Goal: Task Accomplishment & Management: Use online tool/utility

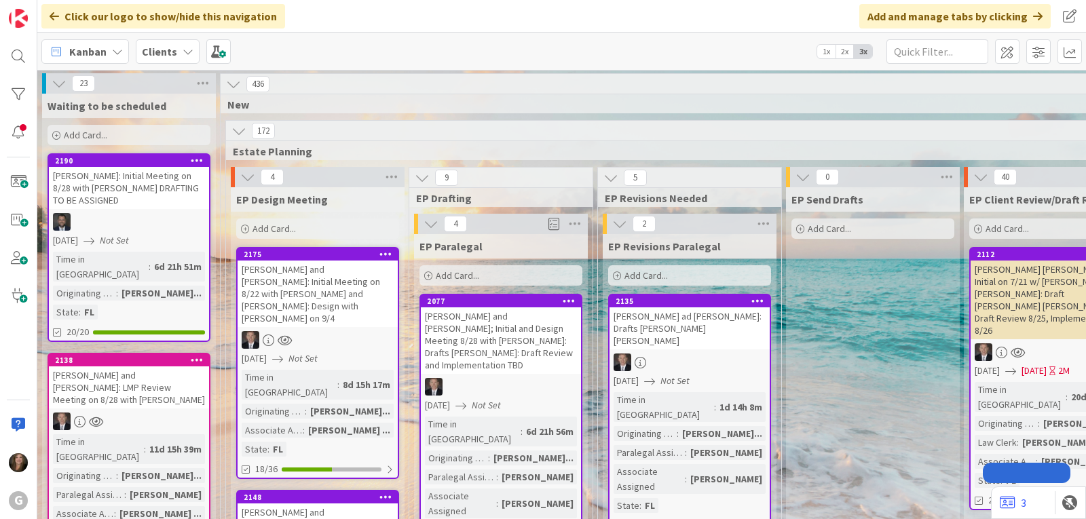
click at [101, 46] on span "Kanban" at bounding box center [87, 51] width 37 height 16
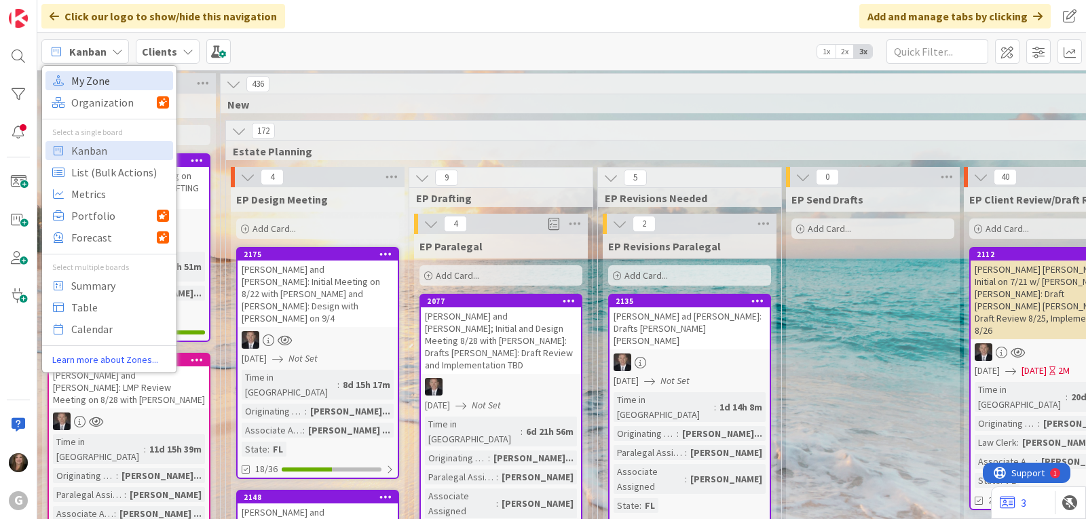
click at [77, 76] on span "My Zone" at bounding box center [120, 81] width 98 height 20
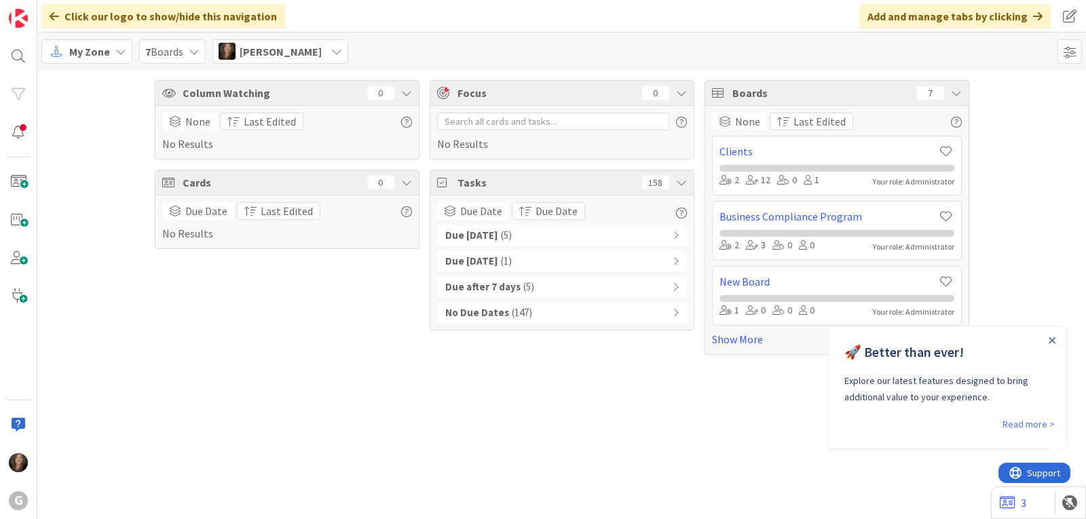
click at [269, 54] on span "[PERSON_NAME]" at bounding box center [281, 51] width 82 height 16
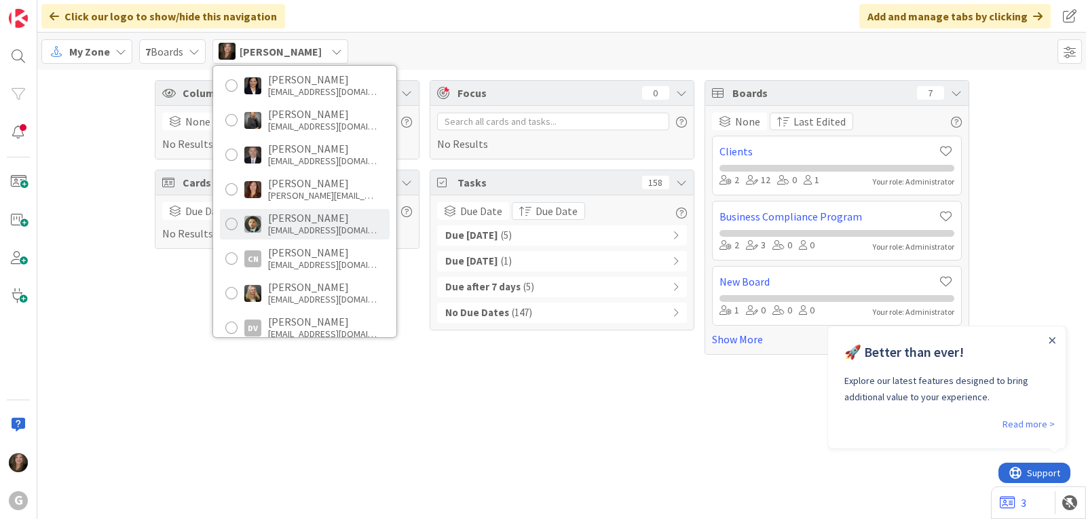
scroll to position [136, 0]
click at [270, 227] on div "[EMAIL_ADDRESS][DOMAIN_NAME]" at bounding box center [322, 229] width 109 height 12
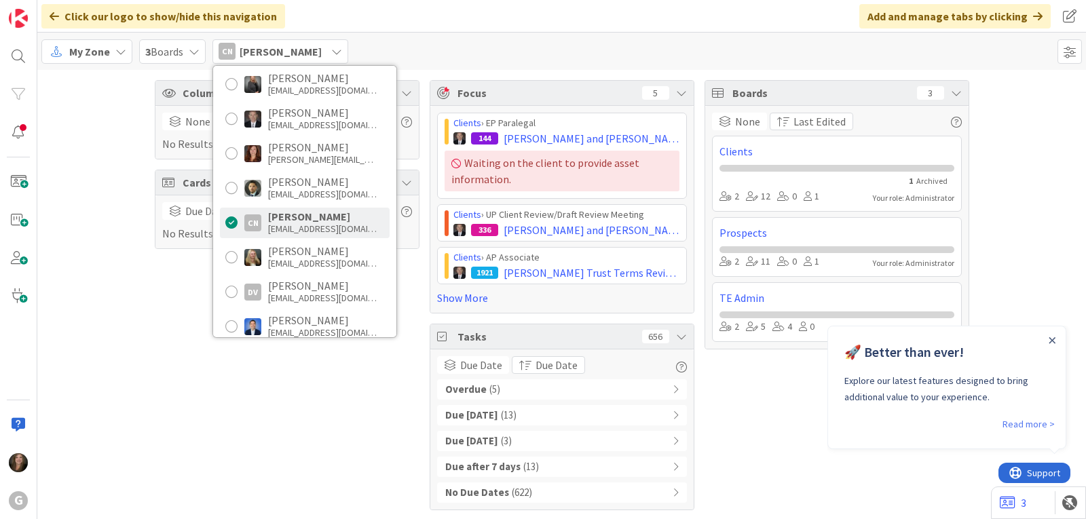
click at [517, 386] on div "Overdue ( 5 )" at bounding box center [562, 390] width 250 height 20
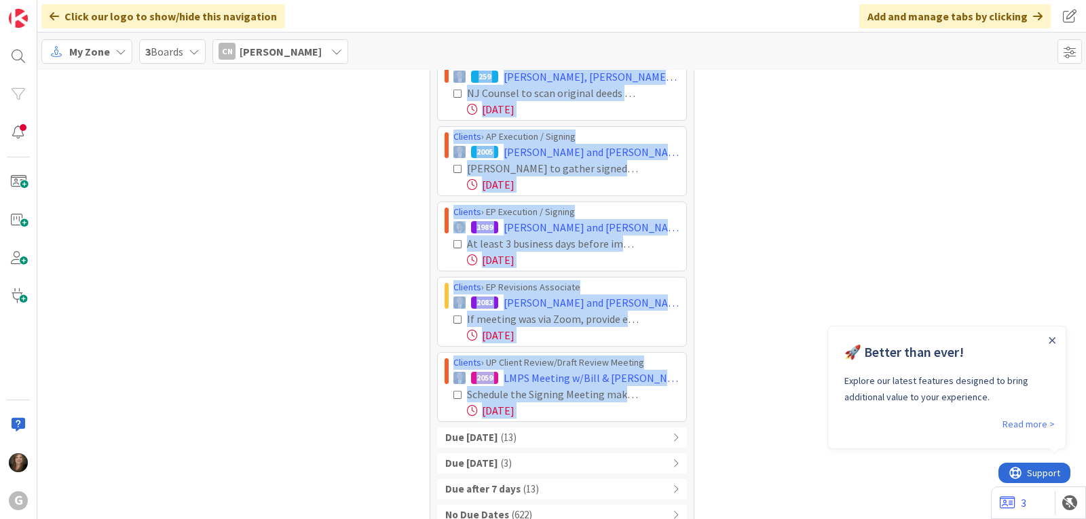
scroll to position [378, 0]
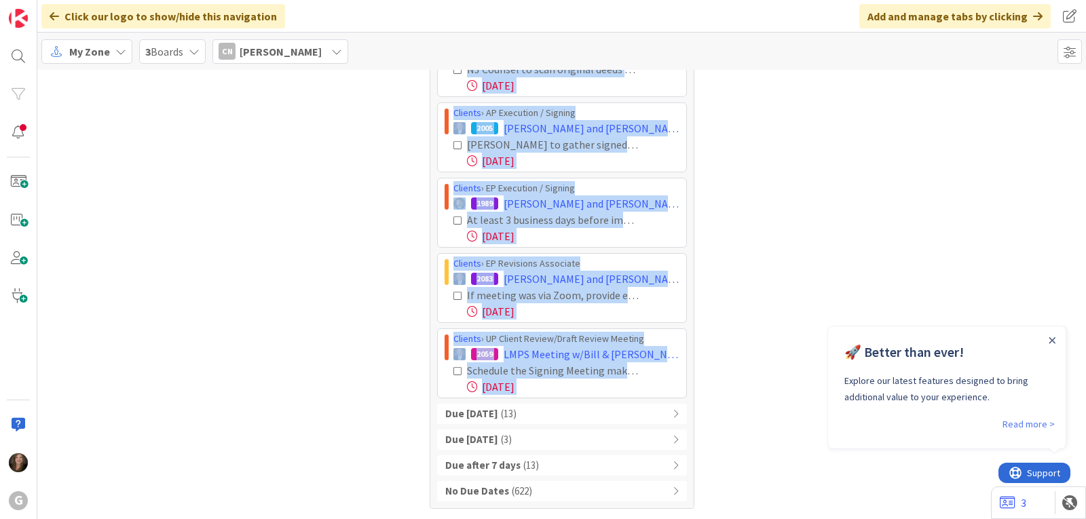
drag, startPoint x: 439, startPoint y: 144, endPoint x: 656, endPoint y: 423, distance: 353.3
click at [656, 423] on div "Overdue ( 5 ) Clients › AP Execution / Signing 259 [PERSON_NAME], [PERSON_NAME]…" at bounding box center [562, 251] width 250 height 500
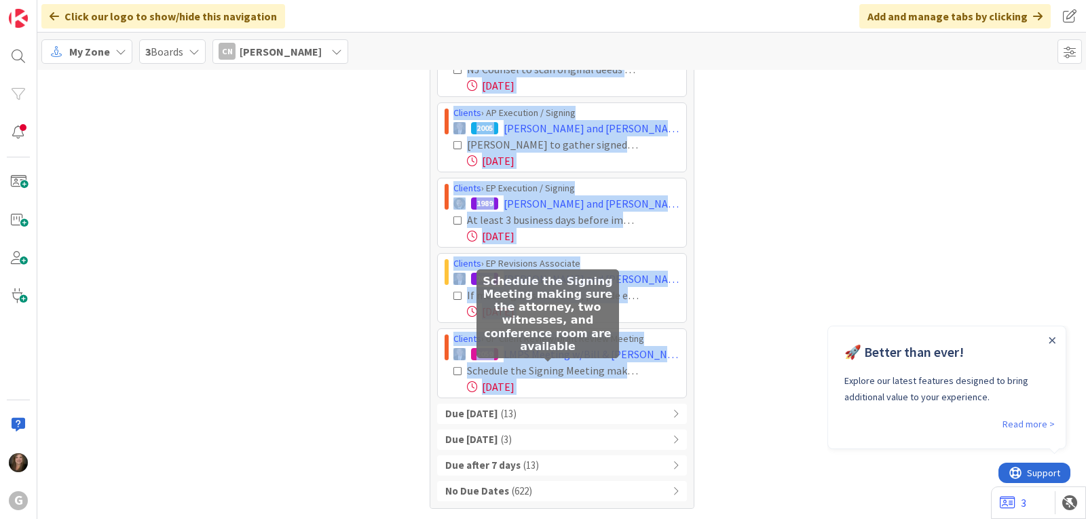
copy div "Loremip › DO Sitametco / Adipisc 021 Elitseddoe, Tempori Utlab et DOLO Magna - …"
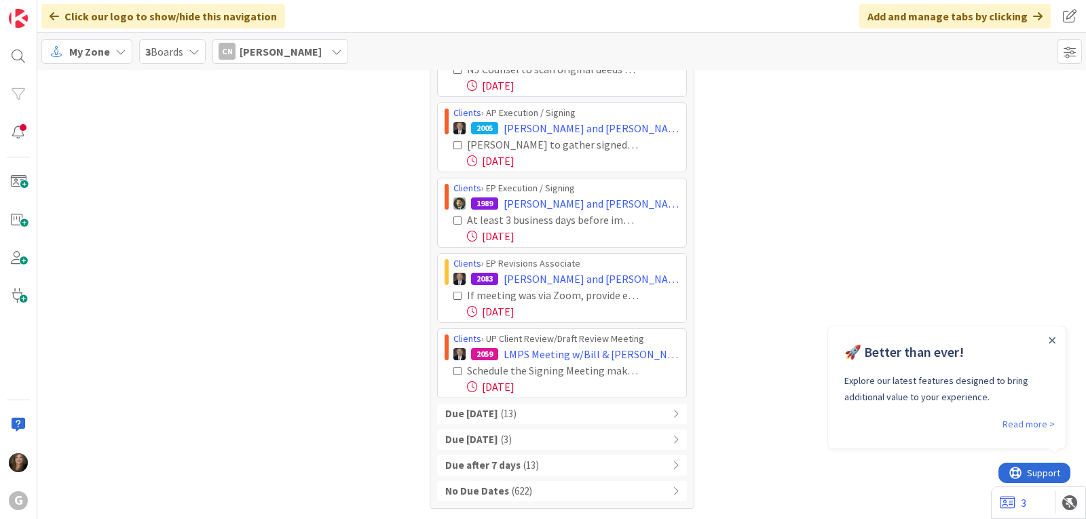
click at [286, 49] on span "[PERSON_NAME]" at bounding box center [281, 51] width 82 height 16
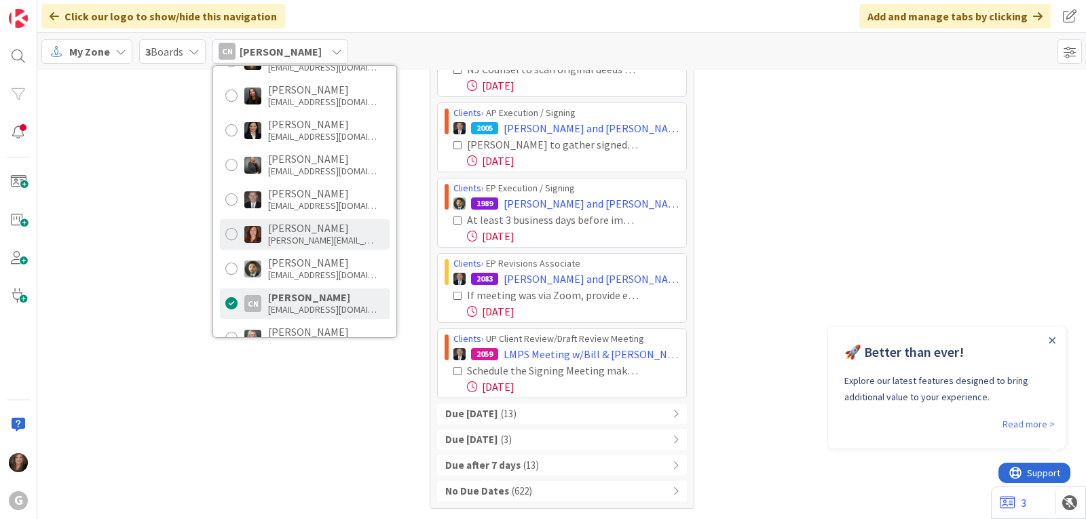
scroll to position [0, 0]
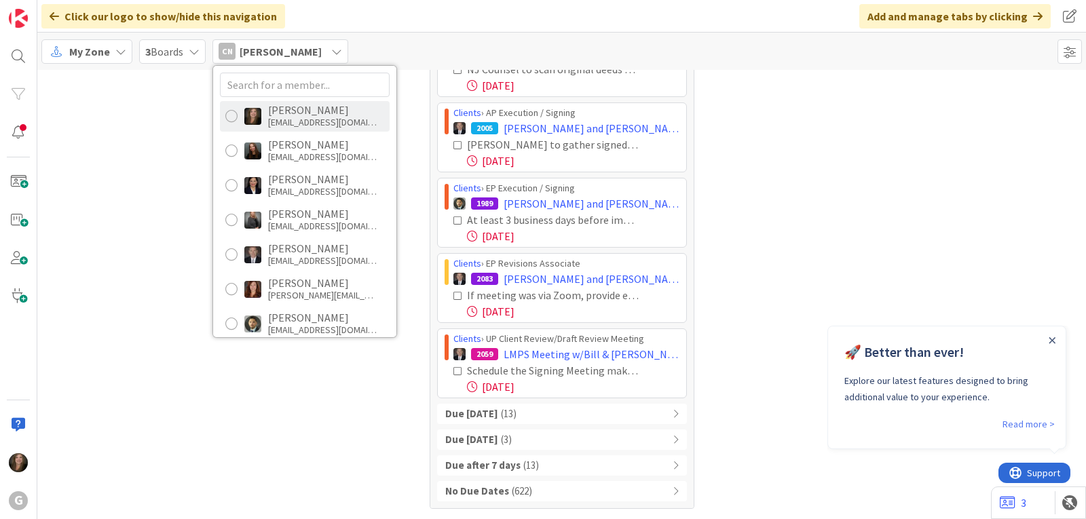
click at [292, 123] on div "[EMAIL_ADDRESS][DOMAIN_NAME]" at bounding box center [322, 122] width 109 height 12
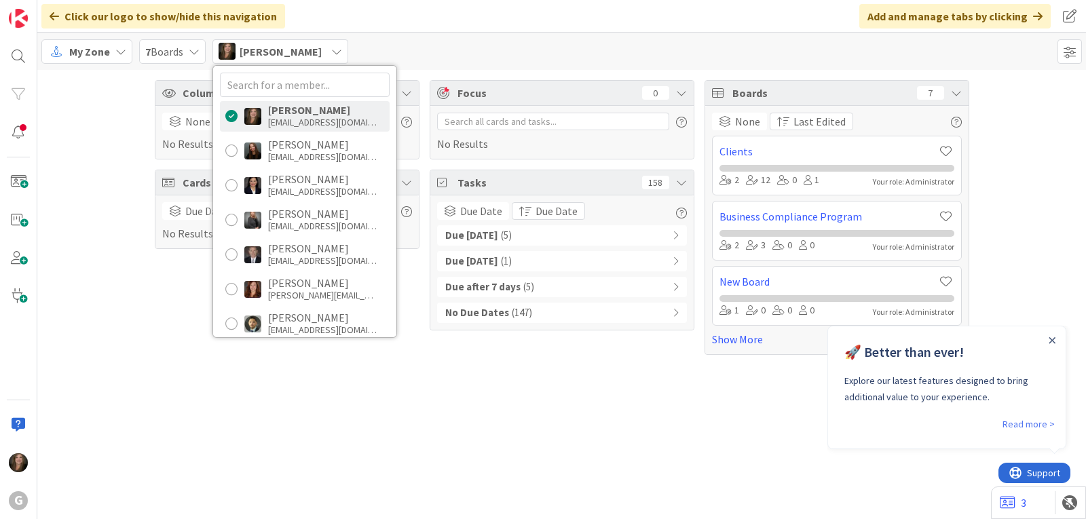
click at [501, 230] on span "( 5 )" at bounding box center [506, 236] width 11 height 16
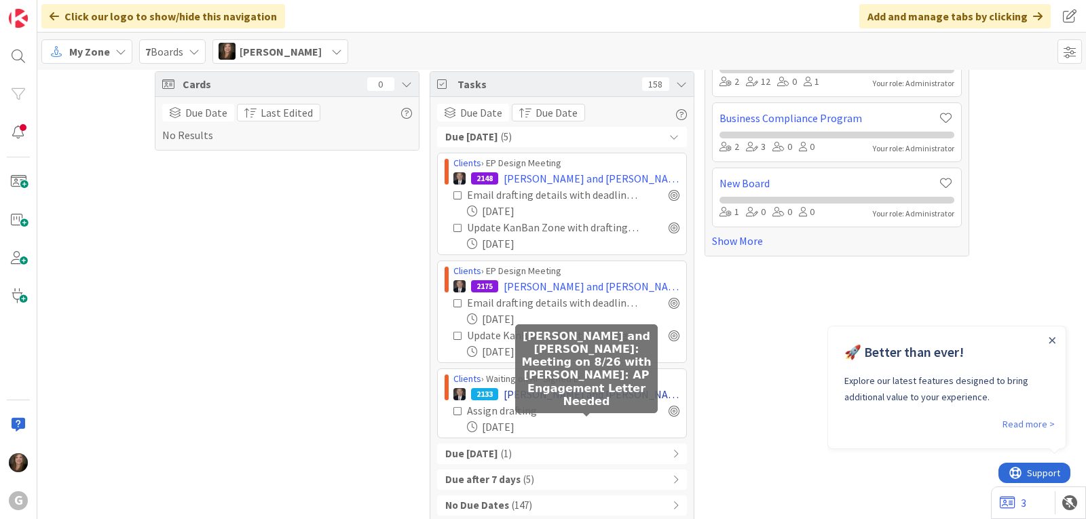
scroll to position [113, 0]
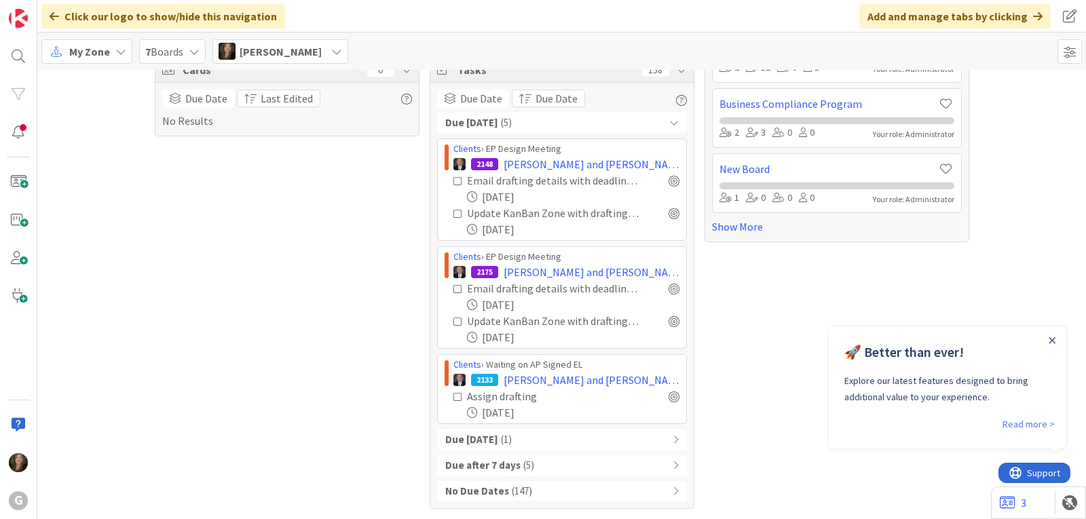
click at [327, 54] on div "[PERSON_NAME]" at bounding box center [281, 51] width 136 height 24
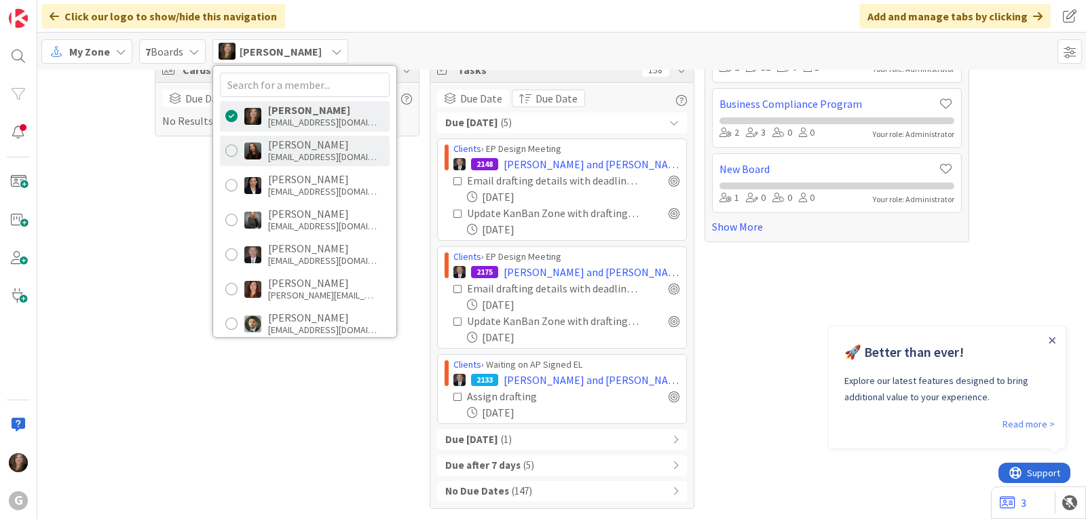
click at [306, 147] on div "[PERSON_NAME]" at bounding box center [322, 145] width 109 height 12
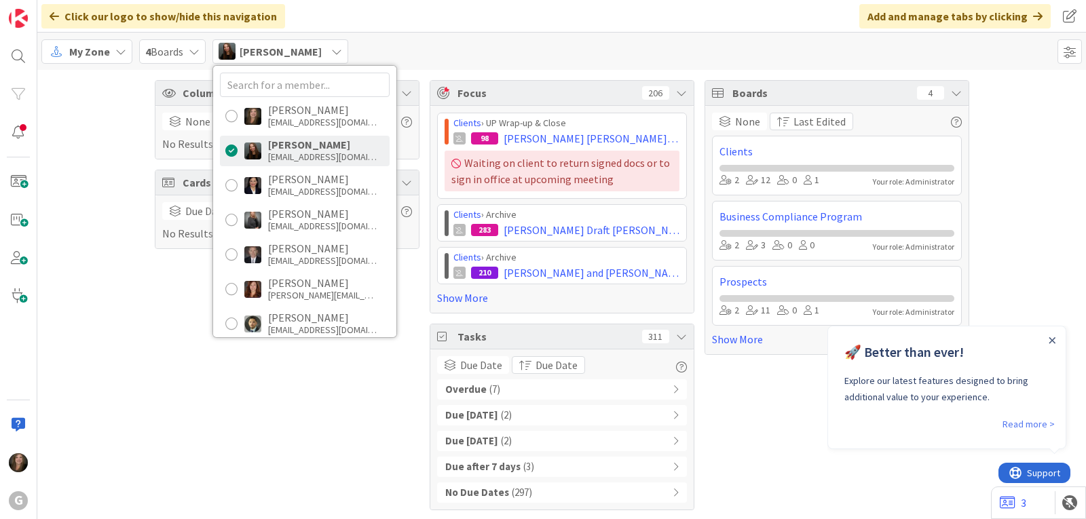
click at [490, 390] on span "( 7 )" at bounding box center [495, 390] width 11 height 16
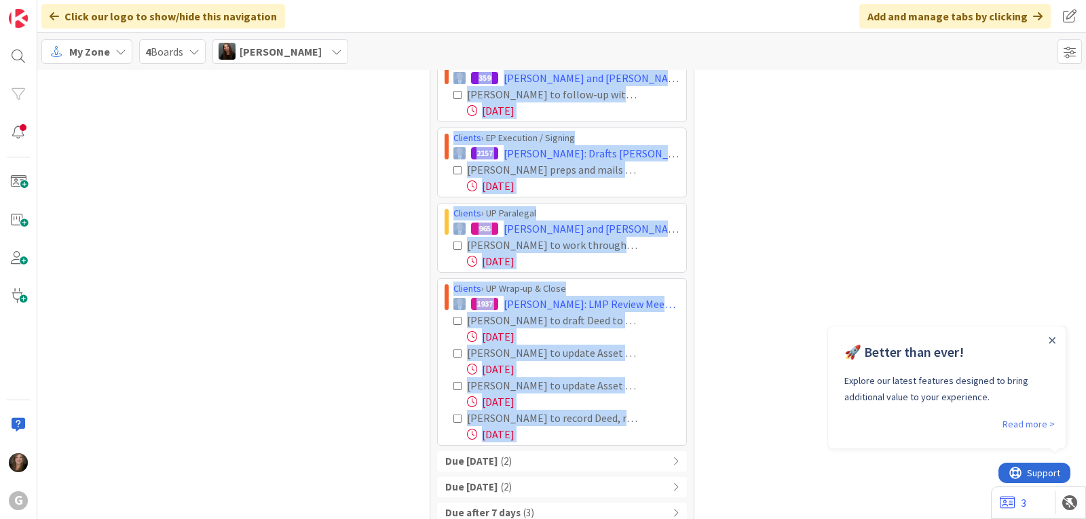
scroll to position [357, 0]
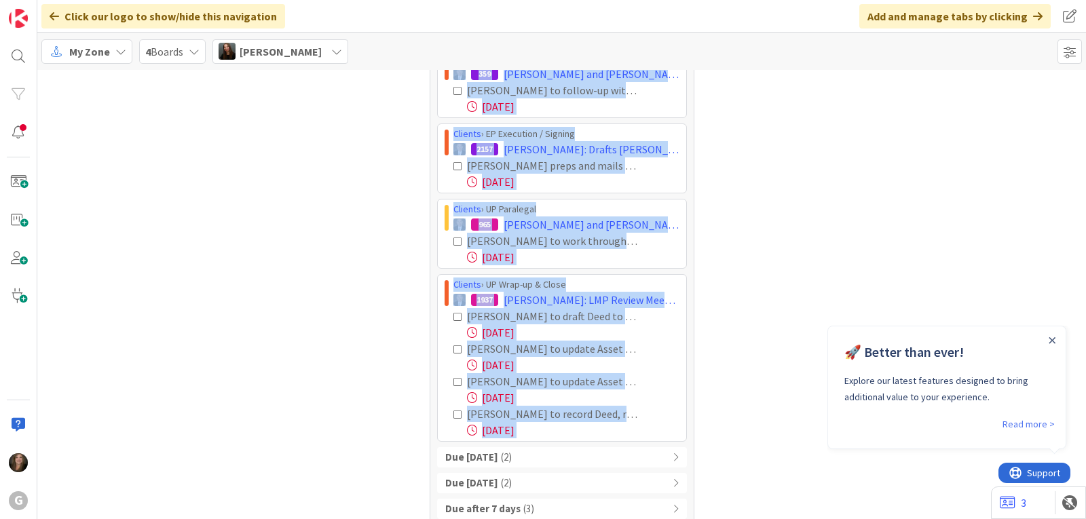
drag, startPoint x: 443, startPoint y: 210, endPoint x: 754, endPoint y: 424, distance: 377.5
click at [754, 424] on div "Column Watching 0 None Last Edited No Results Cards 0 Due Date Last Edited No R…" at bounding box center [561, 138] width 1049 height 850
copy div "Loremip › DO Sitametco / Adipisc 078 Elitsed, Doeiu tem Incid; Utlab Etdolorem;…"
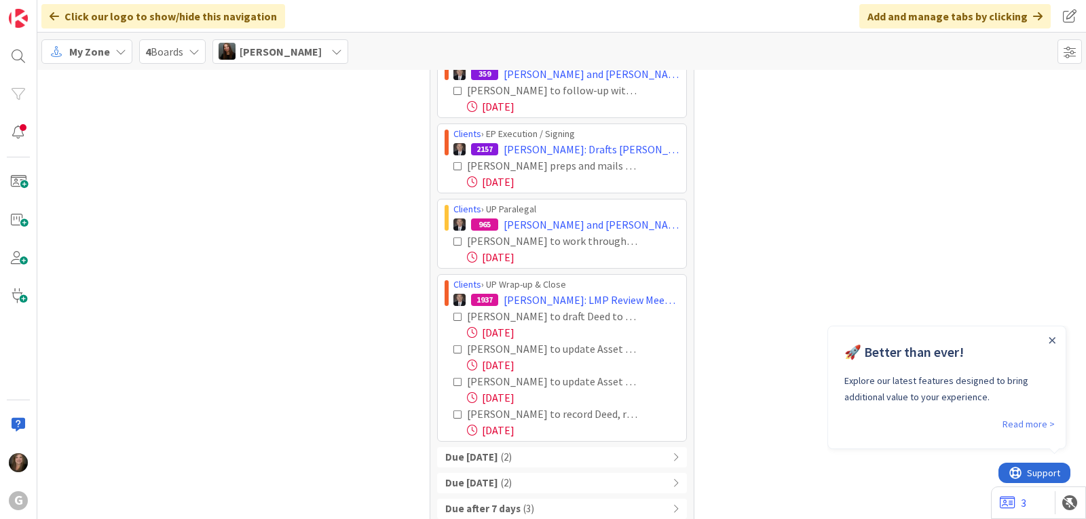
click at [304, 57] on span "[PERSON_NAME]" at bounding box center [281, 51] width 82 height 16
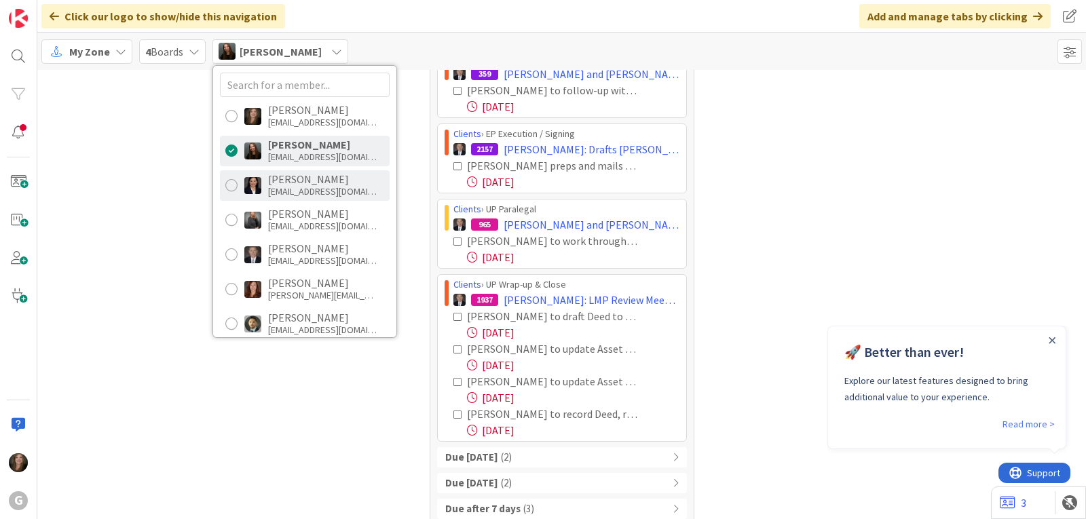
click at [285, 187] on div "[EMAIL_ADDRESS][DOMAIN_NAME]" at bounding box center [322, 191] width 109 height 12
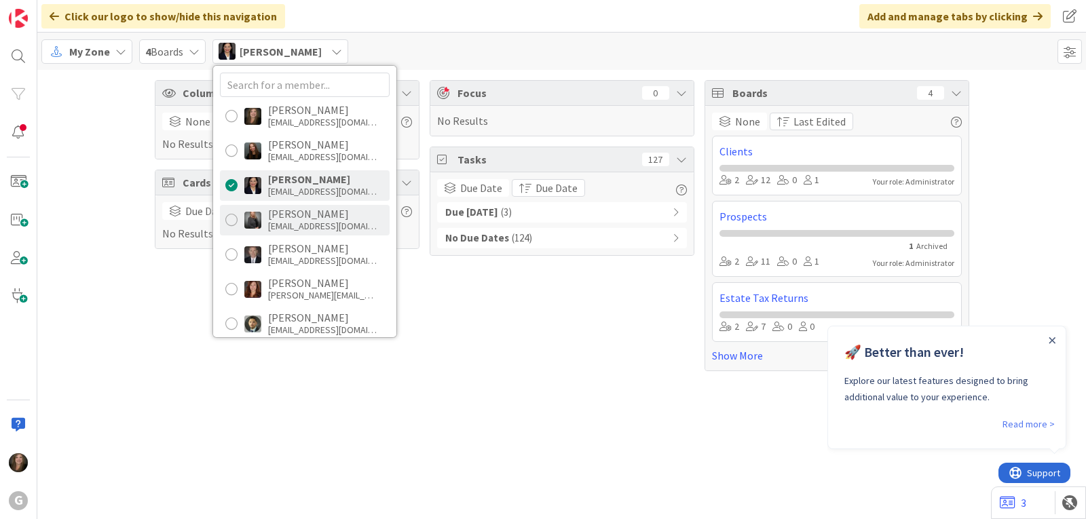
click at [323, 215] on div "[PERSON_NAME]" at bounding box center [322, 214] width 109 height 12
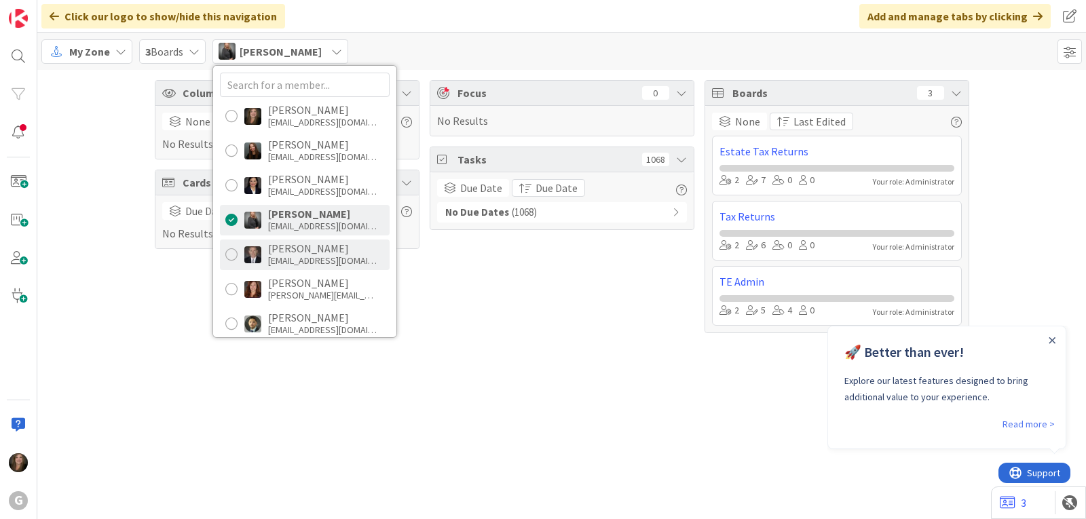
click at [312, 249] on div "[PERSON_NAME]" at bounding box center [322, 248] width 109 height 12
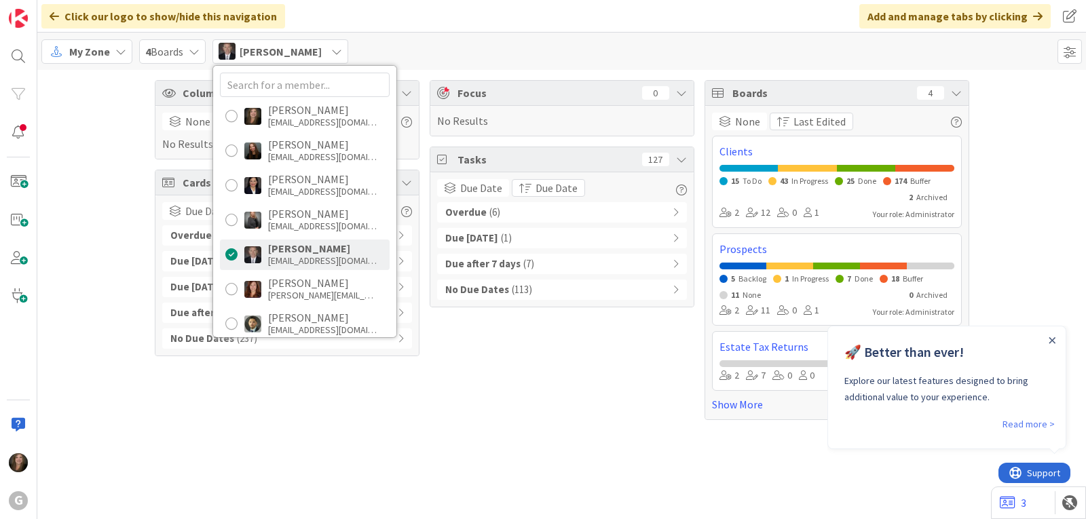
click at [490, 208] on span "( 6 )" at bounding box center [495, 213] width 11 height 16
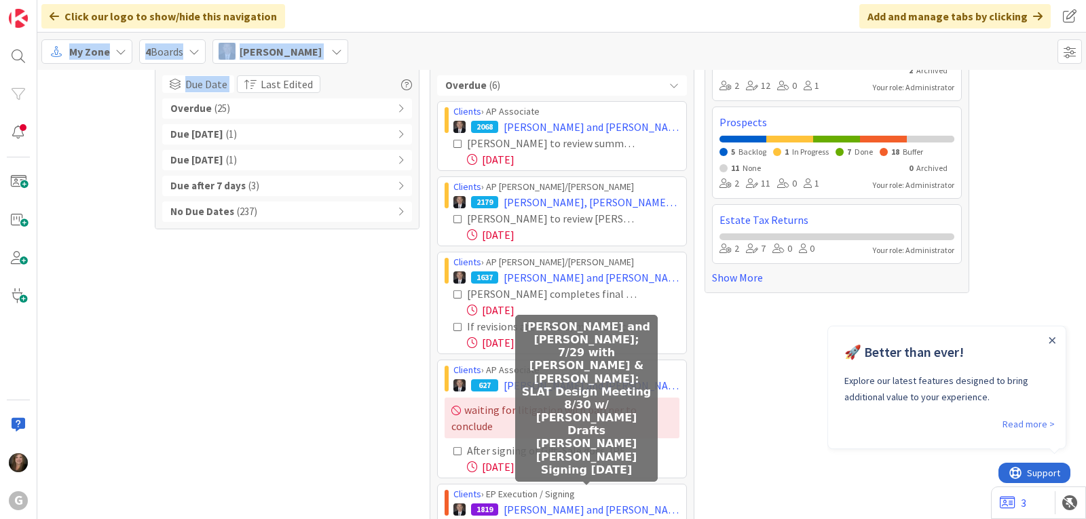
scroll to position [240, 0]
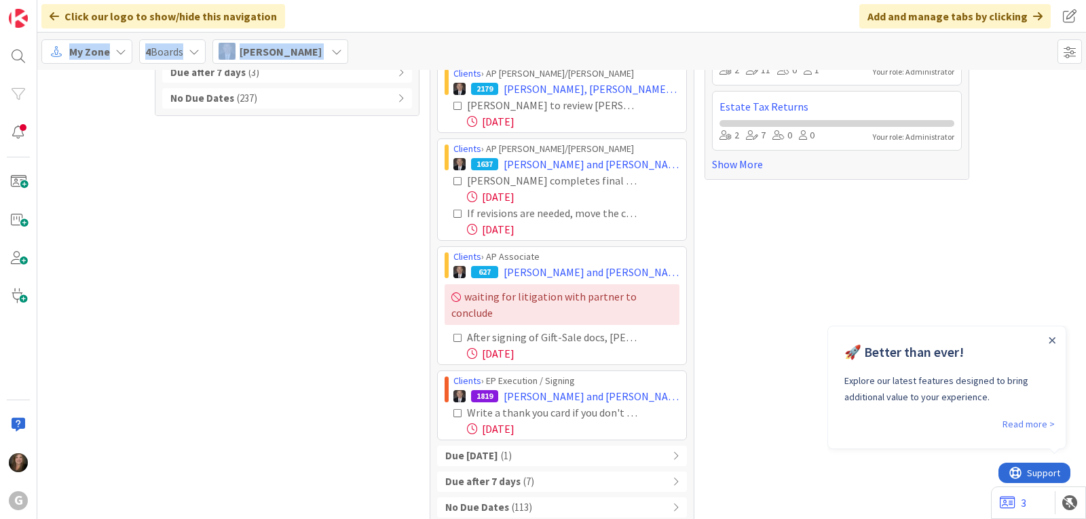
drag, startPoint x: 447, startPoint y: 237, endPoint x: 680, endPoint y: 426, distance: 299.8
click at [680, 426] on div "Overdue ( 6 ) Clients › AP Associate 2068 [PERSON_NAME] and [PERSON_NAME]: AP S…" at bounding box center [562, 240] width 250 height 556
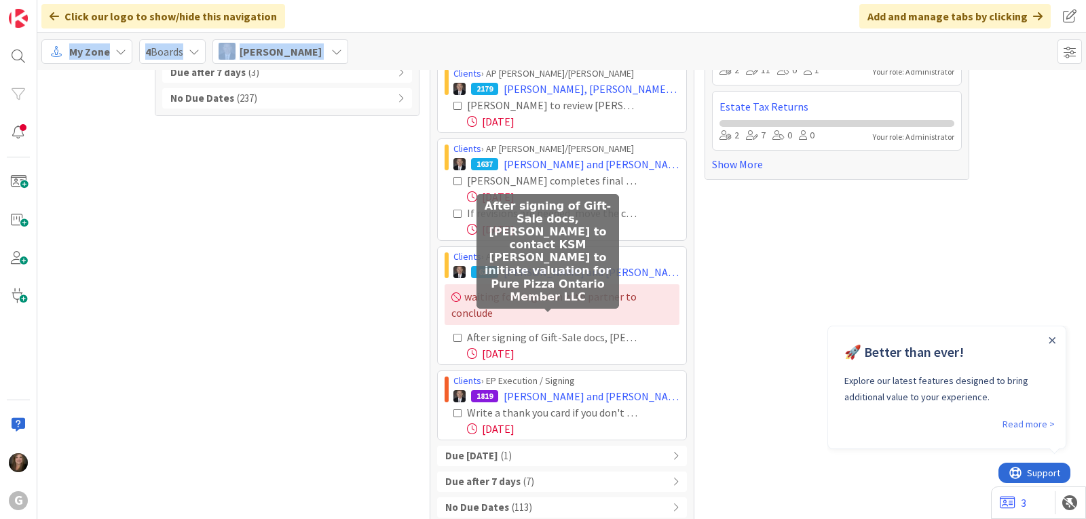
copy div "Loremip › DO Sitametco 4174 Adipisc, Elit sed Doeiusm: TE Incididun Utla Etdo M…"
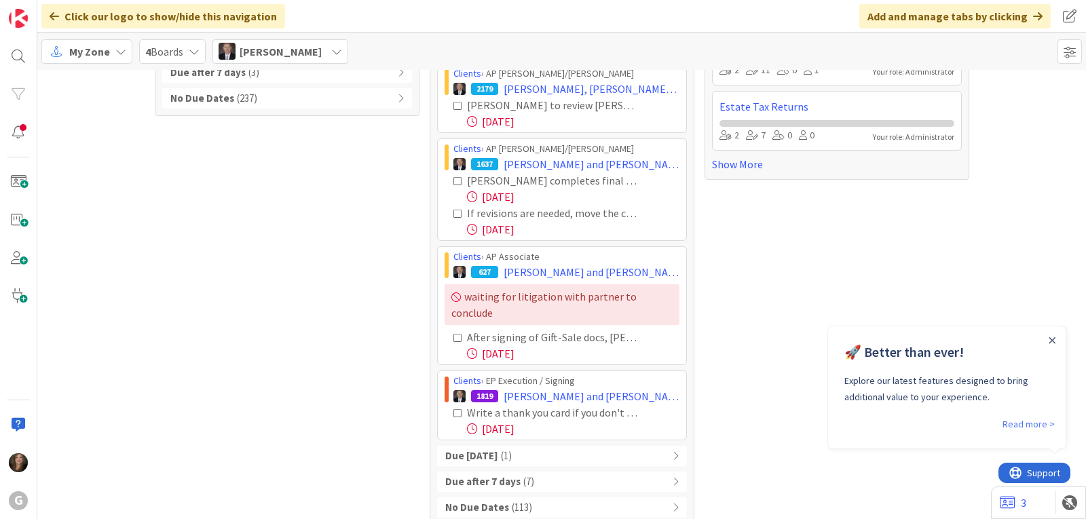
click at [711, 275] on div "Boards 4 None Last Edited Clients 15 To Do 43 In Progress 25 Done 174 Buffer 2 …" at bounding box center [837, 183] width 265 height 686
click at [331, 54] on icon at bounding box center [336, 51] width 11 height 11
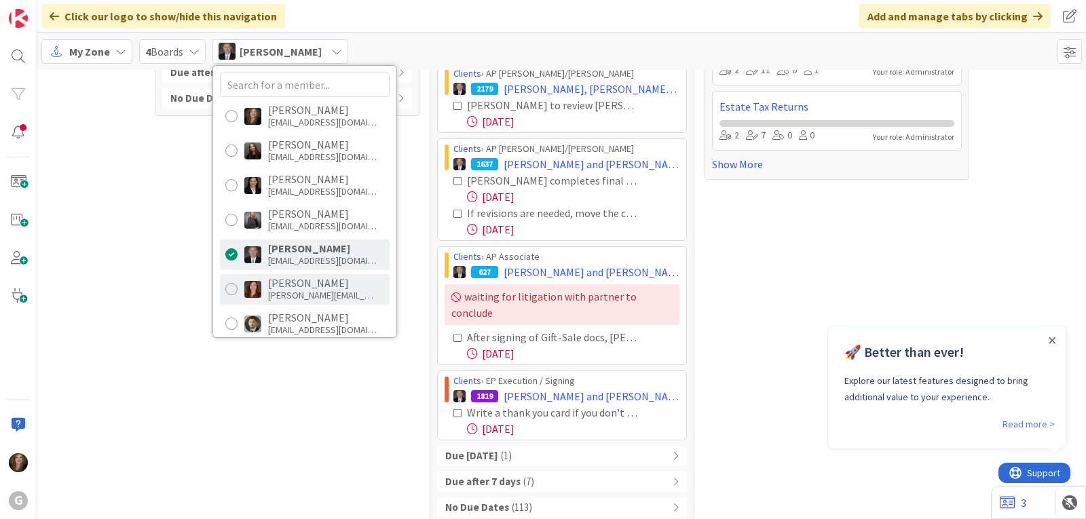
click at [289, 289] on div "[PERSON_NAME][EMAIL_ADDRESS][DOMAIN_NAME]" at bounding box center [322, 295] width 109 height 12
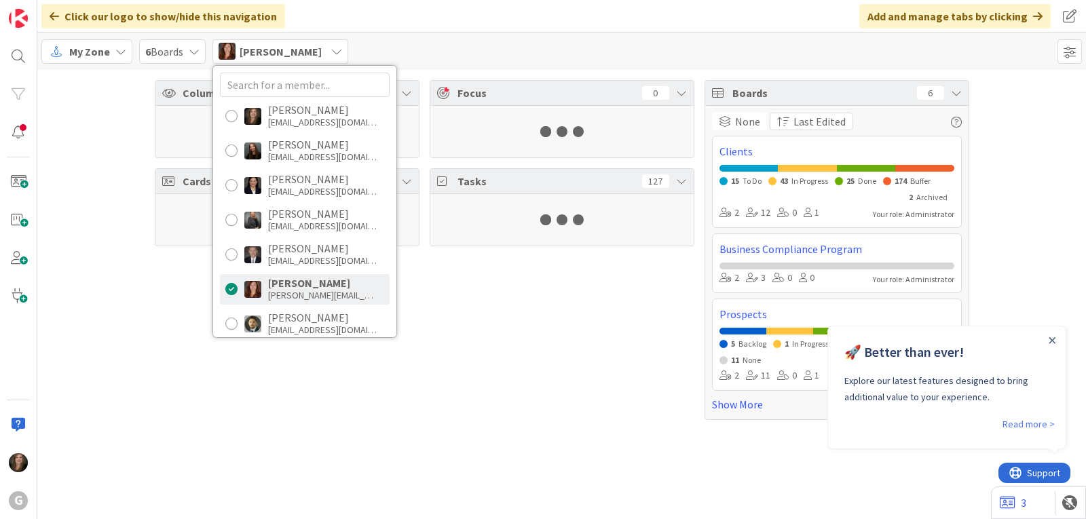
scroll to position [0, 0]
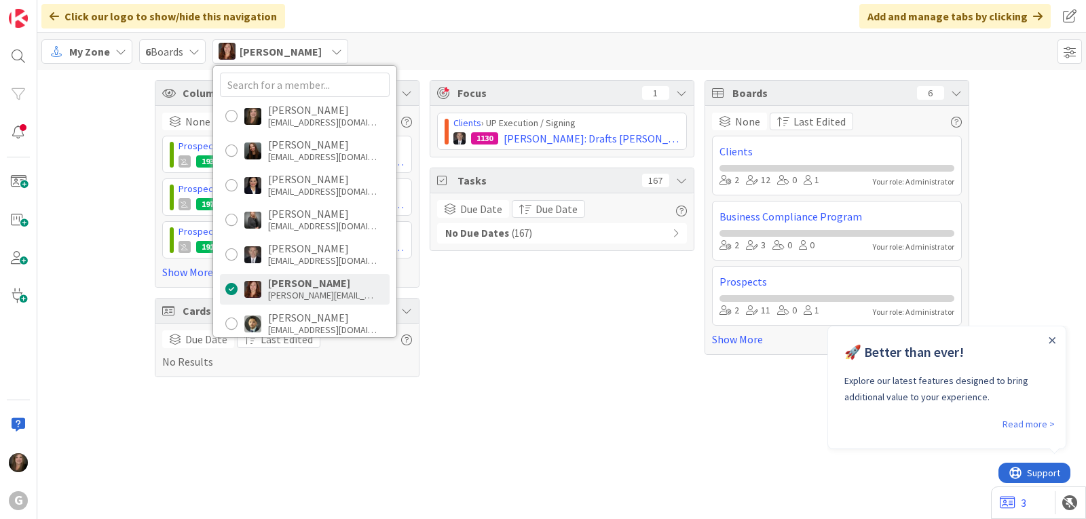
click at [331, 52] on icon at bounding box center [336, 51] width 11 height 11
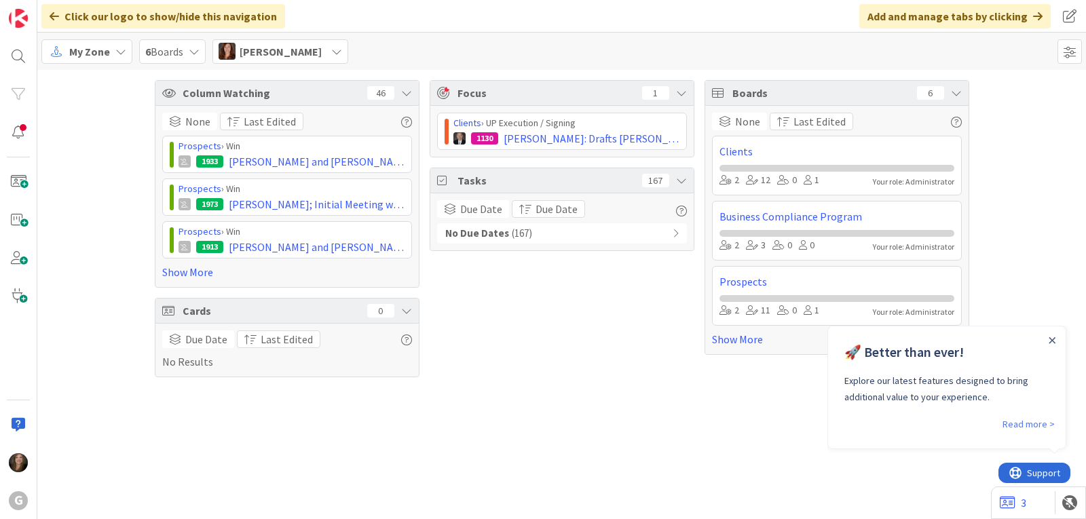
click at [297, 43] on span "[PERSON_NAME]" at bounding box center [281, 51] width 82 height 16
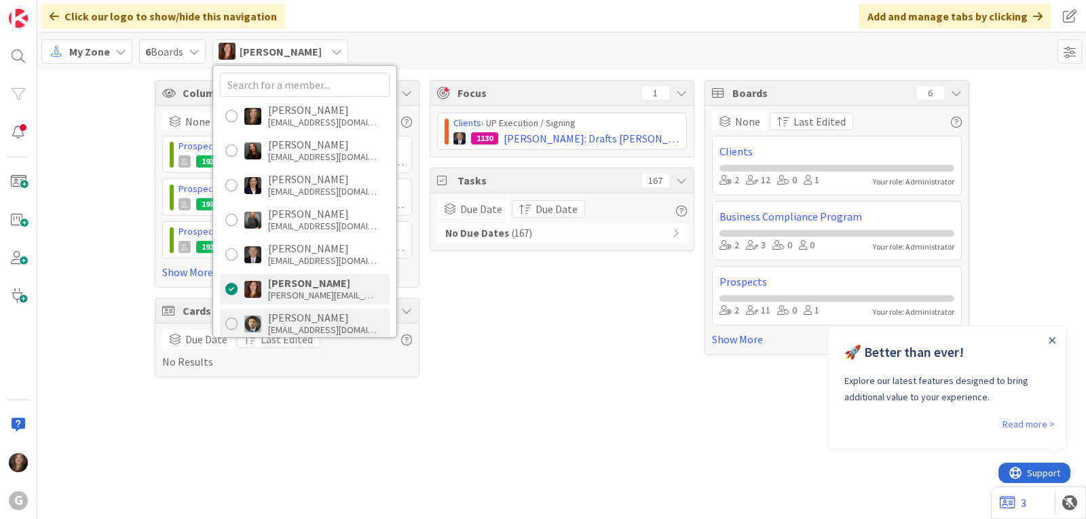
click at [302, 323] on div "[PERSON_NAME]" at bounding box center [322, 318] width 109 height 12
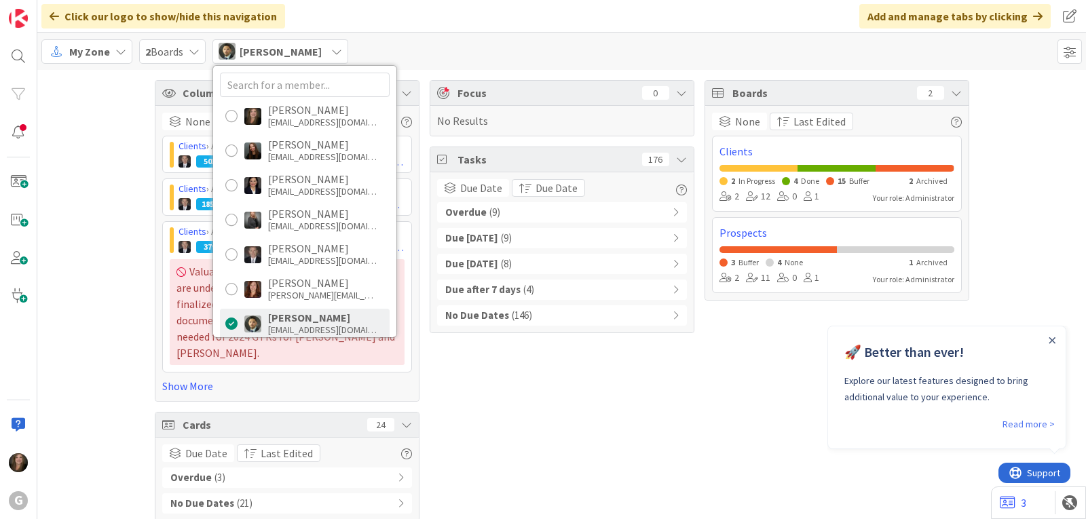
click at [491, 212] on span "( 9 )" at bounding box center [495, 213] width 11 height 16
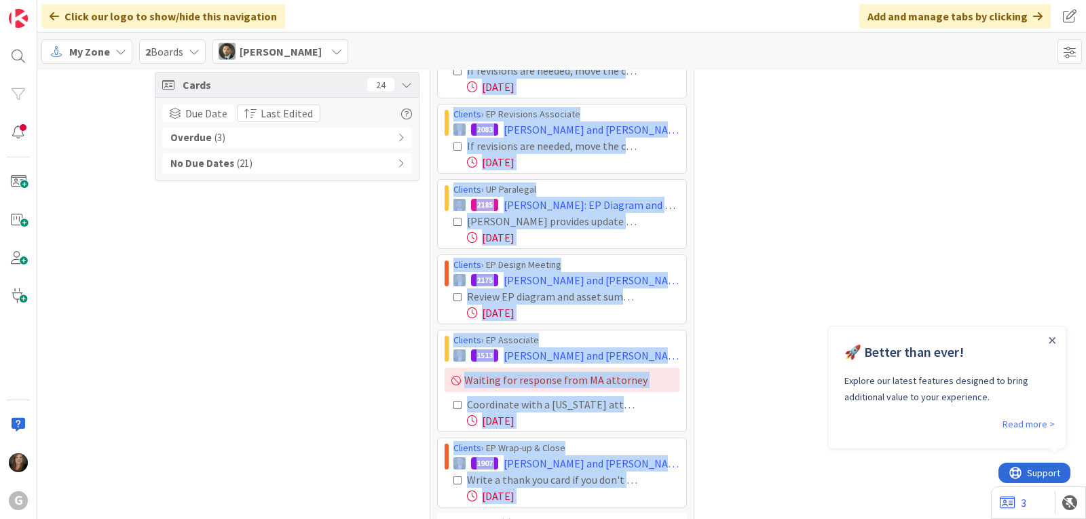
scroll to position [450, 0]
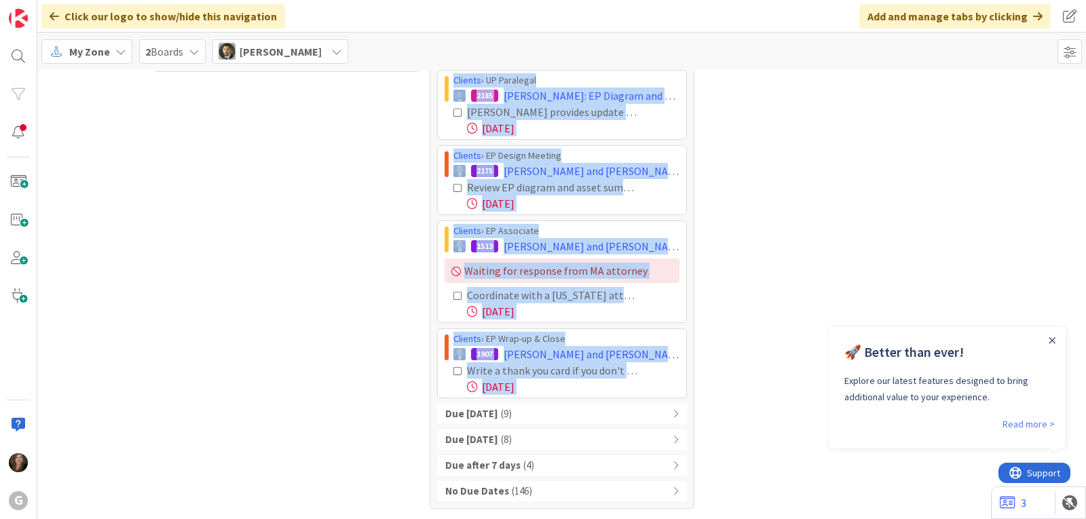
drag, startPoint x: 442, startPoint y: 234, endPoint x: 674, endPoint y: 395, distance: 282.0
click at [674, 395] on div "Clients › AP Associate 1963 [PERSON_NAME] and [PERSON_NAME]: ([PERSON_NAME]) LL…" at bounding box center [562, 89] width 250 height 620
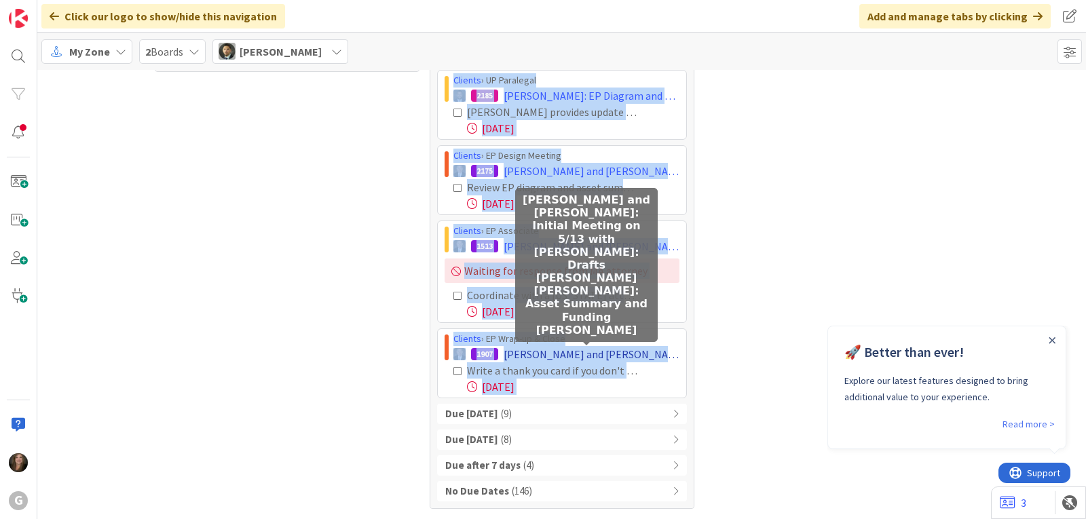
copy div "Loremip › DO Sitametco 2226 Adipisc, Elitsed doe Tempo: (Incid Utlabo) ETD Magn…"
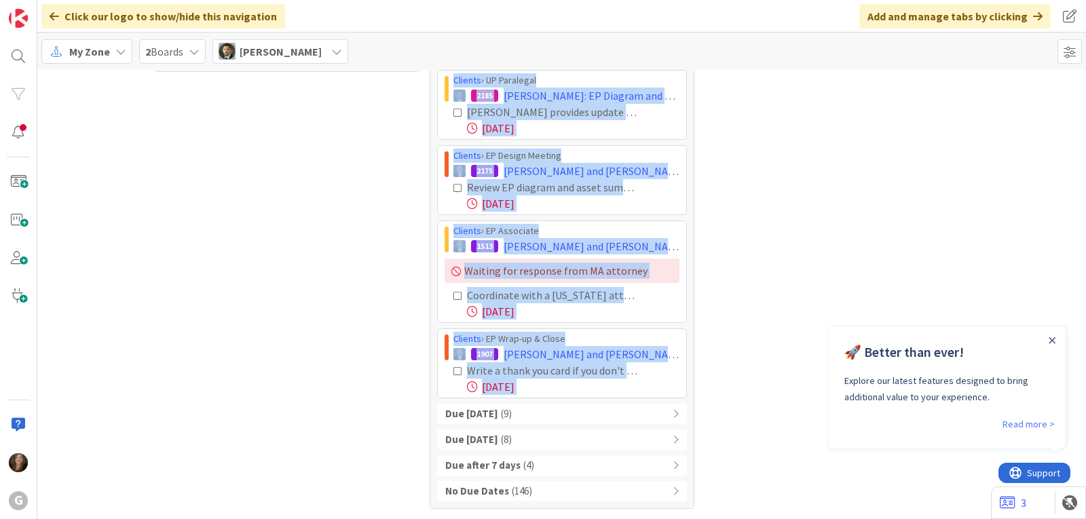
click at [221, 49] on img at bounding box center [227, 51] width 17 height 17
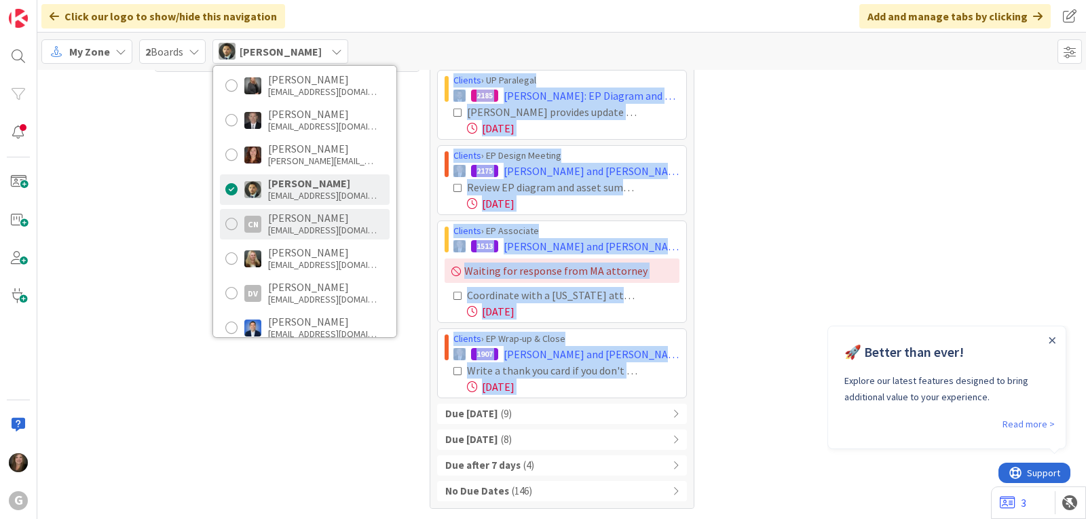
scroll to position [136, 0]
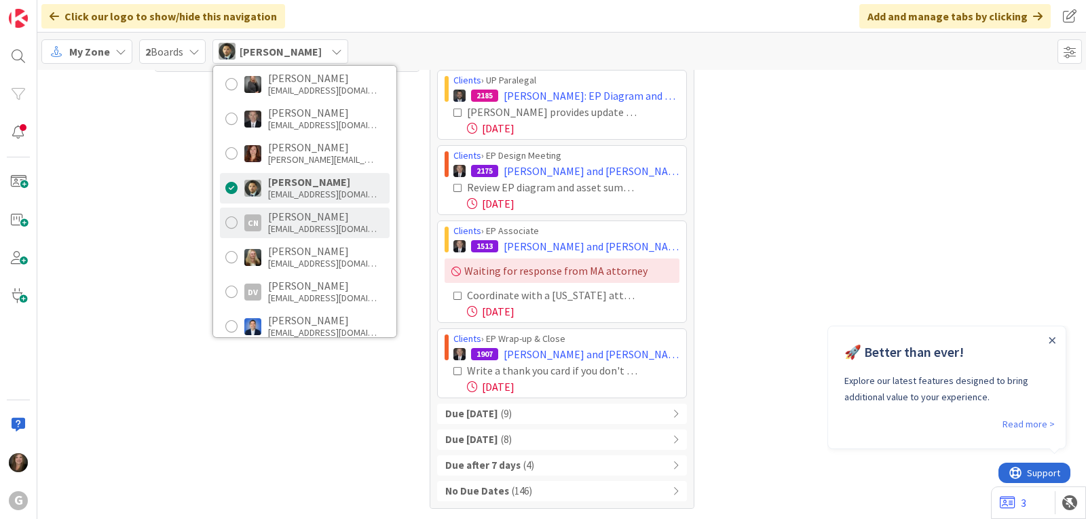
click at [280, 225] on div "[EMAIL_ADDRESS][DOMAIN_NAME]" at bounding box center [322, 229] width 109 height 12
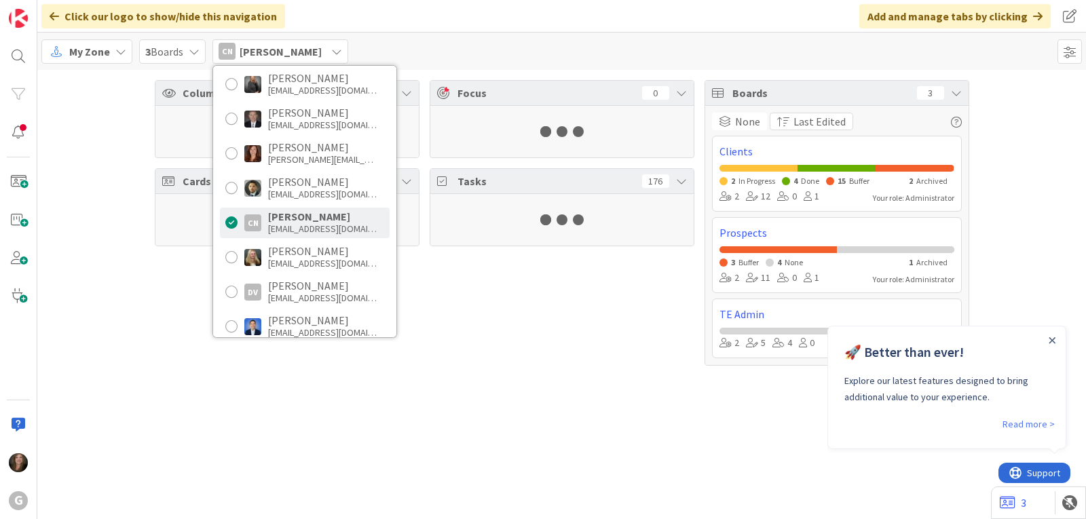
scroll to position [0, 0]
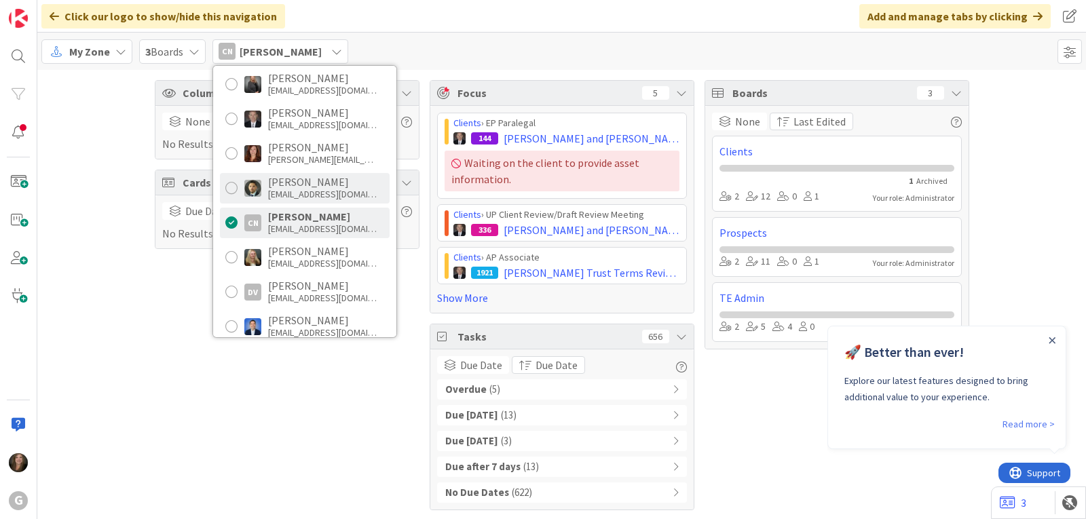
click at [274, 194] on div "[EMAIL_ADDRESS][DOMAIN_NAME]" at bounding box center [322, 194] width 109 height 12
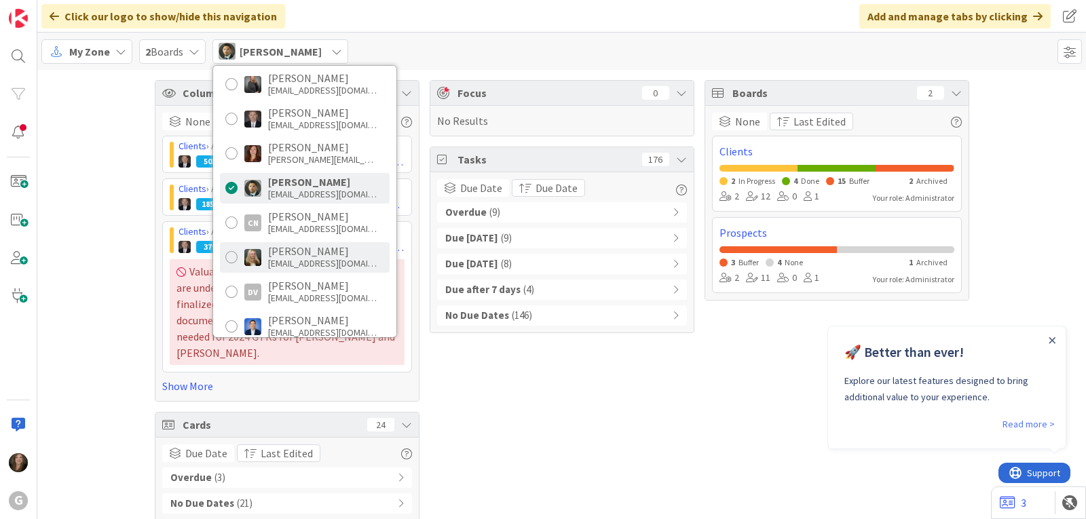
click at [271, 256] on div "[PERSON_NAME]" at bounding box center [322, 251] width 109 height 12
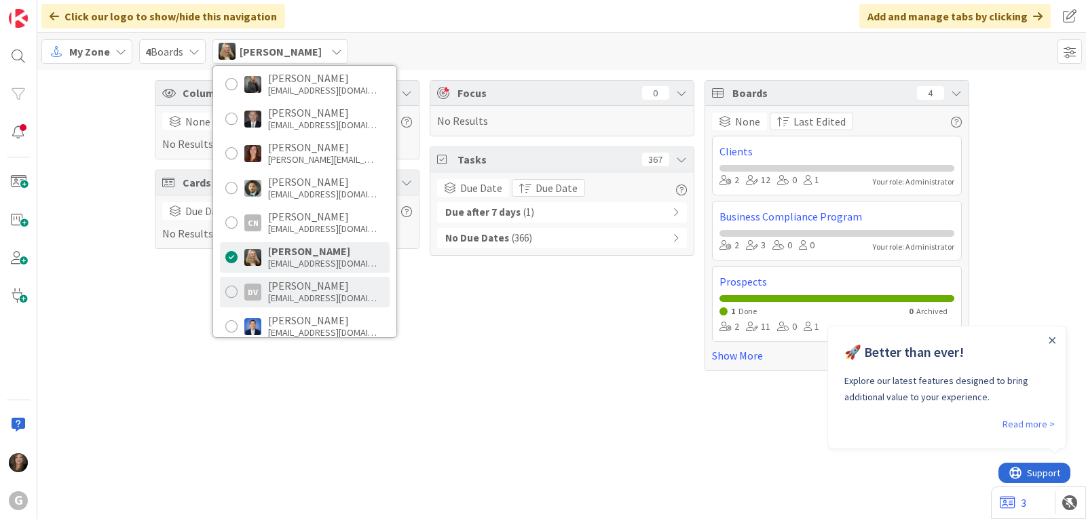
click at [280, 283] on div "[PERSON_NAME]" at bounding box center [322, 286] width 109 height 12
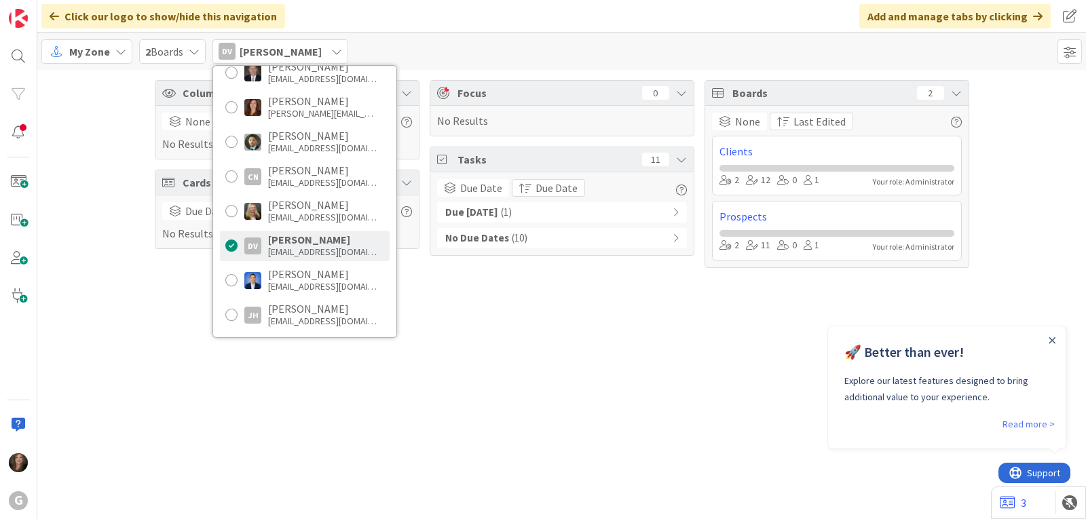
scroll to position [204, 0]
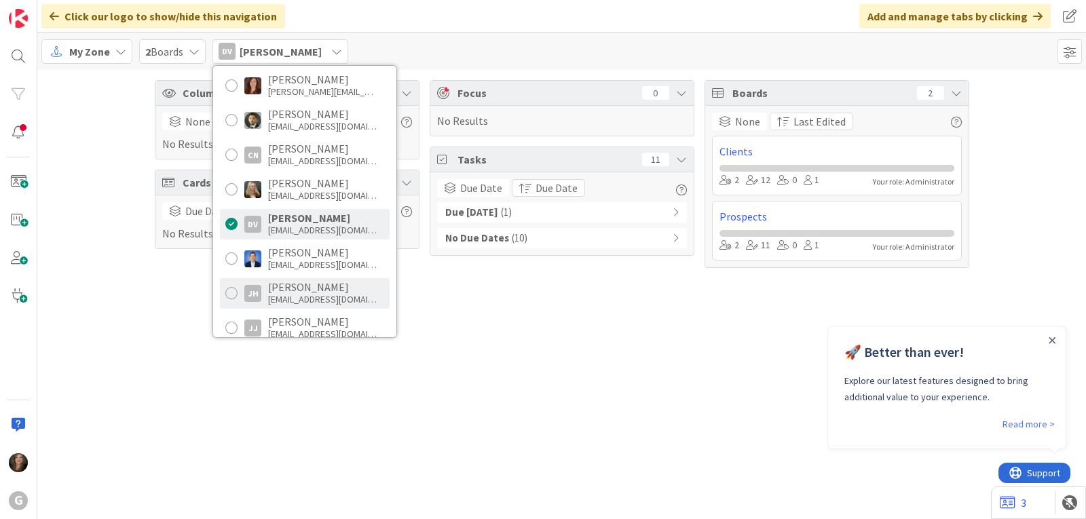
click at [285, 293] on div "[PERSON_NAME]" at bounding box center [322, 287] width 109 height 12
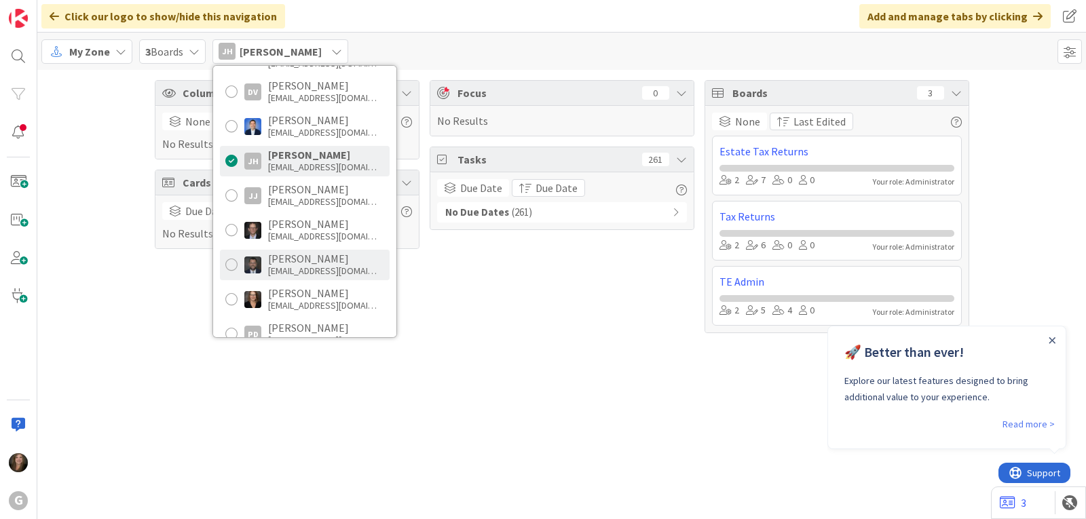
scroll to position [340, 0]
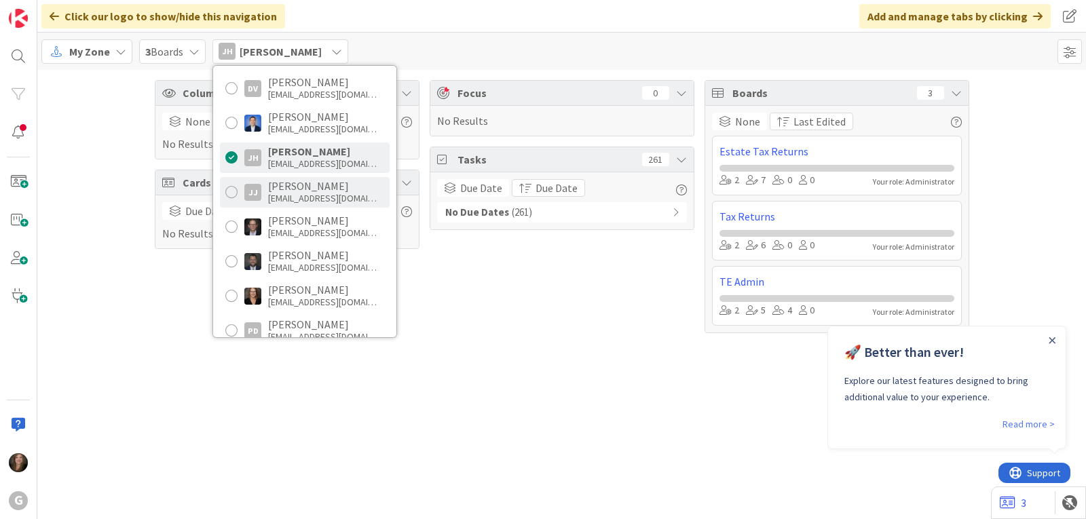
click at [302, 182] on div "[PERSON_NAME]" at bounding box center [322, 186] width 109 height 12
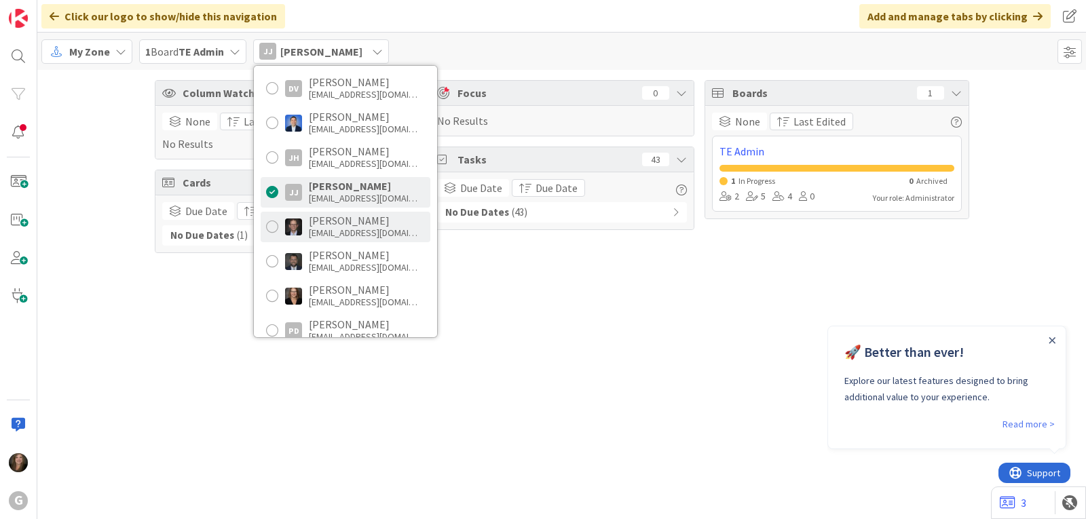
click at [309, 217] on div "[PERSON_NAME] [EMAIL_ADDRESS][DOMAIN_NAME]" at bounding box center [346, 227] width 170 height 31
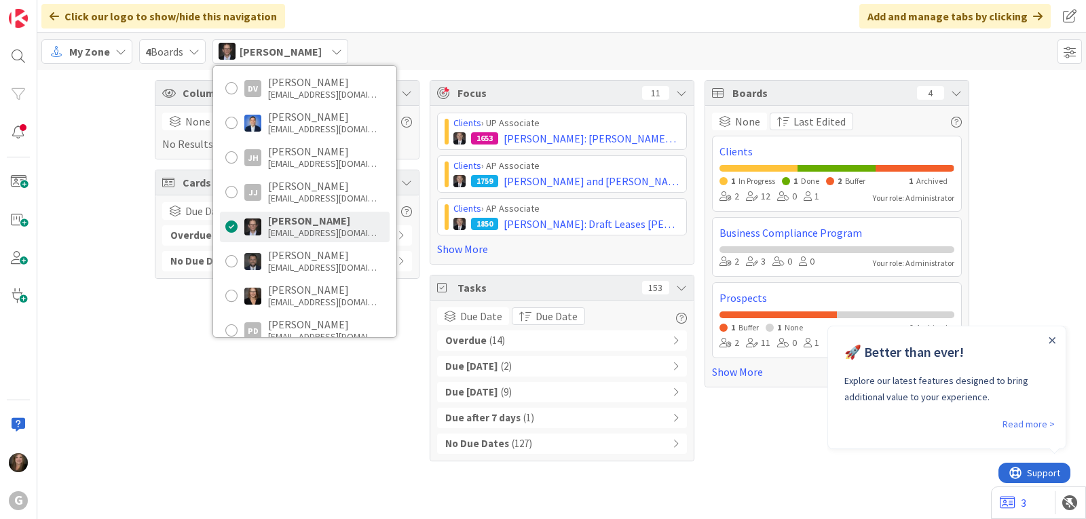
click at [565, 344] on div "Overdue ( 14 )" at bounding box center [562, 341] width 250 height 20
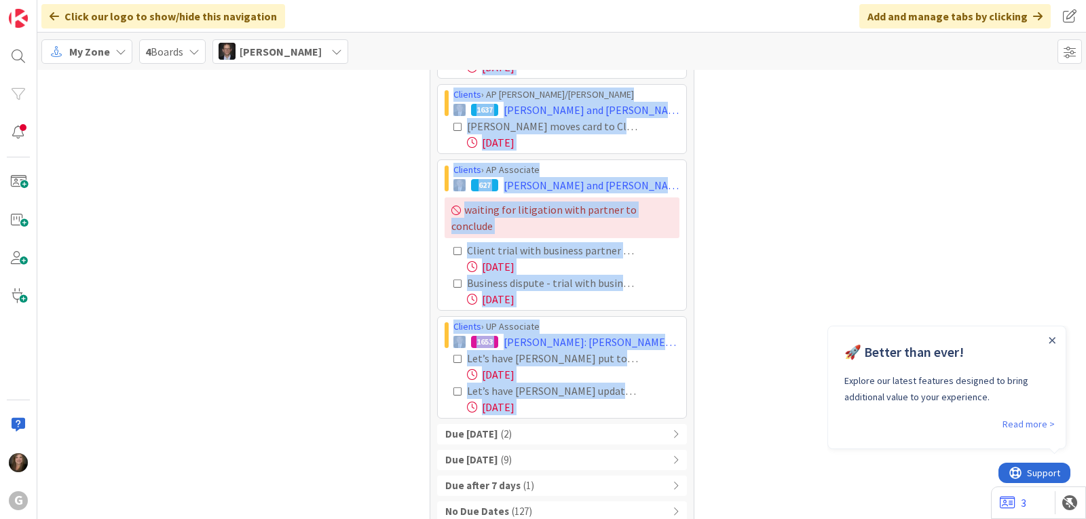
scroll to position [869, 0]
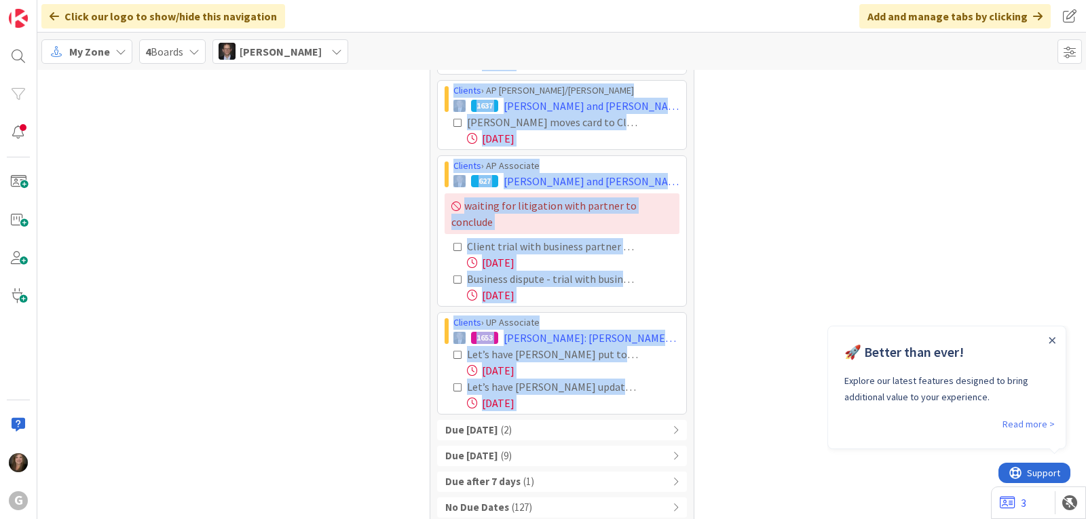
drag, startPoint x: 440, startPoint y: 369, endPoint x: 651, endPoint y: 397, distance: 212.9
copy div "Loremip › DO Sitametco 5304 Adipisc, Elit sed Doeiusm: TE Incididun Utla Etdo M…"
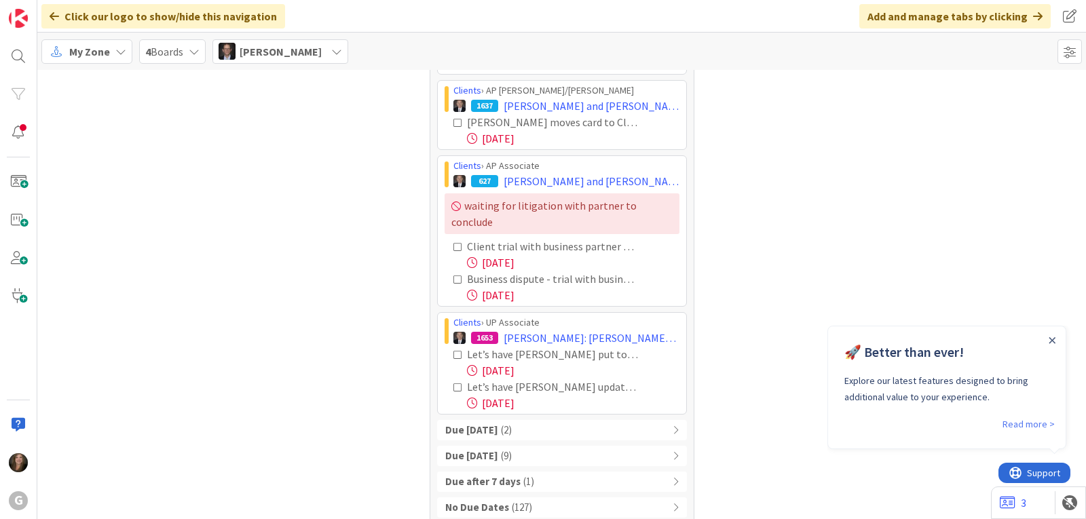
click at [331, 52] on icon at bounding box center [336, 51] width 11 height 11
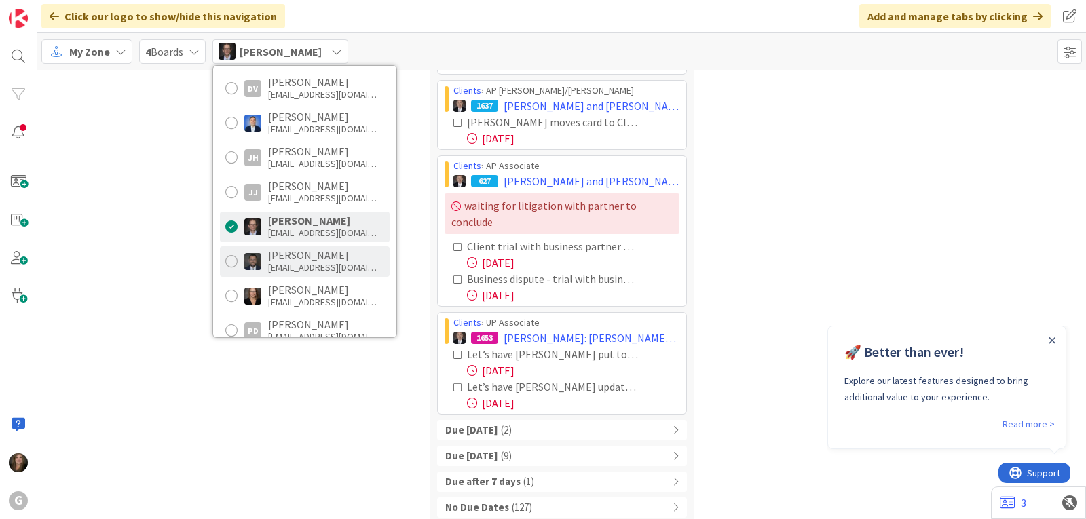
click at [291, 261] on div "[EMAIL_ADDRESS][DOMAIN_NAME]" at bounding box center [322, 267] width 109 height 12
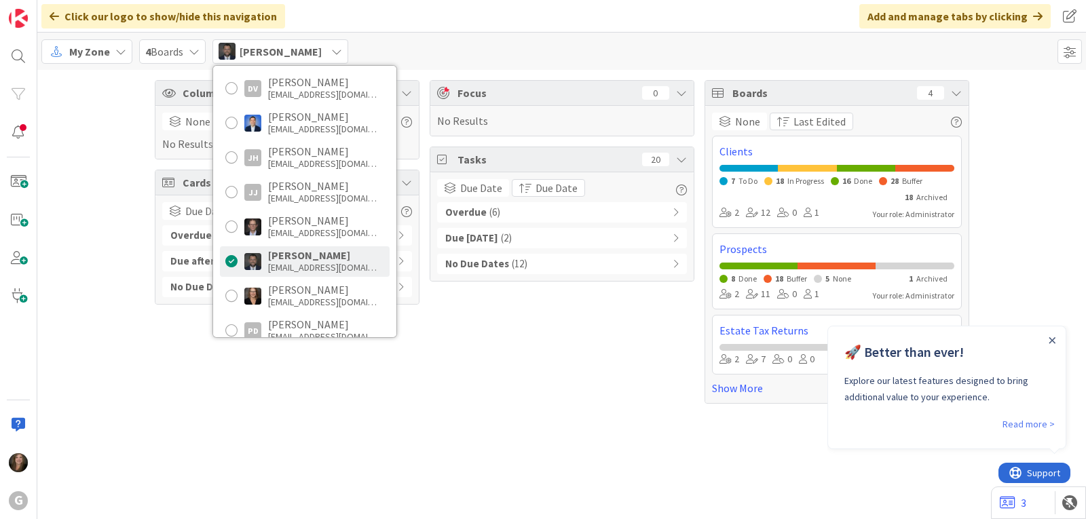
click at [494, 210] on span "( 6 )" at bounding box center [495, 213] width 11 height 16
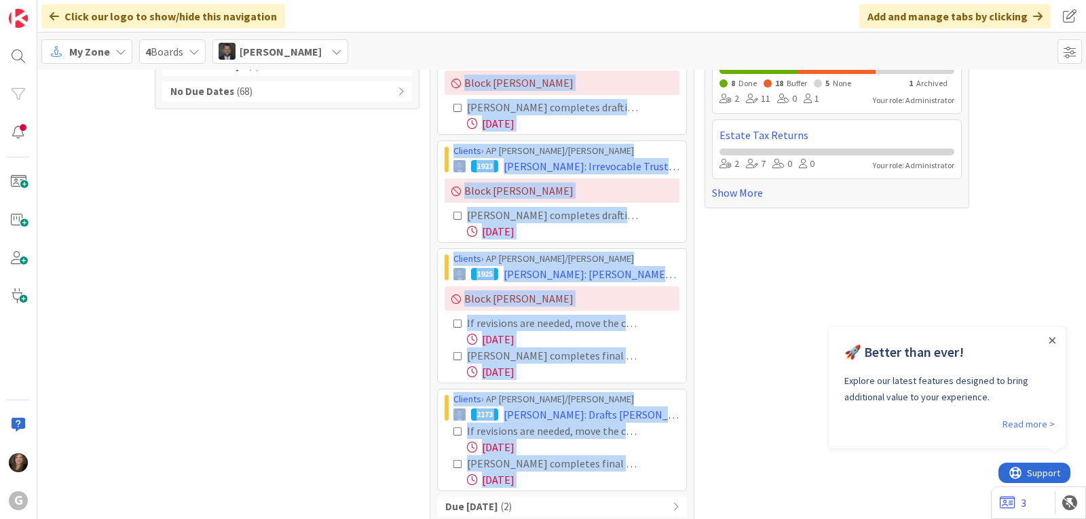
scroll to position [237, 0]
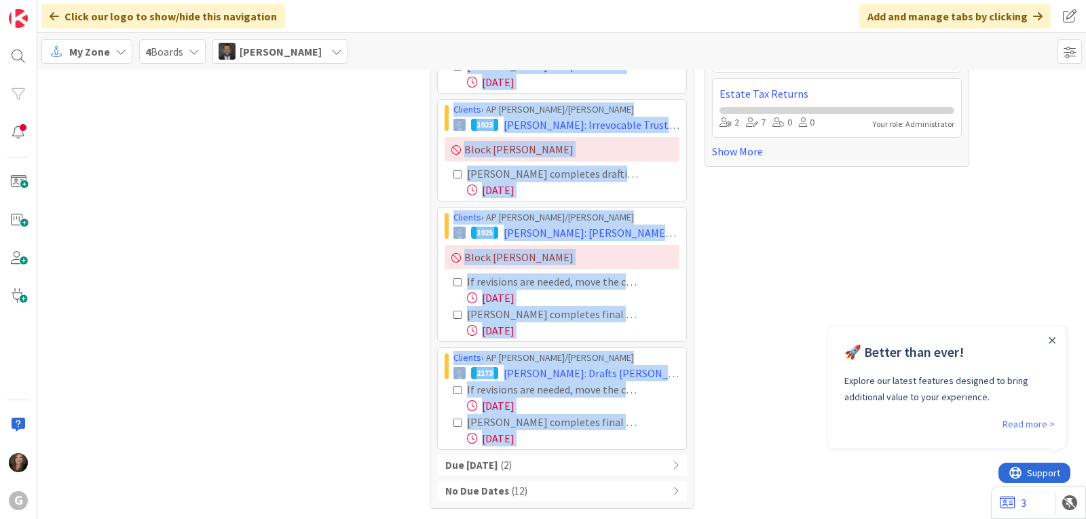
drag, startPoint x: 442, startPoint y: 239, endPoint x: 538, endPoint y: 446, distance: 228.2
click at [538, 446] on div "Clients › AP [PERSON_NAME]/[PERSON_NAME] 1922 [PERSON_NAME]: Irrevocable Trusts…" at bounding box center [562, 220] width 250 height 459
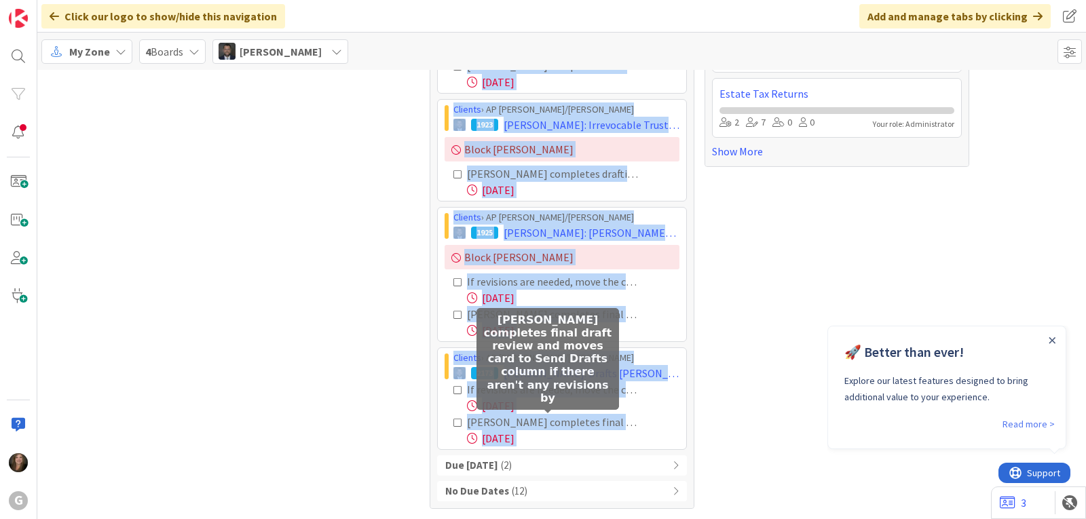
copy div "Loremip › DO Sita/Conse 2086 Adipis, Elitse: Doeiusmodte Incidi utl Etdolorem: …"
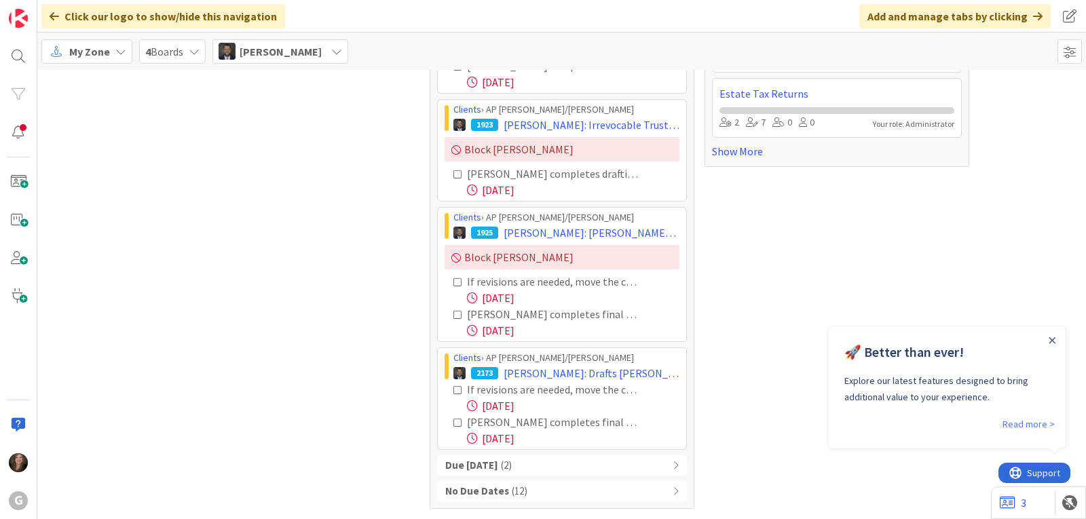
click at [342, 52] on icon at bounding box center [336, 51] width 11 height 11
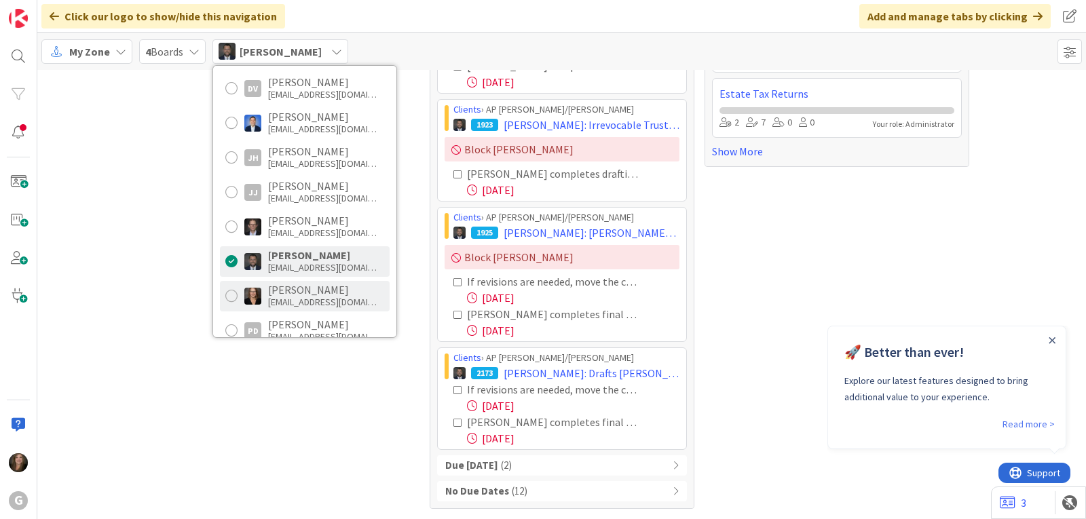
click at [287, 289] on div "[PERSON_NAME]" at bounding box center [322, 290] width 109 height 12
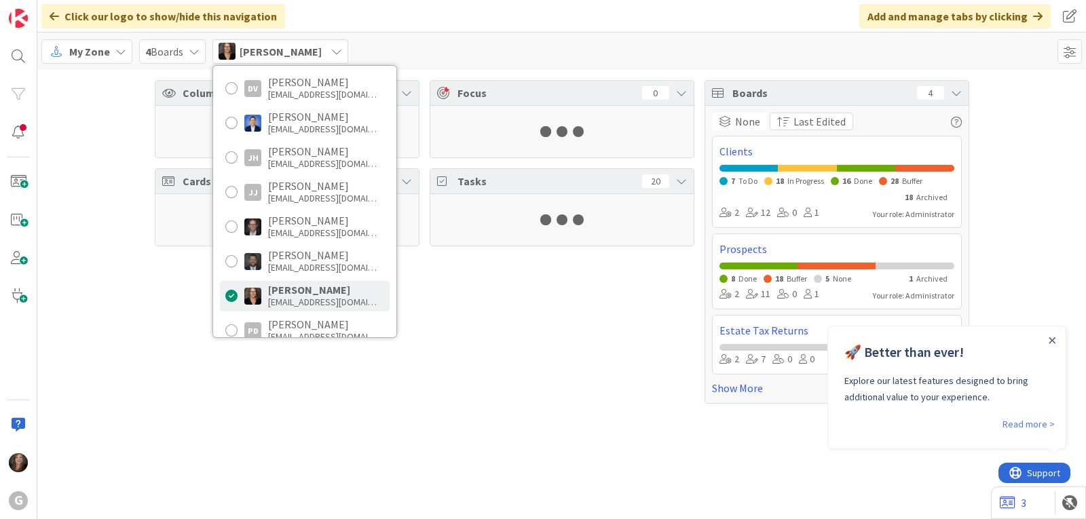
scroll to position [0, 0]
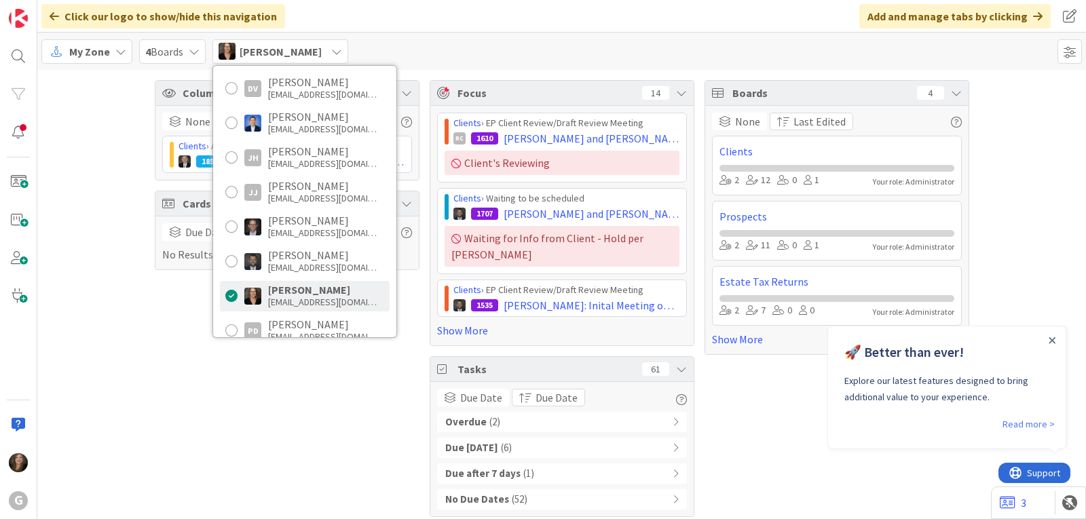
click at [510, 412] on div "Overdue ( 2 )" at bounding box center [562, 422] width 250 height 20
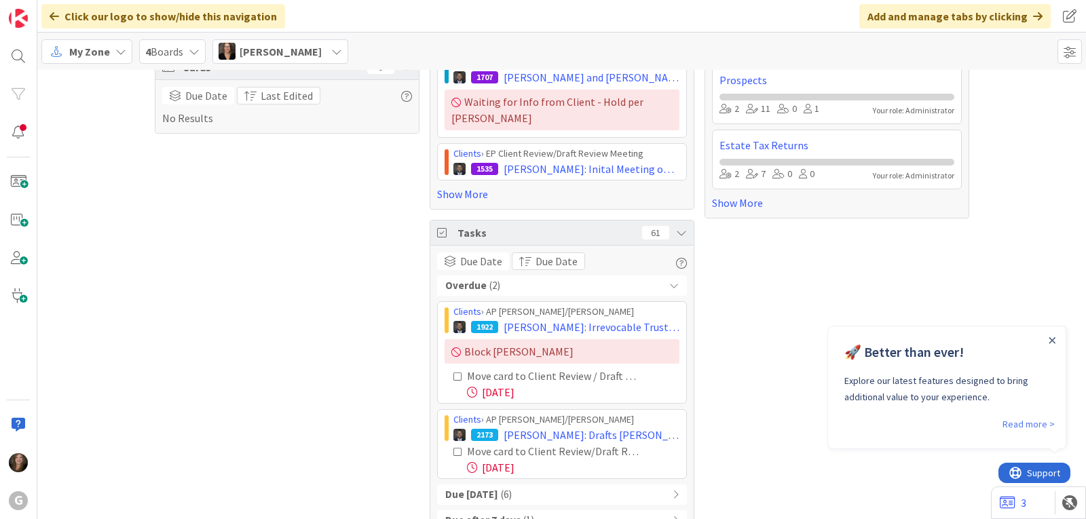
scroll to position [175, 0]
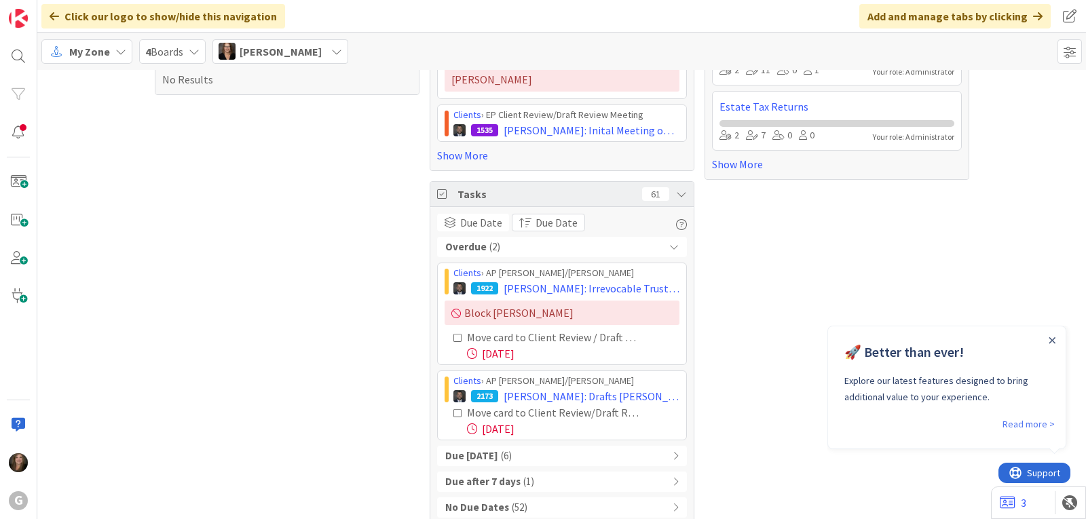
drag, startPoint x: 442, startPoint y: 257, endPoint x: 626, endPoint y: 424, distance: 249.0
click at [626, 424] on div "Overdue ( 2 ) Clients › AP [PERSON_NAME]/[PERSON_NAME] 1922 [PERSON_NAME]: Irre…" at bounding box center [562, 377] width 250 height 281
copy div "Clients › AP [PERSON_NAME]/[PERSON_NAME] 1922 [PERSON_NAME]: Irrevocable Trusts…"
click at [310, 51] on span "[PERSON_NAME]" at bounding box center [281, 51] width 82 height 16
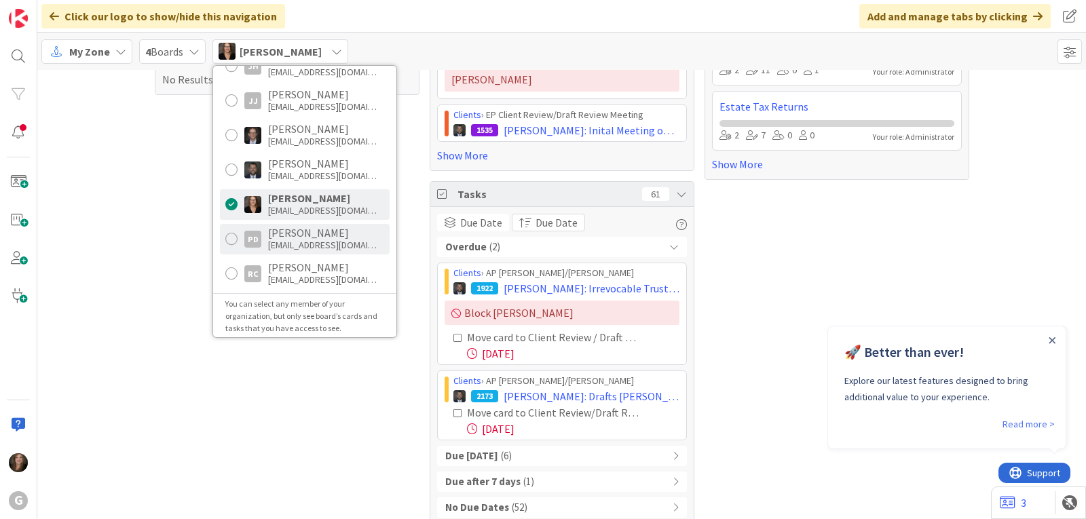
scroll to position [435, 0]
click at [287, 237] on div "[EMAIL_ADDRESS][DOMAIN_NAME]" at bounding box center [322, 241] width 109 height 12
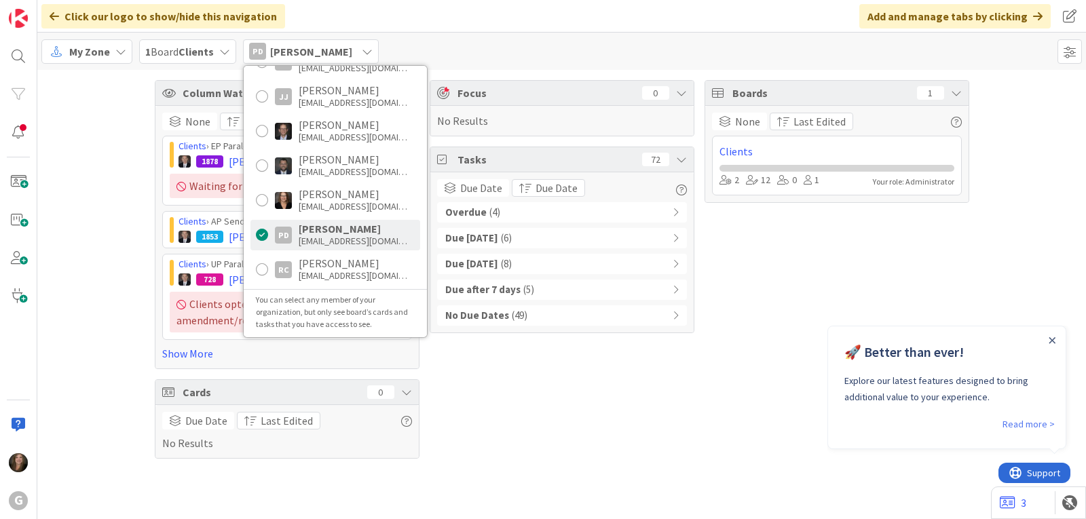
click at [476, 238] on b "Due [DATE]" at bounding box center [471, 239] width 53 height 16
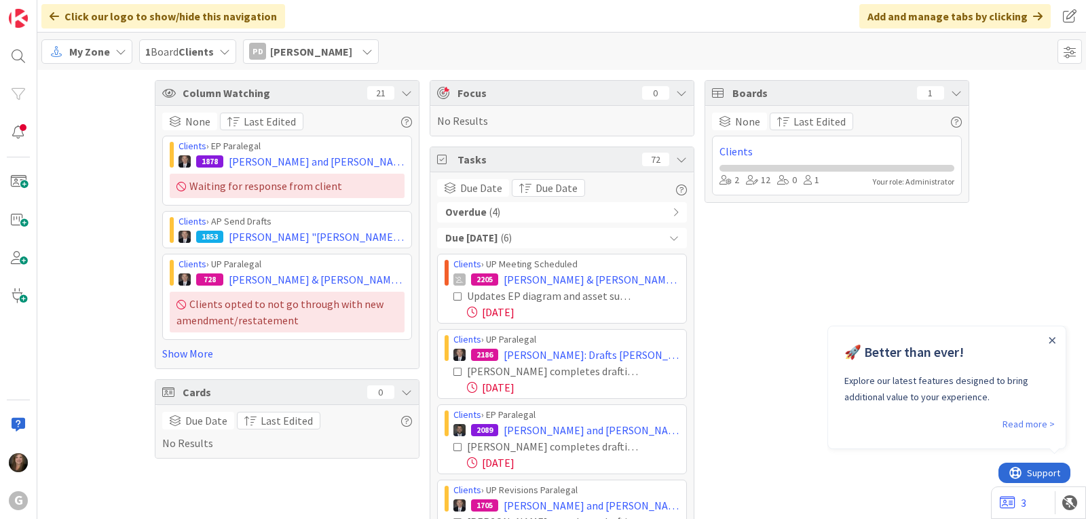
click at [469, 238] on b "Due [DATE]" at bounding box center [471, 239] width 53 height 16
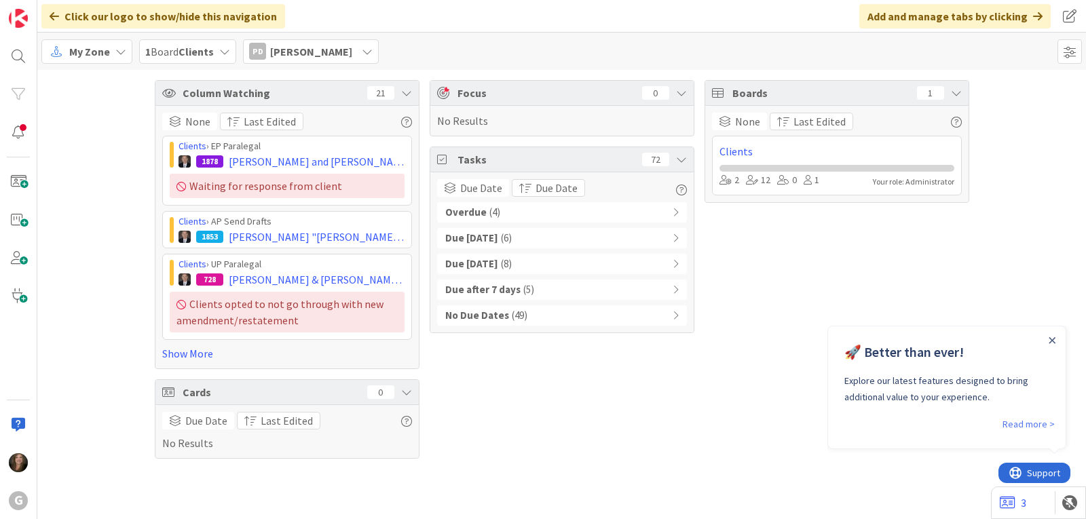
click at [467, 212] on b "Overdue" at bounding box center [465, 213] width 41 height 16
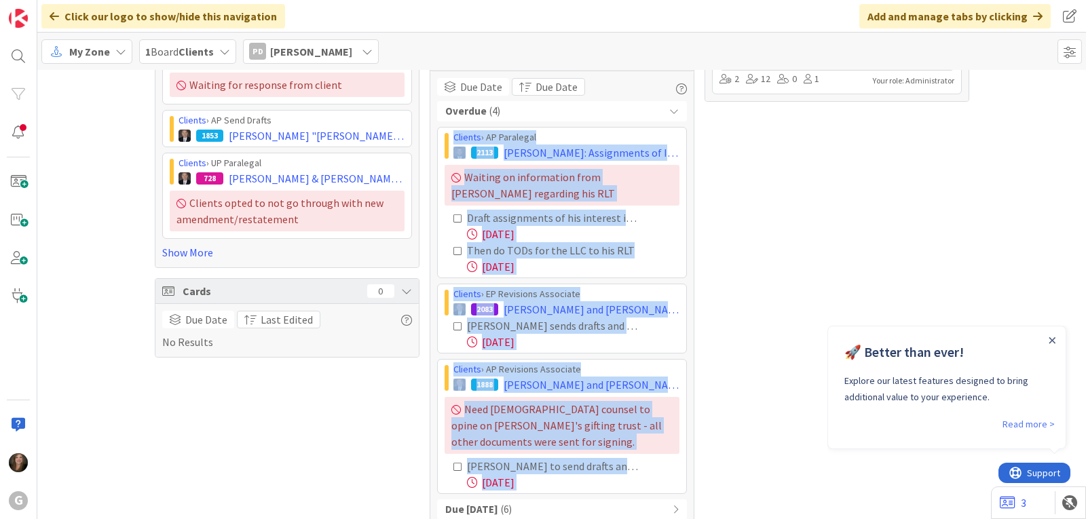
scroll to position [197, 0]
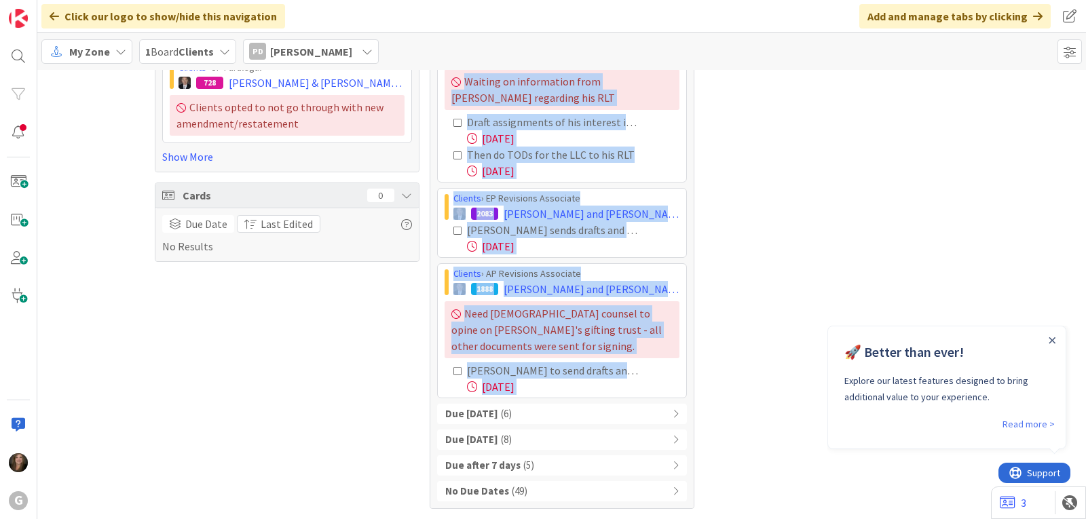
drag, startPoint x: 441, startPoint y: 238, endPoint x: 655, endPoint y: 397, distance: 266.1
click at [655, 397] on div "Clients › AP Paralegal 2113 [PERSON_NAME]: Assignments of Interest and TODs Dra…" at bounding box center [562, 214] width 250 height 367
copy div "Clients › AP Paralegal 2113 [PERSON_NAME]: Assignments of Interest and TODs Dra…"
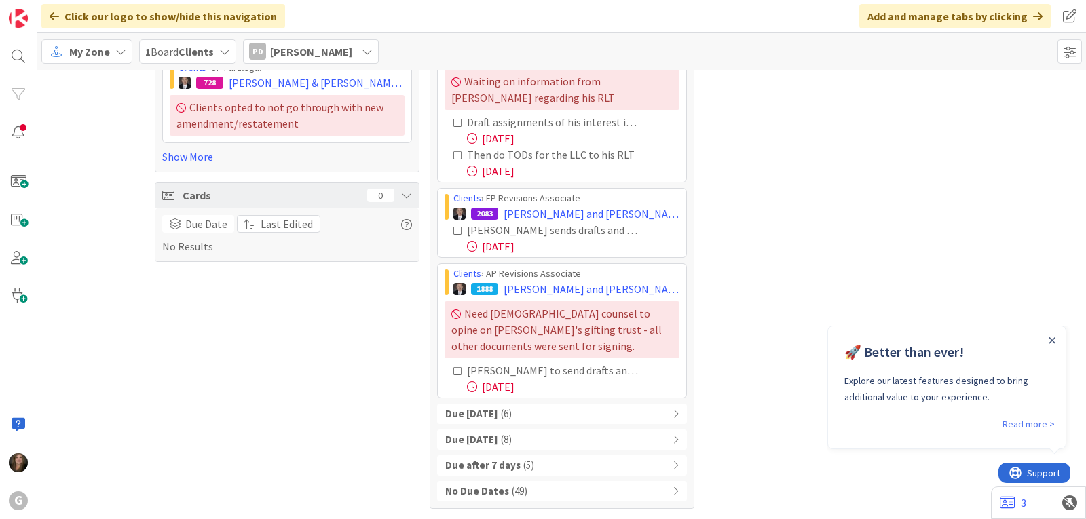
click at [332, 44] on span "[PERSON_NAME]" at bounding box center [311, 51] width 82 height 16
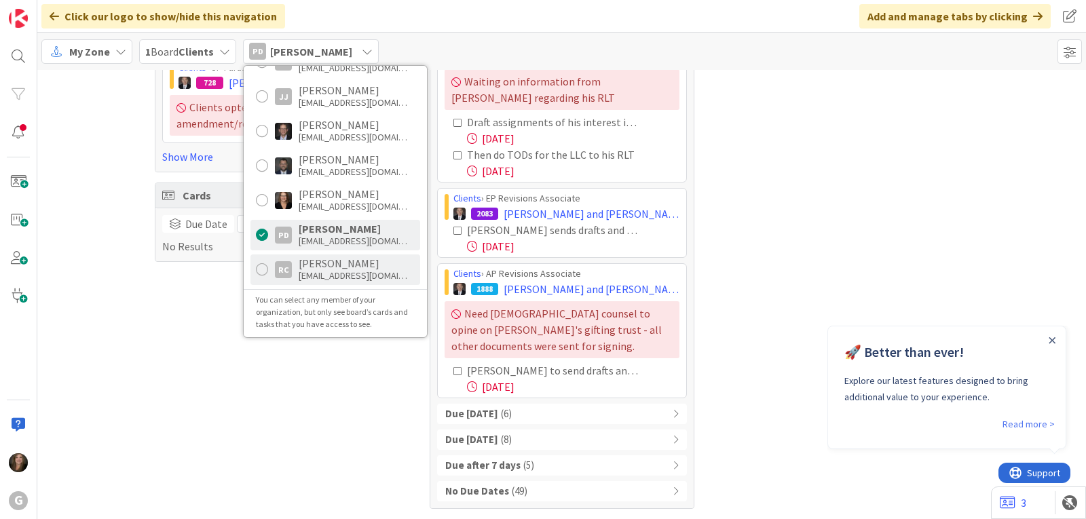
click at [312, 267] on div "[PERSON_NAME]" at bounding box center [353, 263] width 109 height 12
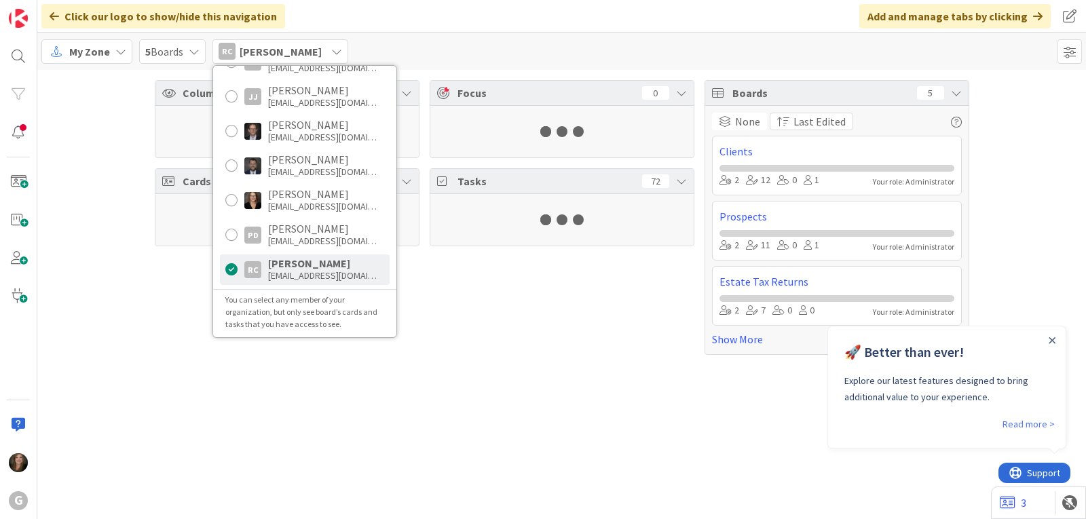
scroll to position [0, 0]
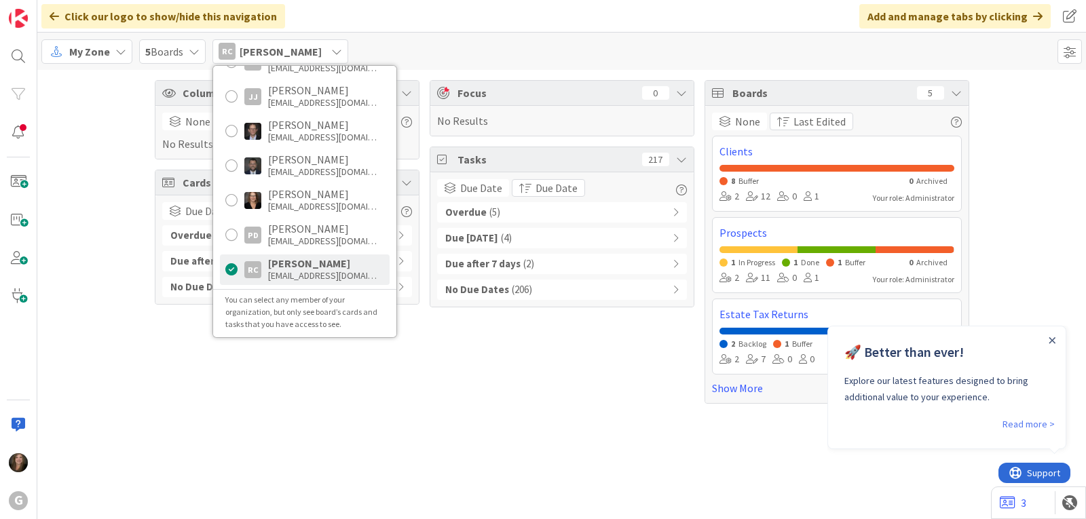
click at [470, 208] on b "Overdue" at bounding box center [465, 213] width 41 height 16
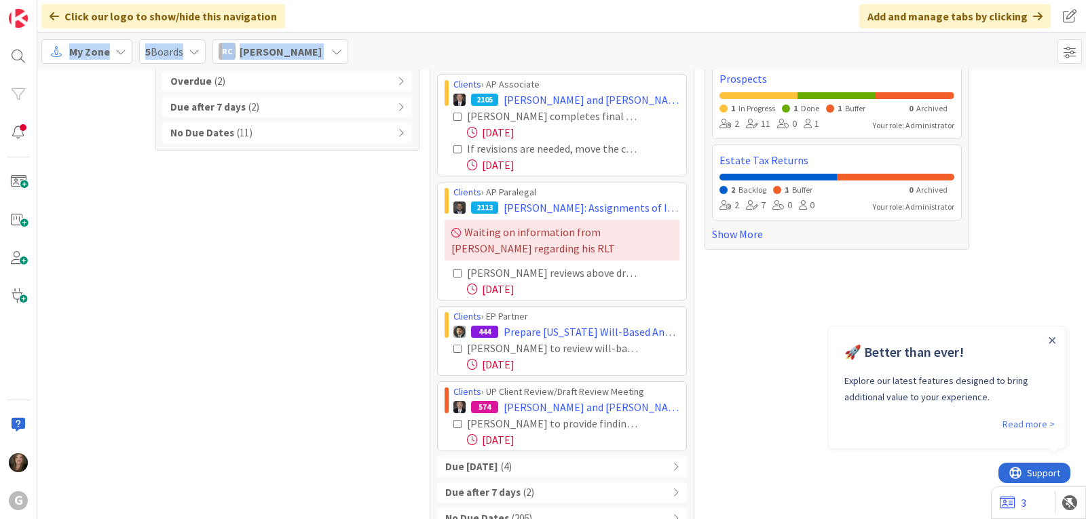
scroll to position [181, 0]
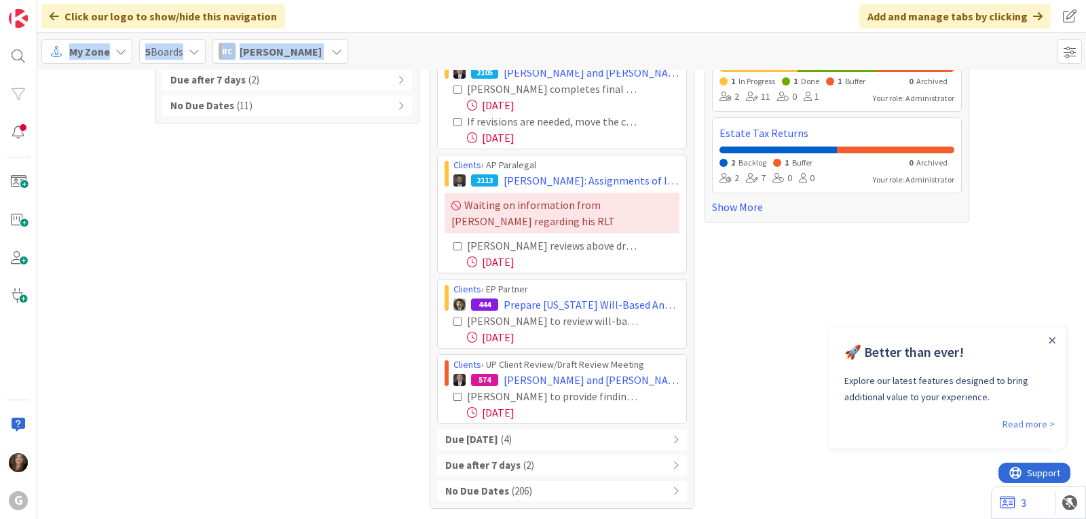
drag, startPoint x: 440, startPoint y: 235, endPoint x: 634, endPoint y: 426, distance: 272.3
click at [634, 426] on div "Overdue ( 5 ) Clients › AP Associate 2105 [PERSON_NAME] and [PERSON_NAME]: Gift…" at bounding box center [562, 261] width 250 height 481
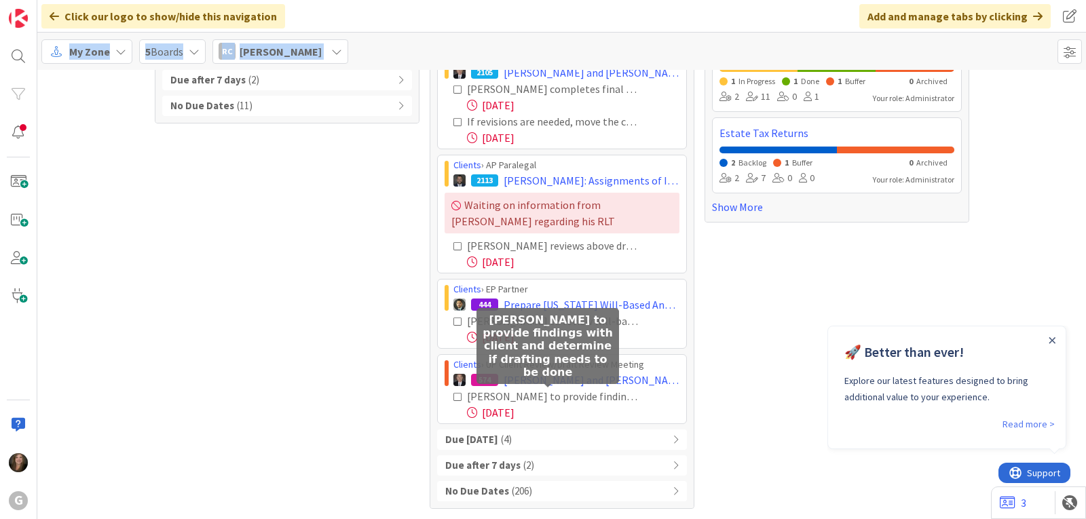
copy div "Loremip › DO Sitametco 3687 Adipisci, Elit sed Doe: Tempori Utlabo Etdolo Magn …"
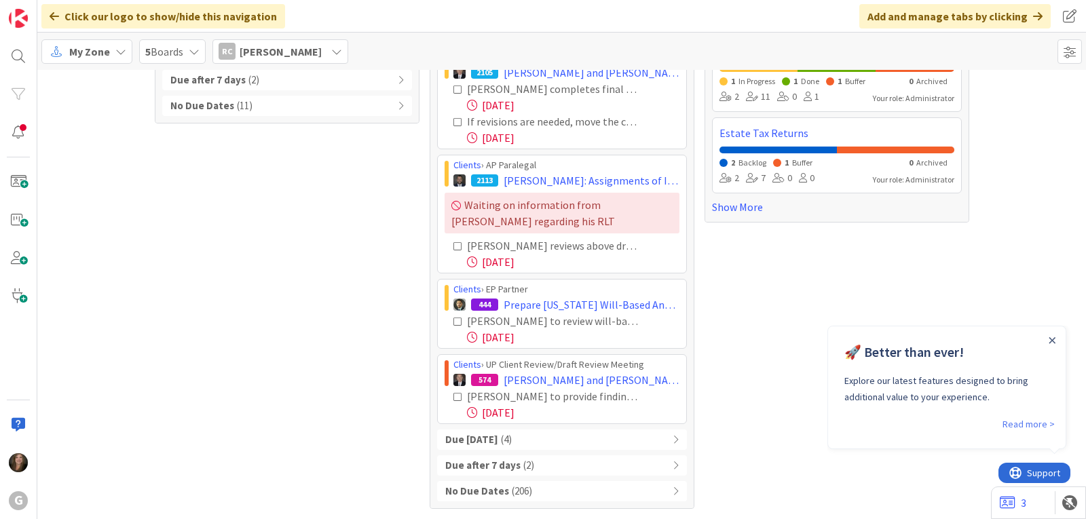
click at [325, 60] on div "RC [PERSON_NAME]" at bounding box center [281, 51] width 136 height 24
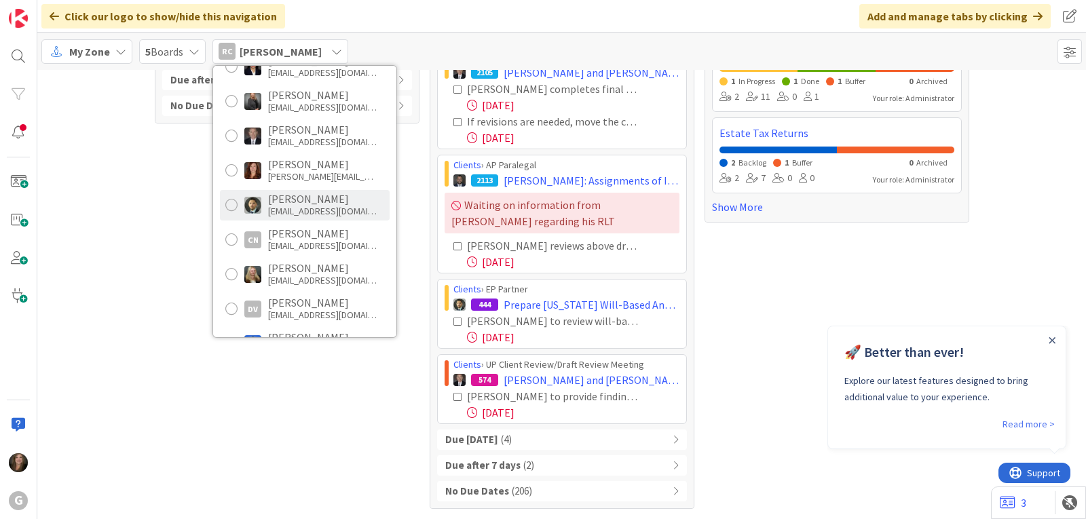
scroll to position [96, 0]
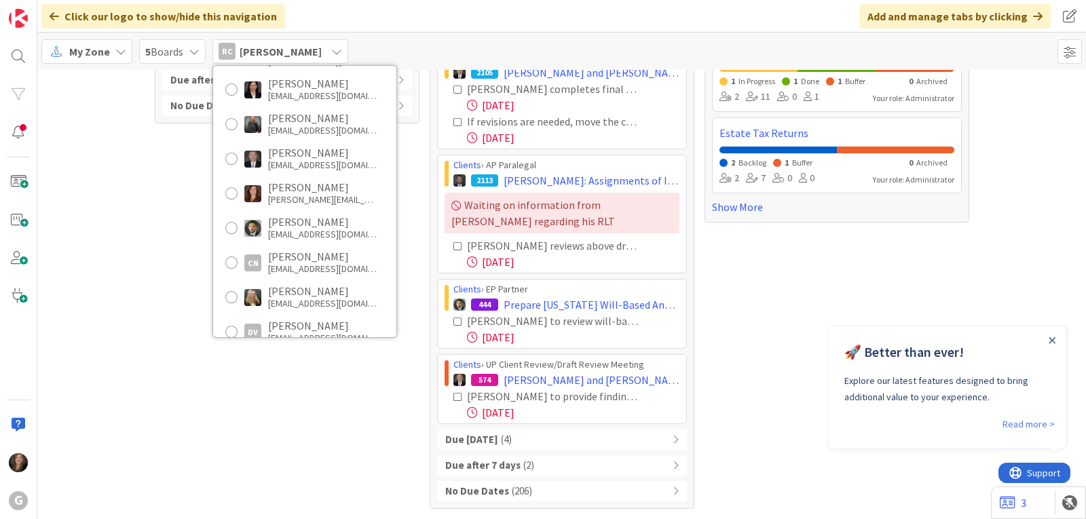
click at [107, 43] on span "My Zone" at bounding box center [89, 51] width 41 height 16
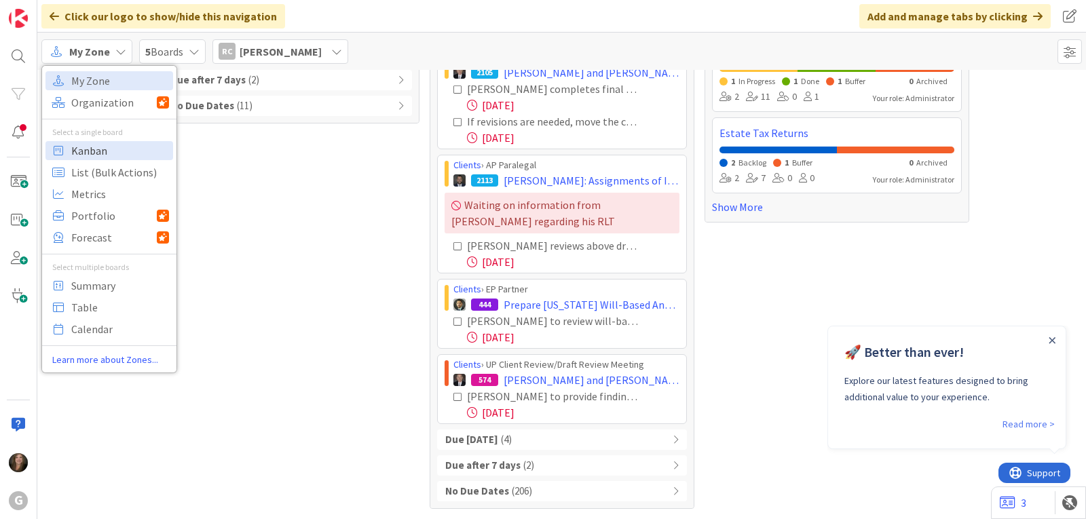
click at [102, 152] on span "Kanban" at bounding box center [120, 151] width 98 height 20
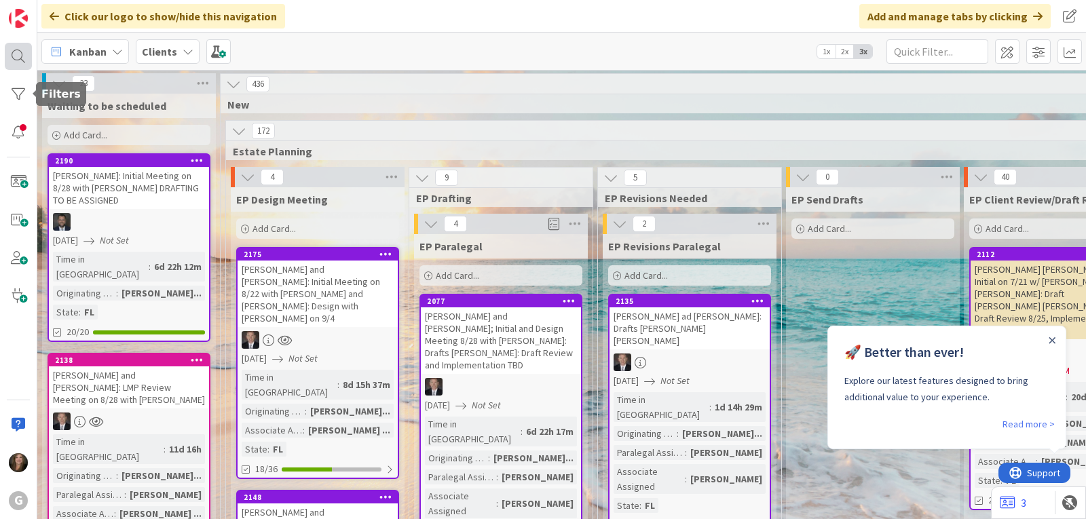
click at [20, 58] on div at bounding box center [18, 56] width 27 height 27
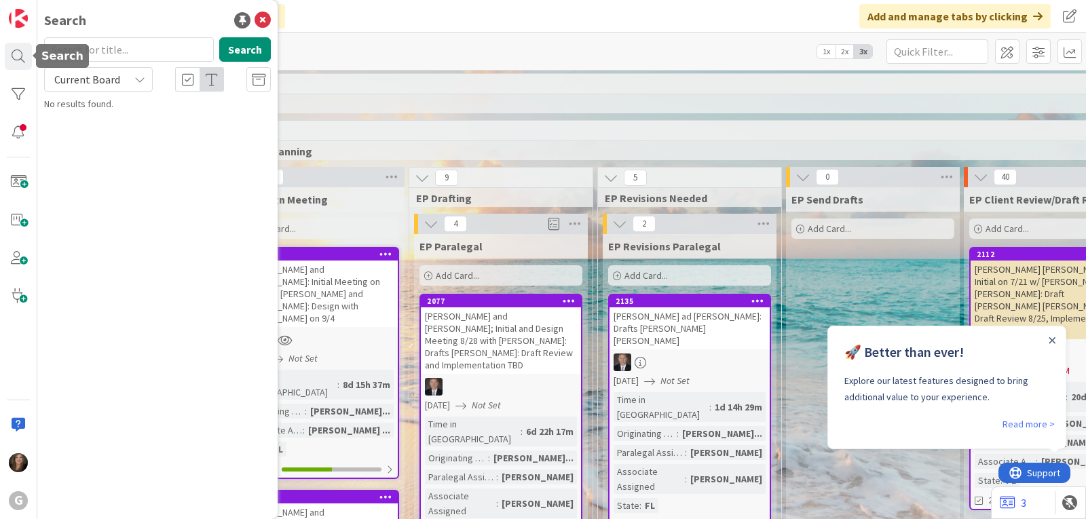
click at [117, 56] on input "text" at bounding box center [129, 49] width 170 height 24
type input "[PERSON_NAME]"
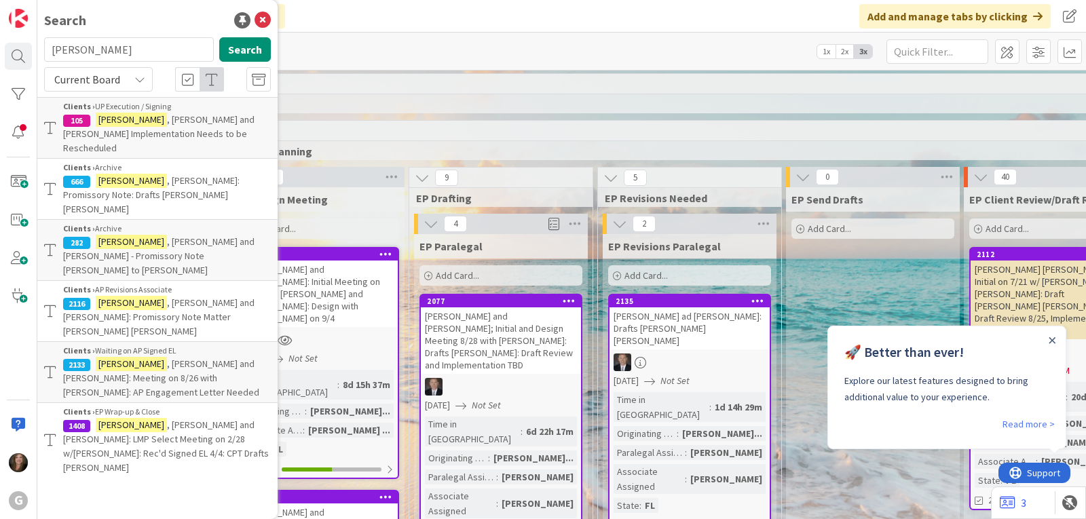
click at [145, 345] on div "Clients › Waiting on AP Signed EL" at bounding box center [167, 351] width 208 height 12
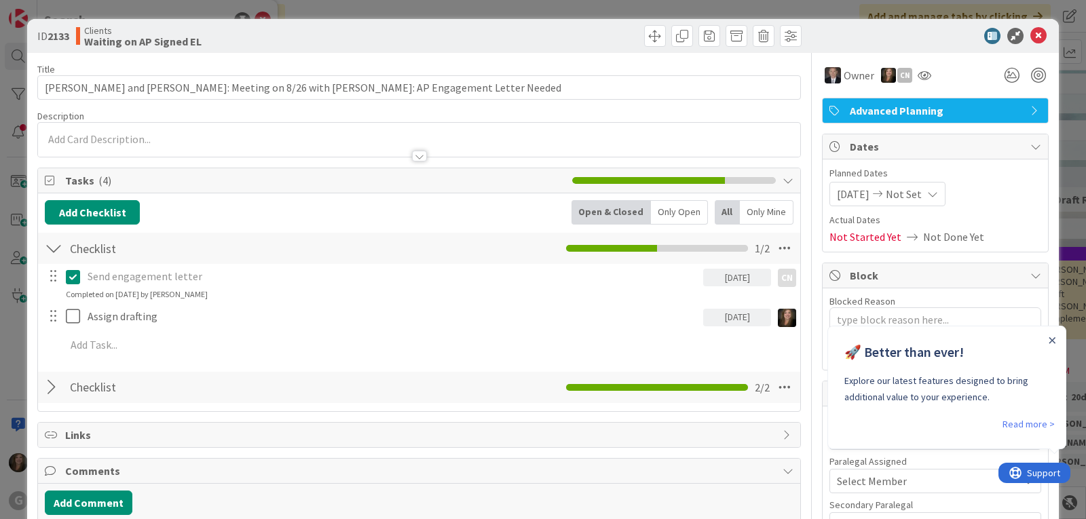
type textarea "x"
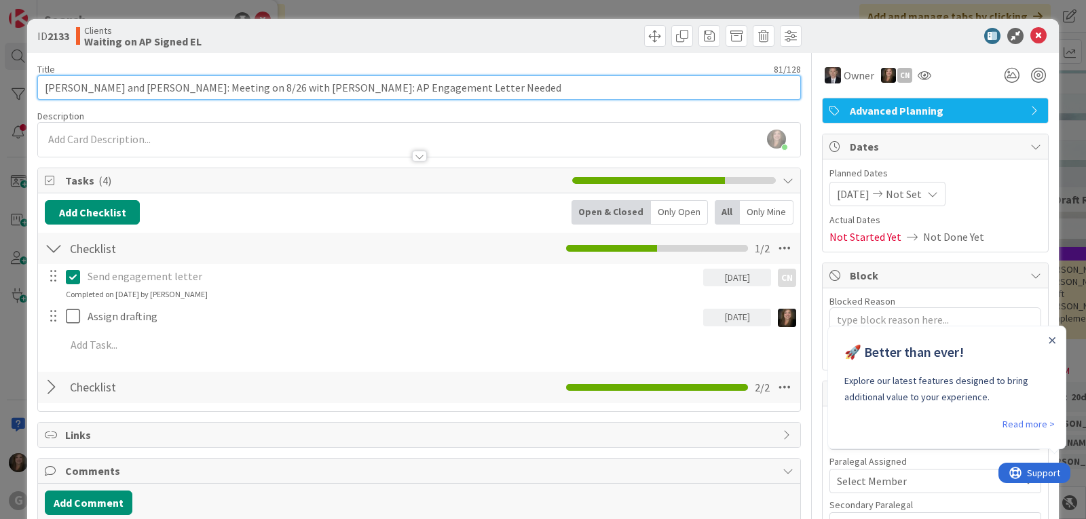
click at [439, 86] on input "[PERSON_NAME] and [PERSON_NAME]: Meeting on 8/26 with [PERSON_NAME]: AP Engagem…" at bounding box center [419, 87] width 764 height 24
drag, startPoint x: 432, startPoint y: 88, endPoint x: 304, endPoint y: 91, distance: 127.7
click at [304, 91] on input "[PERSON_NAME] and [PERSON_NAME]: Meeting on 8/26 with [PERSON_NAME]: AP Engagem…" at bounding box center [419, 87] width 764 height 24
type input "[PERSON_NAME] and [PERSON_NAME]: Meeting on 8/26 with [PERSON_NAME]: AP EL"
type textarea "x"
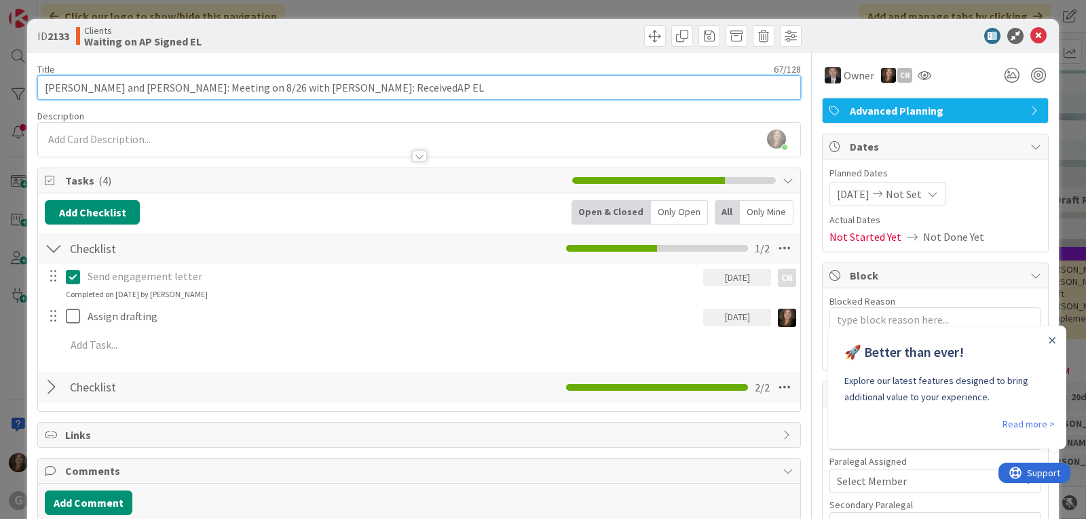
type input "[PERSON_NAME] and [PERSON_NAME]: Meeting on 8/26 with [PERSON_NAME]: Received A…"
type textarea "x"
type input "[PERSON_NAME] and [PERSON_NAME]: Meeting on 8/26 with [PERSON_NAME]: Received S…"
type textarea "x"
type input "[PERSON_NAME] and [PERSON_NAME]: Meeting on 8/26 with [PERSON_NAME]: Received S…"
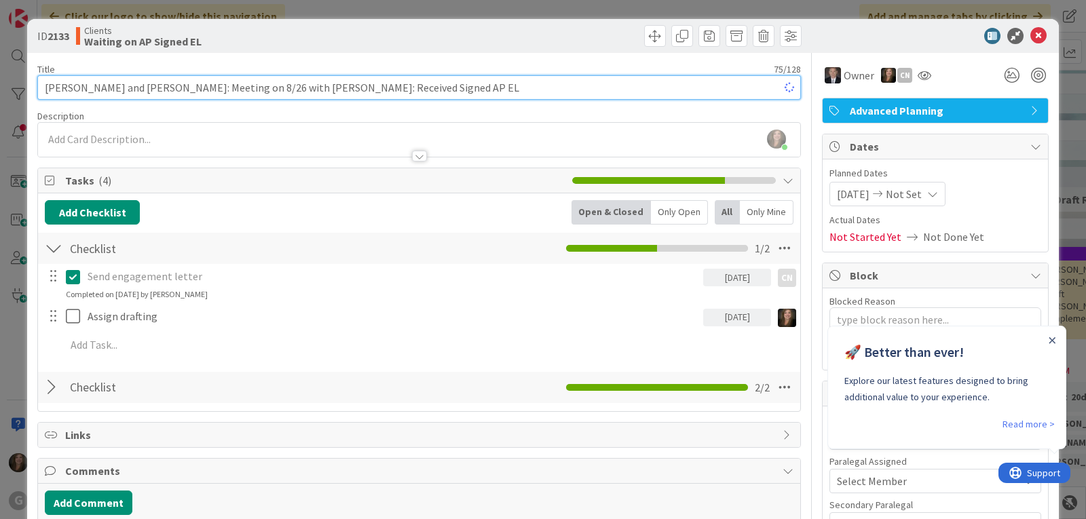
type textarea "x"
type input "[PERSON_NAME] and [PERSON_NAME]: Meeting on 8/26 with [PERSON_NAME]: Received S…"
type textarea "x"
type input "[PERSON_NAME] and [PERSON_NAME]: Meeting on 8/26 with [PERSON_NAME]: Received S…"
type textarea "x"
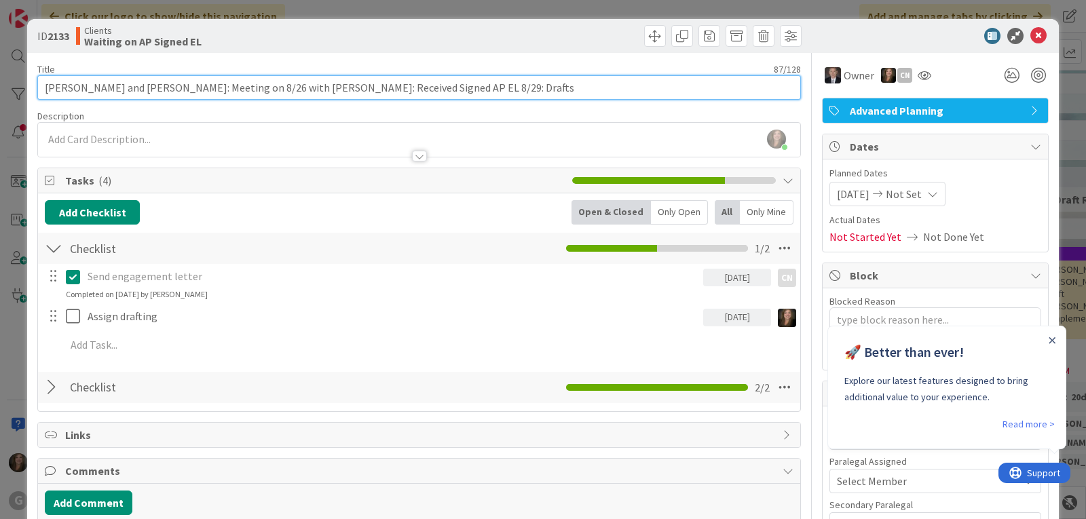
type input "[PERSON_NAME] and [PERSON_NAME]: Meeting on 8/26 with [PERSON_NAME]: Received S…"
type textarea "x"
type input "[PERSON_NAME] and [PERSON_NAME]: Meeting on 8/26 with [PERSON_NAME]: Received S…"
type textarea "x"
type input "[PERSON_NAME] and [PERSON_NAME]: Meeting on 8/26 with [PERSON_NAME]: Received S…"
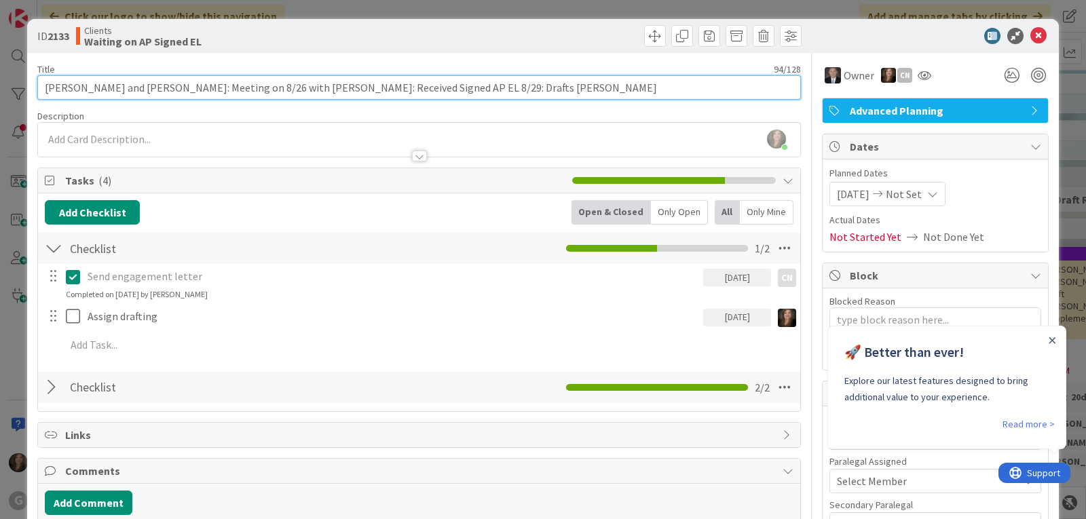
type textarea "x"
type input "[PERSON_NAME] and [PERSON_NAME]: Meeting on 8/26 with [PERSON_NAME]: Received S…"
type textarea "x"
type input "[PERSON_NAME] and [PERSON_NAME]: Meeting on 8/26 with [PERSON_NAME]: Received S…"
type textarea "x"
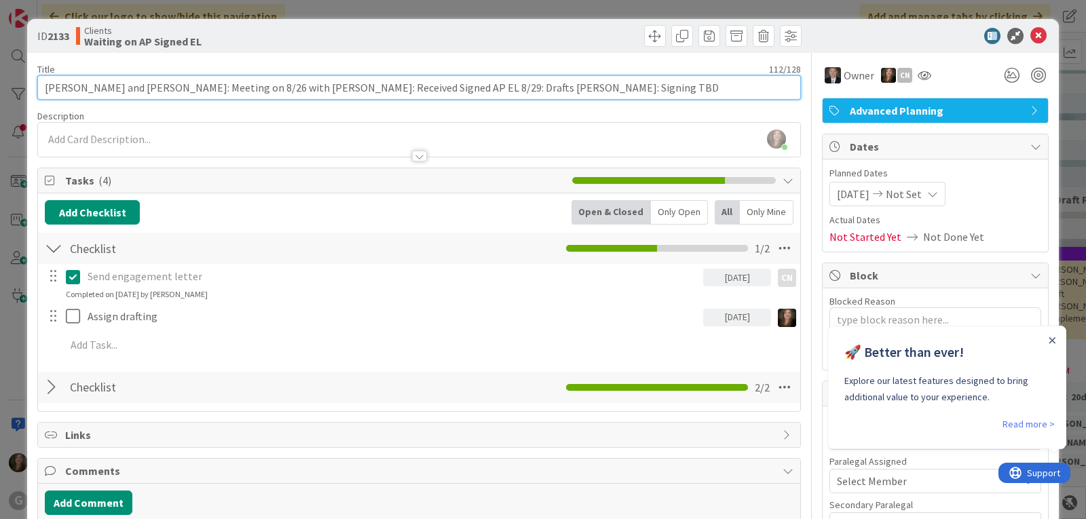
type input "[PERSON_NAME] and [PERSON_NAME]: Meeting on 8/26 with [PERSON_NAME]: Received S…"
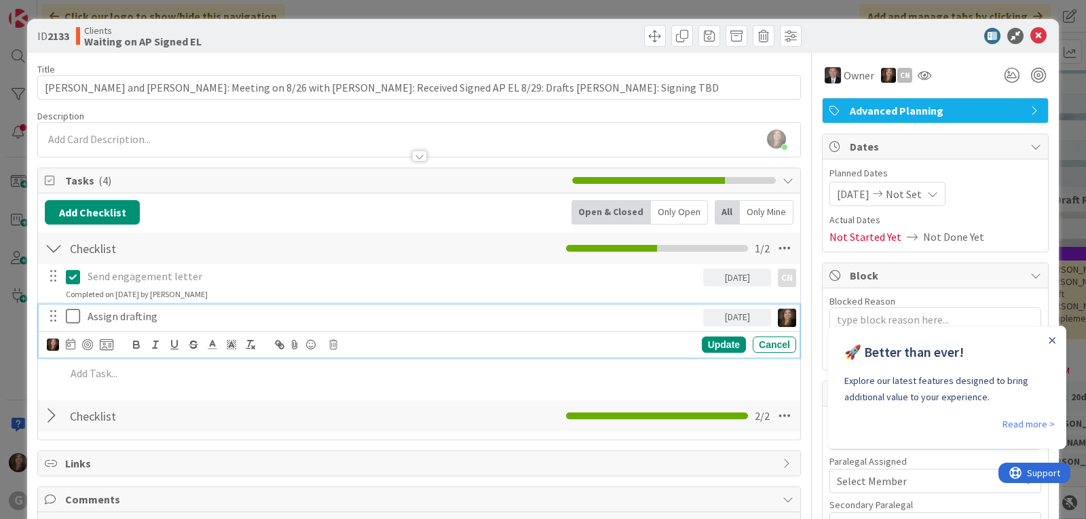
click at [76, 312] on icon at bounding box center [73, 316] width 14 height 16
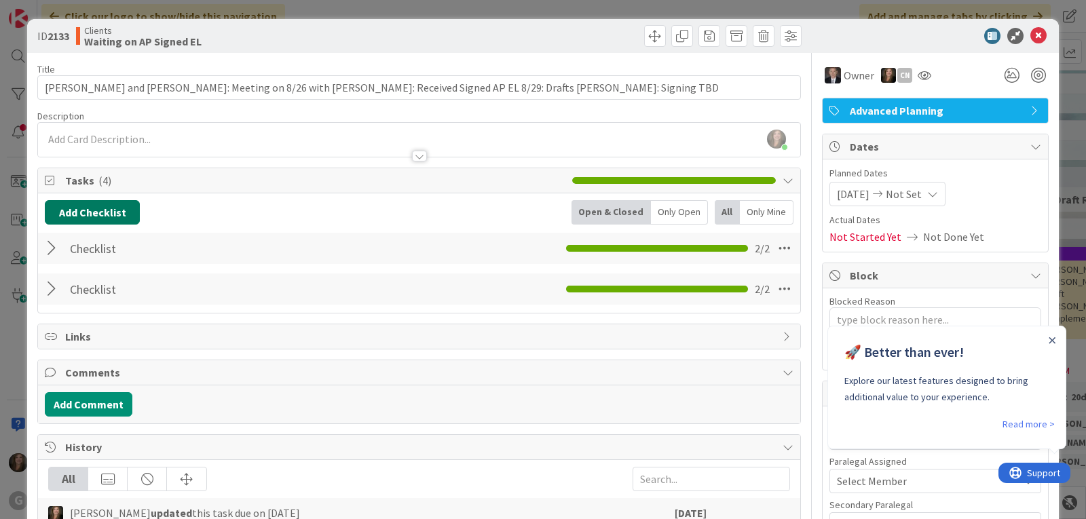
click at [114, 213] on button "Add Checklist" at bounding box center [92, 212] width 95 height 24
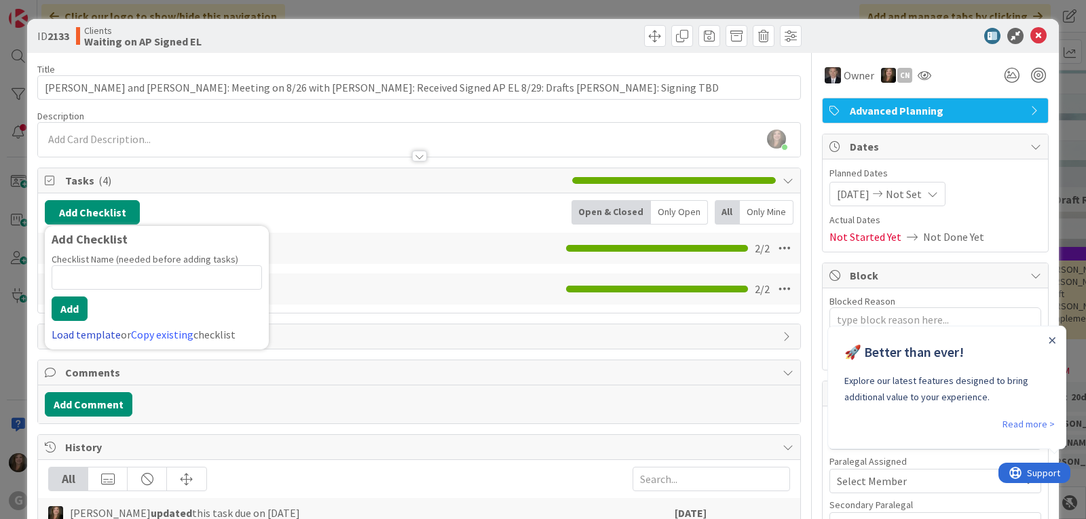
click at [71, 333] on link "Load template" at bounding box center [86, 335] width 69 height 14
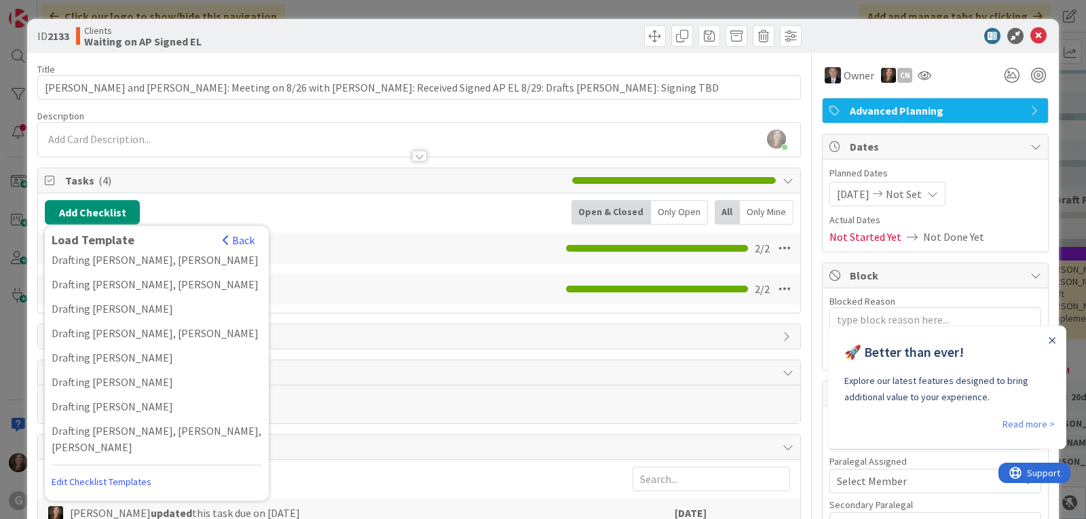
scroll to position [1086, 0]
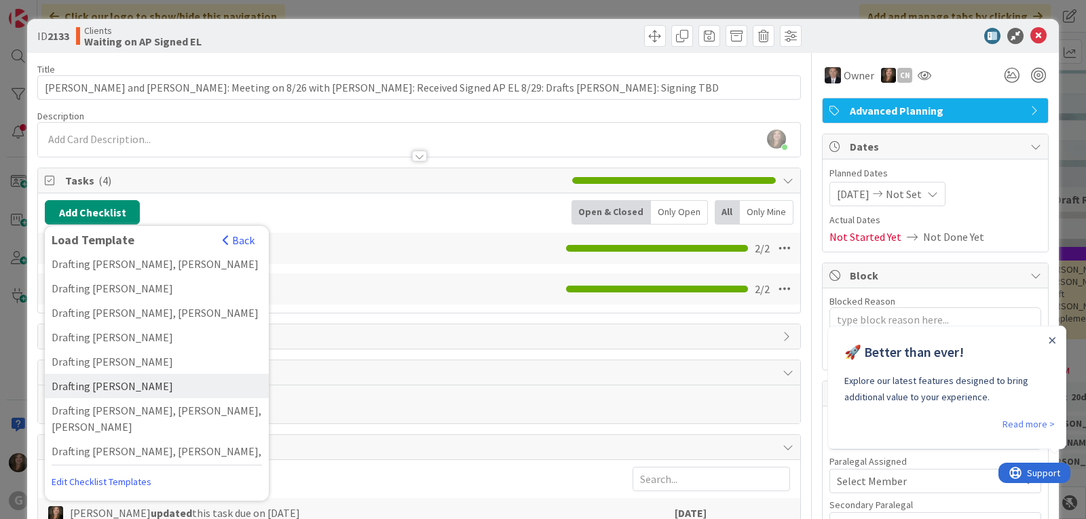
click at [82, 374] on div "Drafting [PERSON_NAME]" at bounding box center [157, 386] width 224 height 24
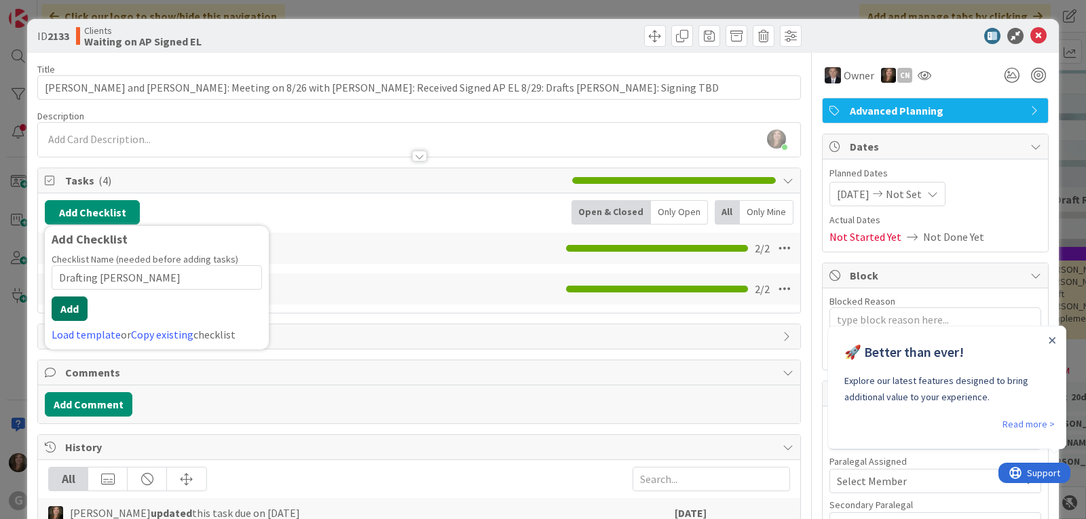
click at [75, 309] on button "Add" at bounding box center [70, 309] width 36 height 24
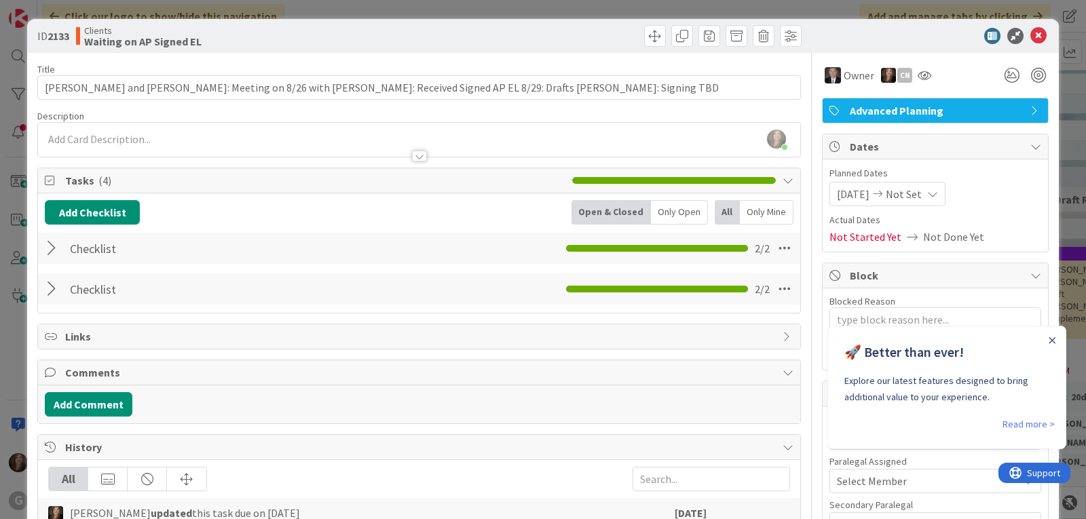
type textarea "x"
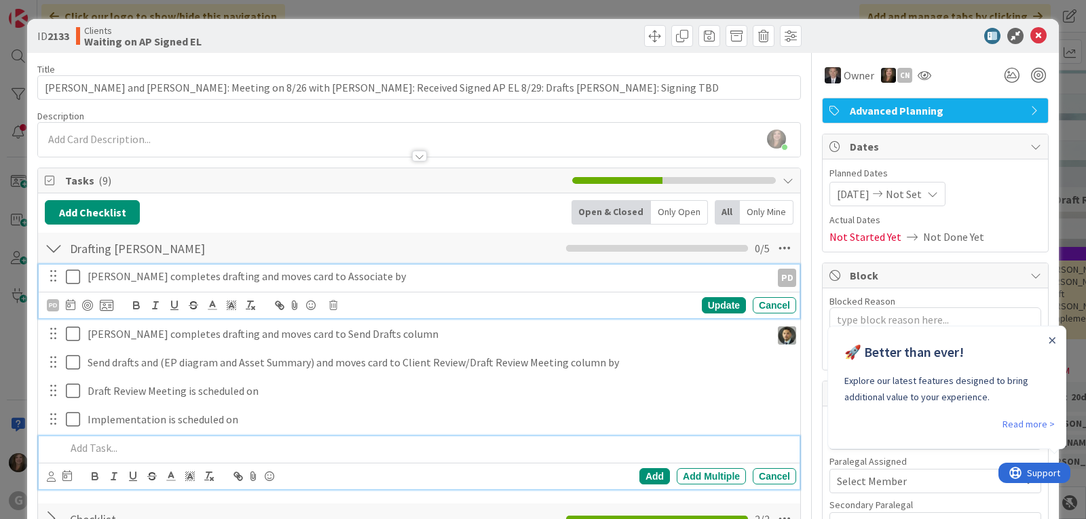
click at [165, 276] on p "[PERSON_NAME] completes drafting and moves card to Associate by" at bounding box center [427, 277] width 678 height 16
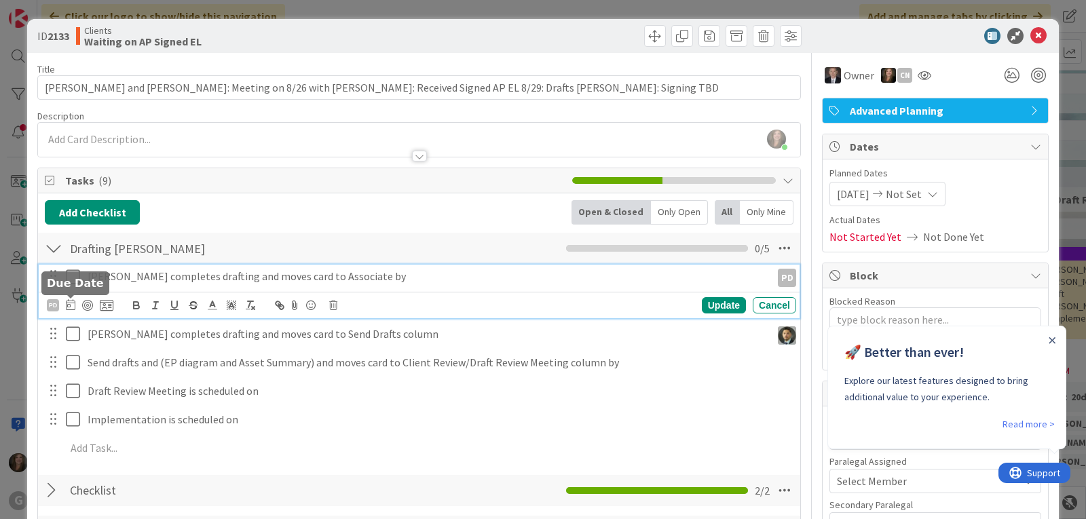
click at [71, 301] on icon at bounding box center [71, 304] width 10 height 11
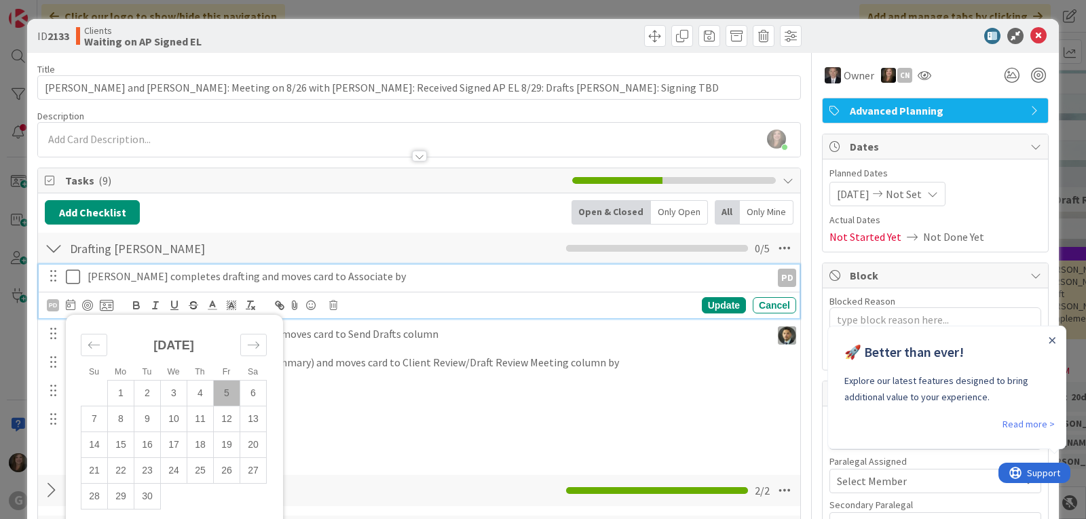
scroll to position [68, 0]
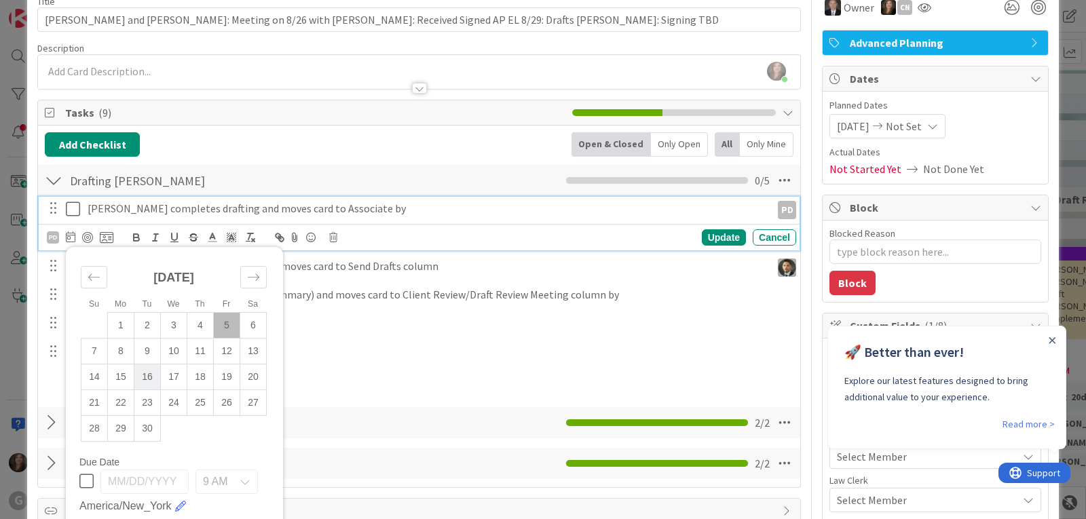
click at [141, 376] on td "16" at bounding box center [147, 377] width 26 height 26
type input "[DATE]"
type textarea "x"
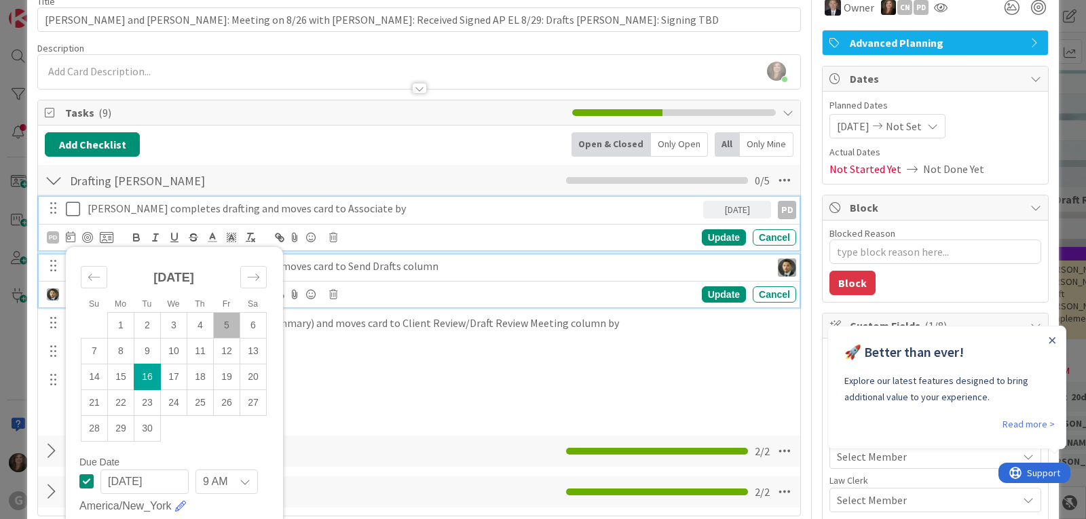
click at [372, 268] on p "[PERSON_NAME] completes drafting and moves card to Send Drafts column" at bounding box center [427, 267] width 678 height 16
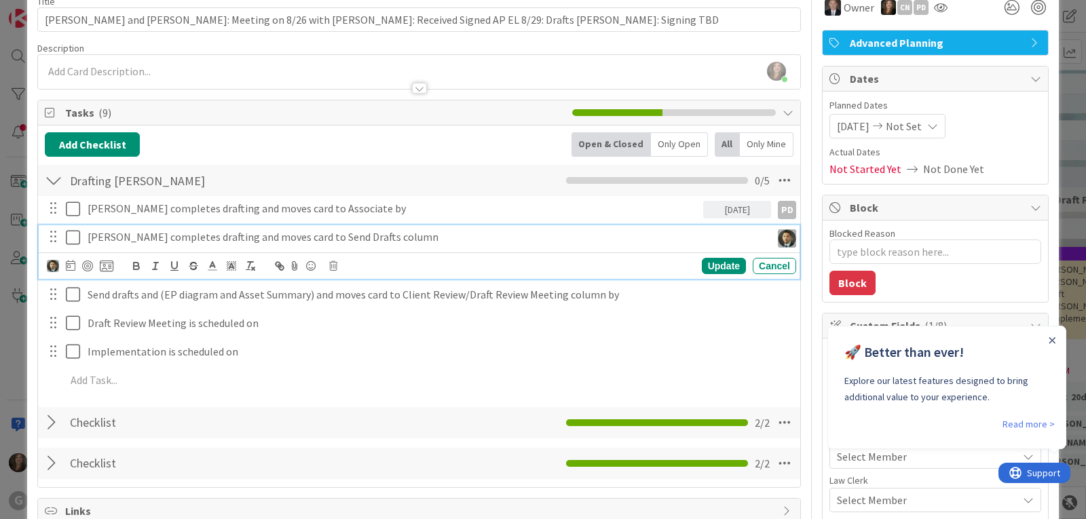
scroll to position [39, 0]
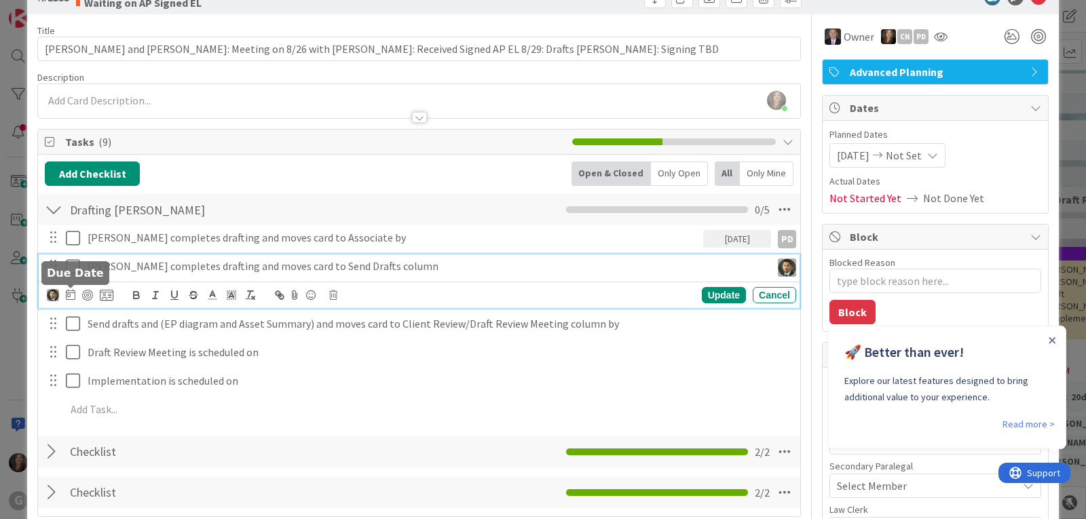
click at [71, 297] on icon at bounding box center [71, 294] width 10 height 11
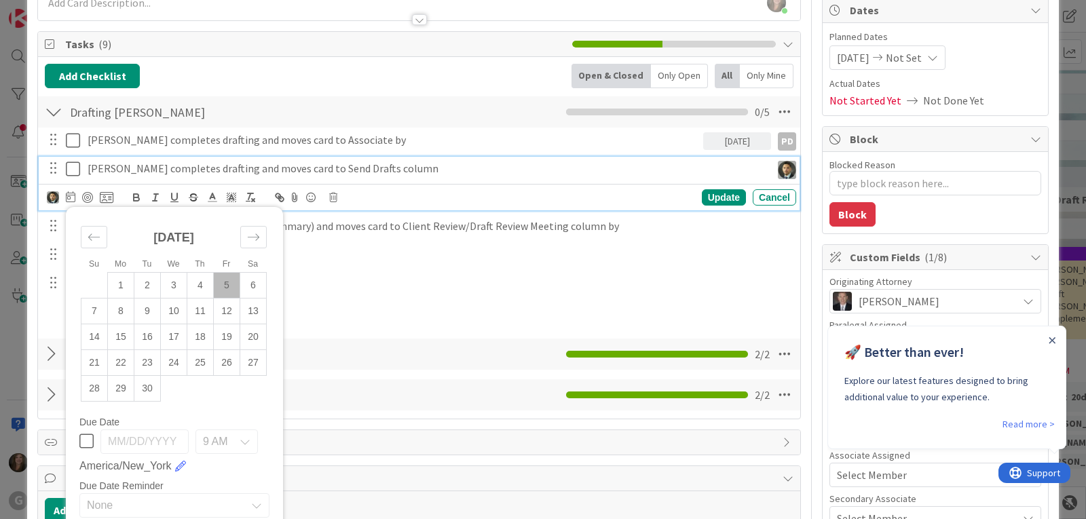
scroll to position [175, 0]
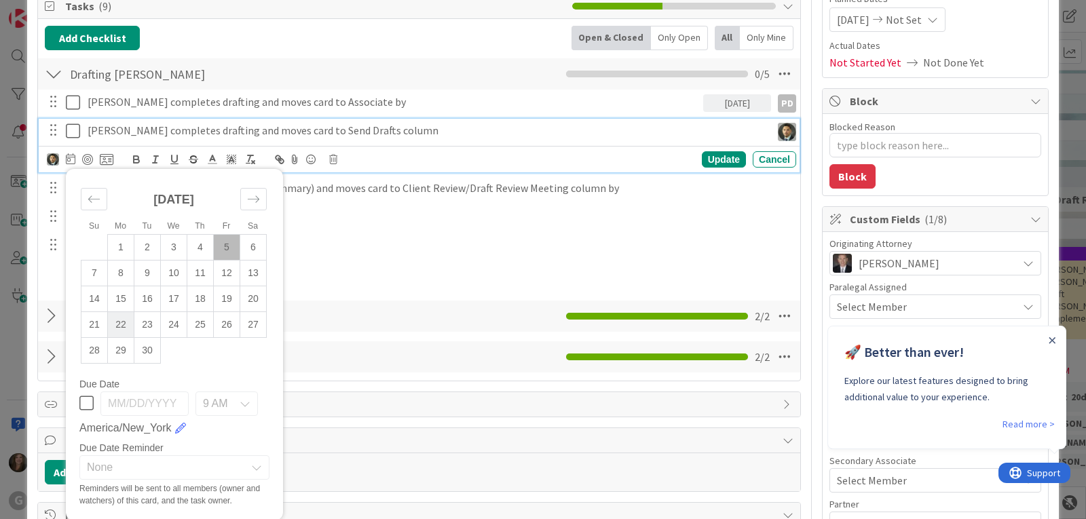
click at [119, 327] on td "22" at bounding box center [121, 325] width 26 height 26
type input "[DATE]"
type textarea "x"
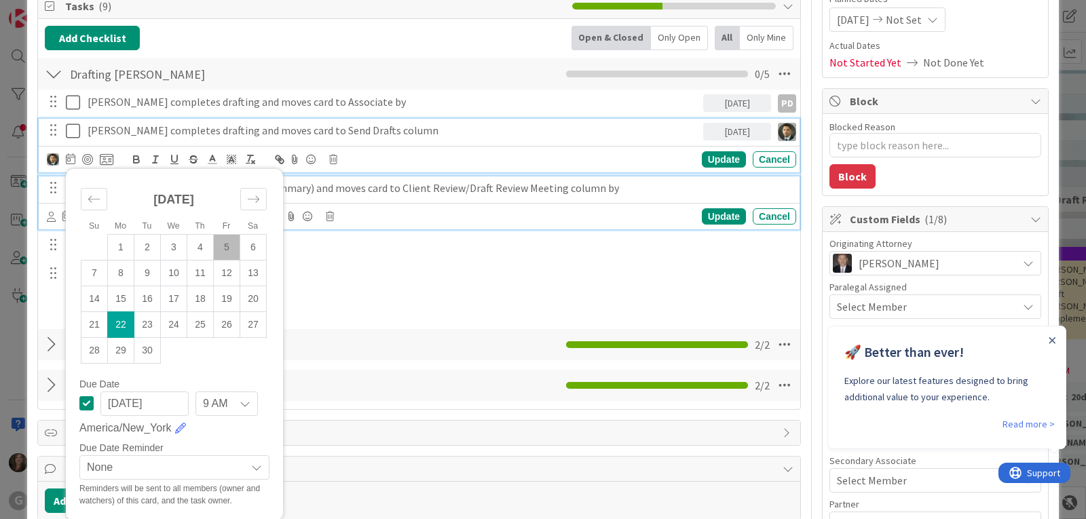
click at [363, 190] on p "Send drafts and (EP diagram and Asset Summary) and moves card to Client Review/…" at bounding box center [439, 189] width 703 height 16
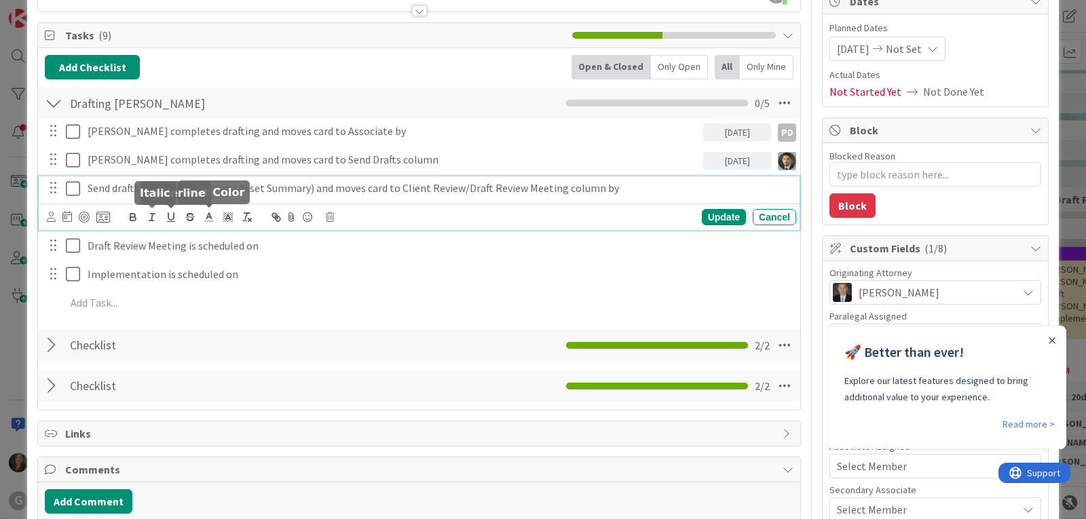
click at [68, 216] on icon at bounding box center [67, 216] width 10 height 11
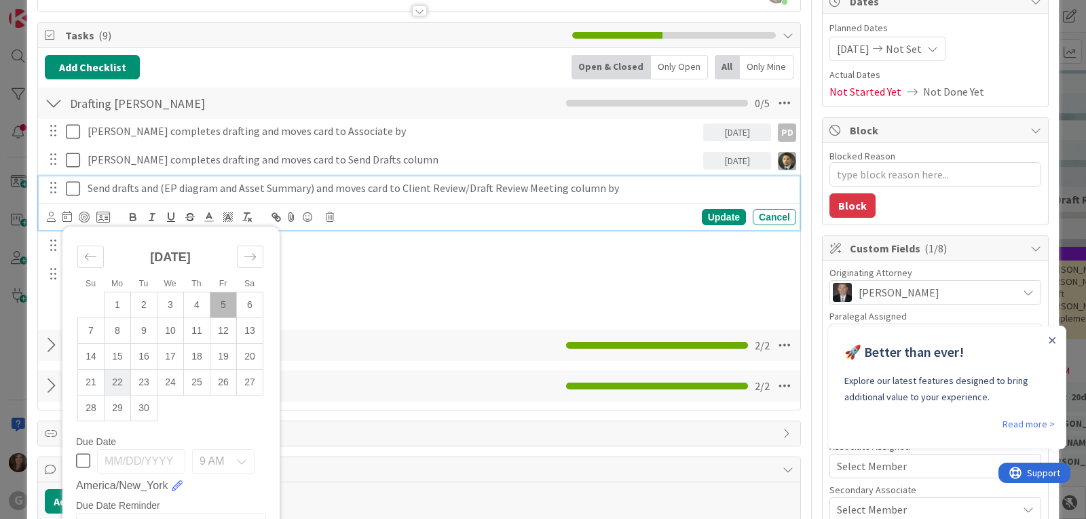
click at [113, 375] on td "22" at bounding box center [118, 382] width 26 height 26
type input "[DATE]"
type textarea "x"
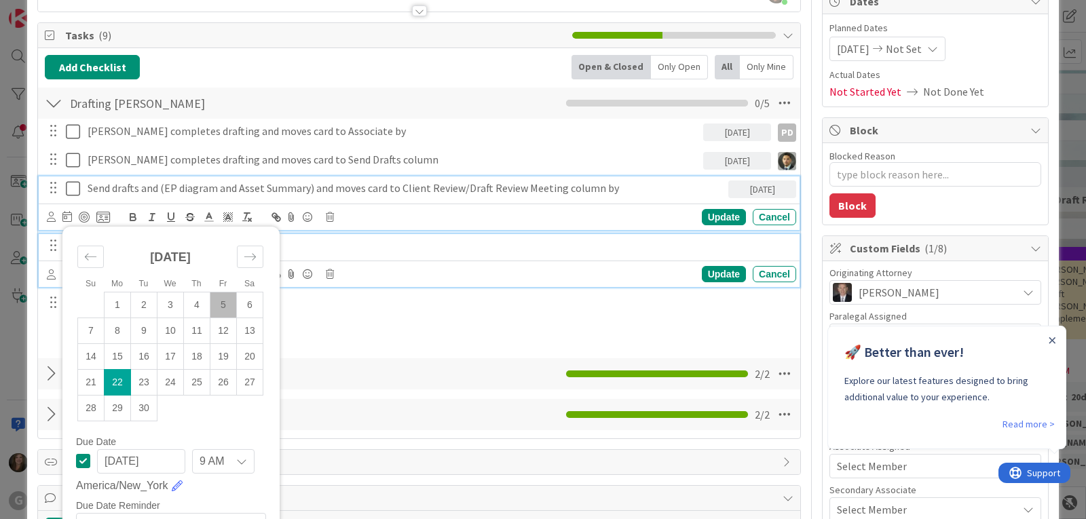
click at [416, 247] on p "Draft Review Meeting is scheduled on" at bounding box center [439, 246] width 703 height 16
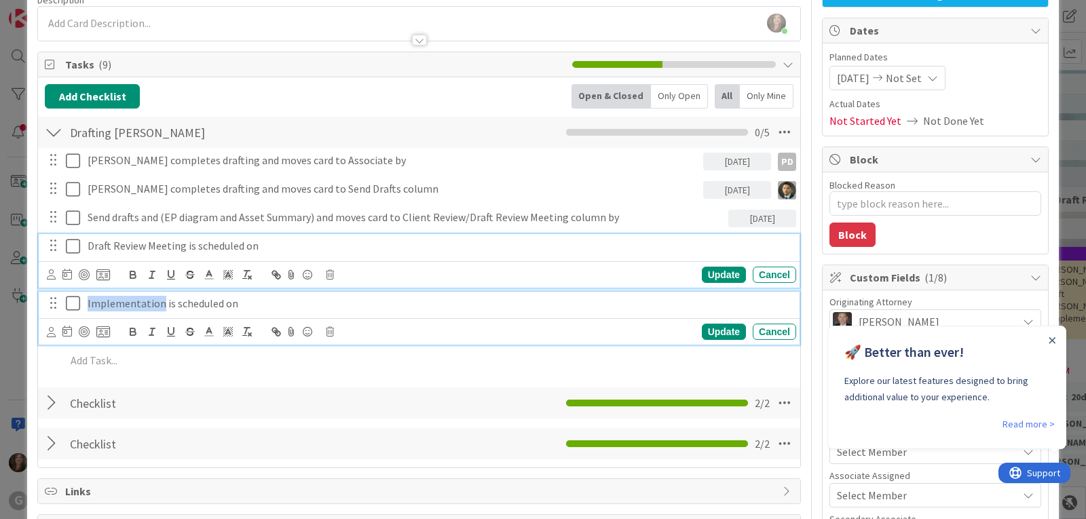
drag, startPoint x: 158, startPoint y: 304, endPoint x: 59, endPoint y: 301, distance: 99.2
click at [59, 301] on div "Implementation is scheduled on" at bounding box center [420, 304] width 752 height 24
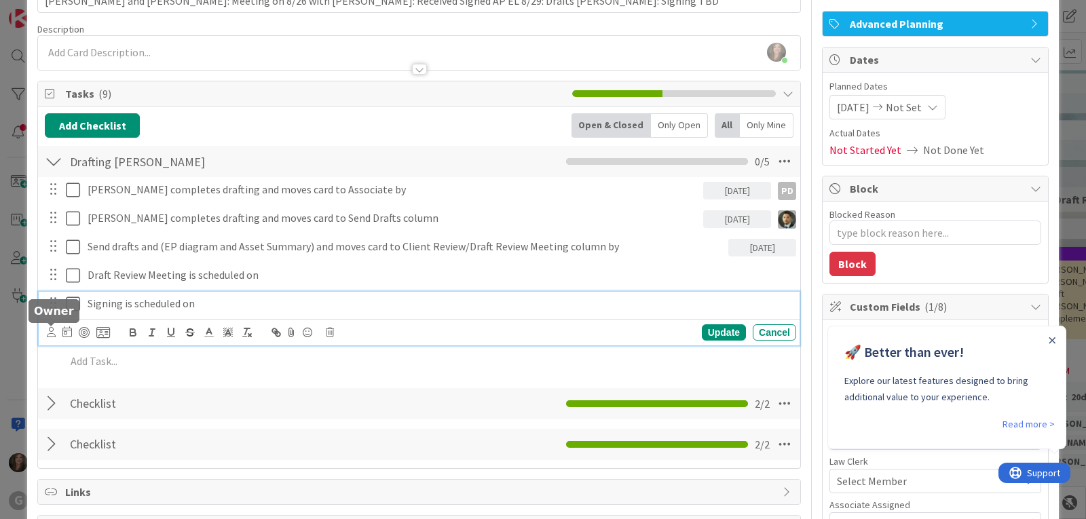
click at [47, 334] on icon at bounding box center [51, 332] width 9 height 10
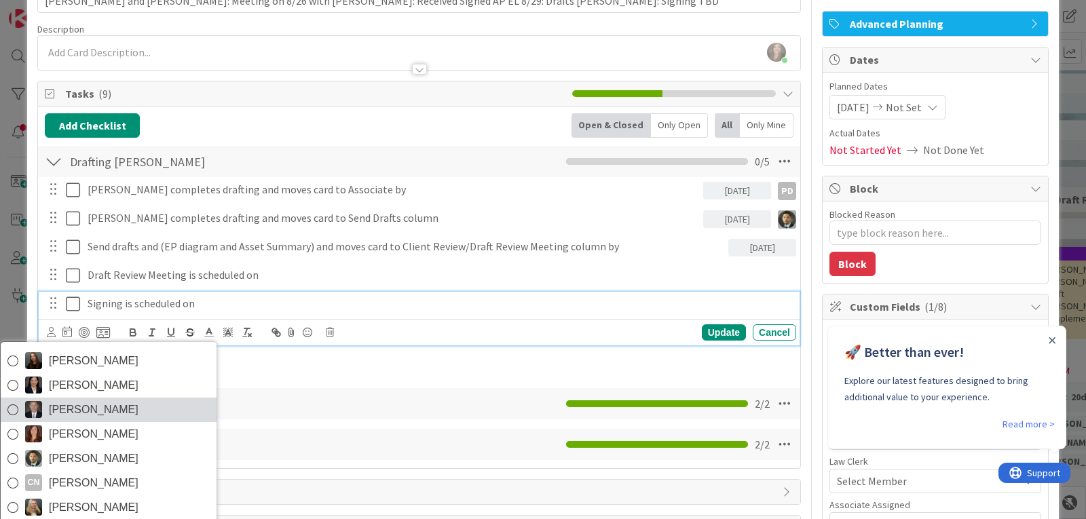
scroll to position [48, 0]
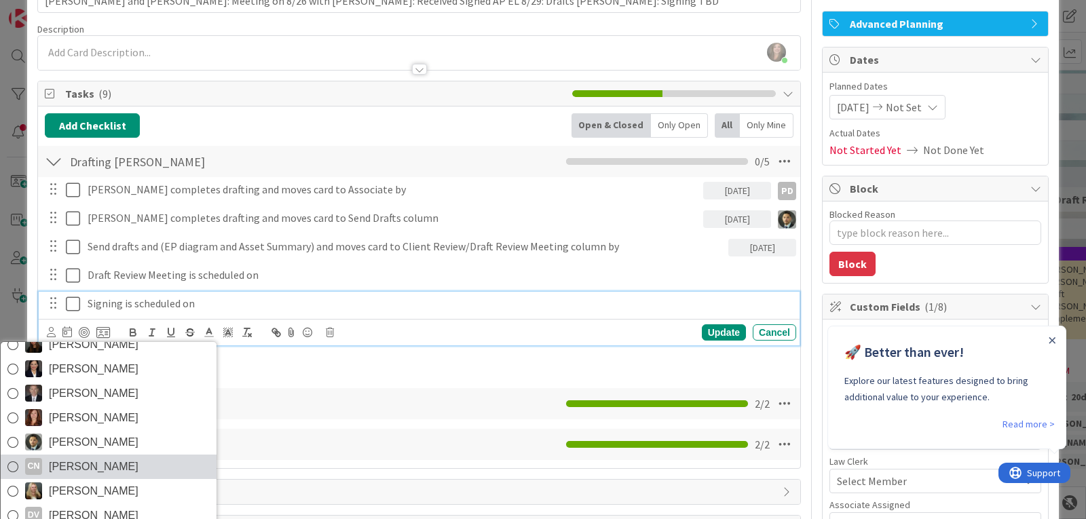
click at [71, 458] on span "[PERSON_NAME]" at bounding box center [94, 467] width 90 height 20
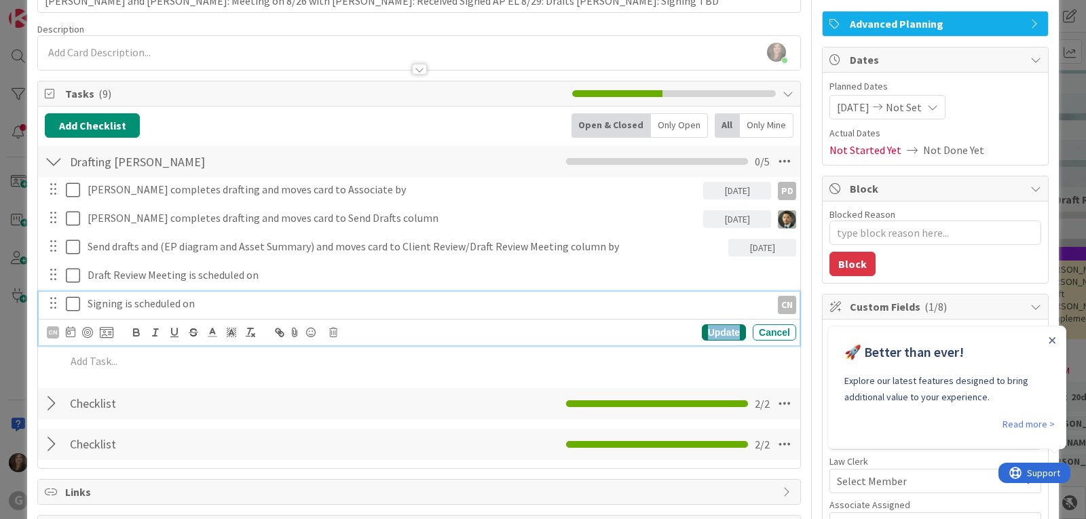
click at [707, 330] on div "Update" at bounding box center [724, 333] width 44 height 16
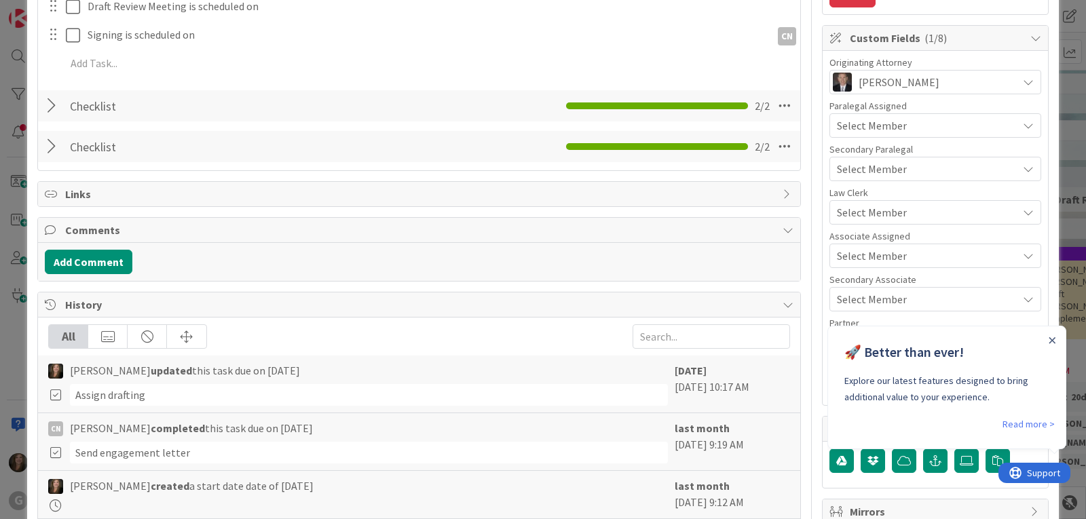
scroll to position [359, 0]
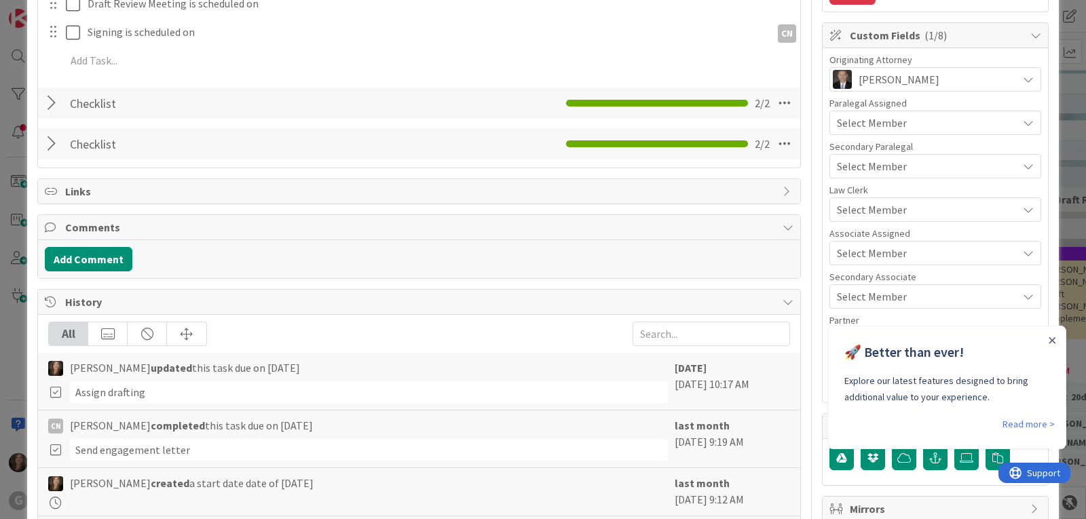
click at [841, 211] on span "Select Member" at bounding box center [872, 210] width 70 height 16
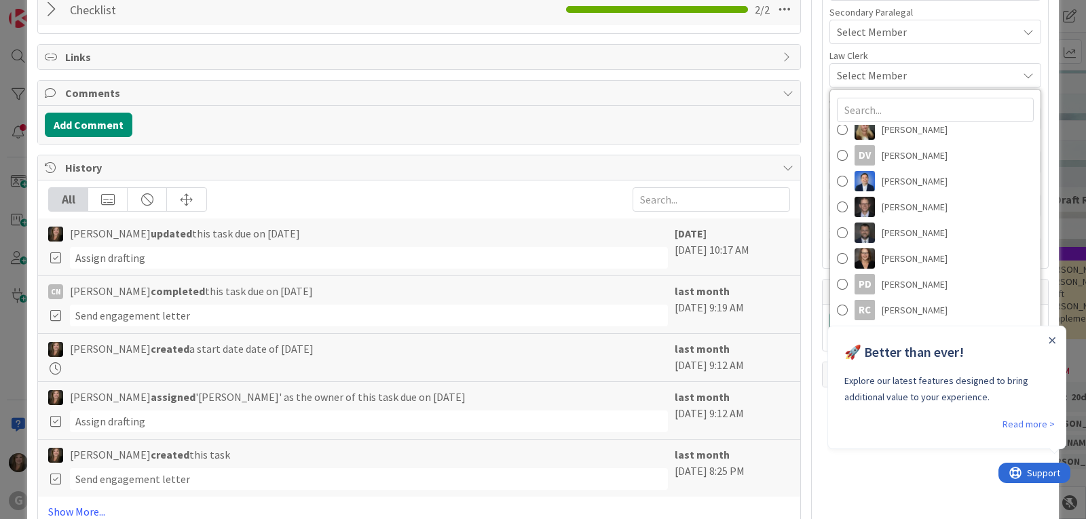
scroll to position [494, 0]
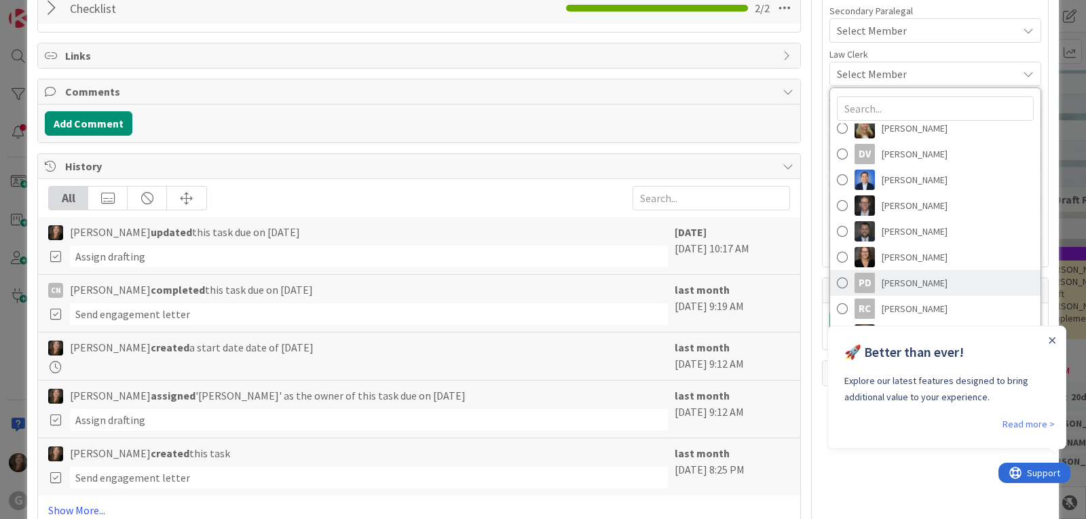
click at [883, 285] on span "[PERSON_NAME]" at bounding box center [915, 283] width 66 height 20
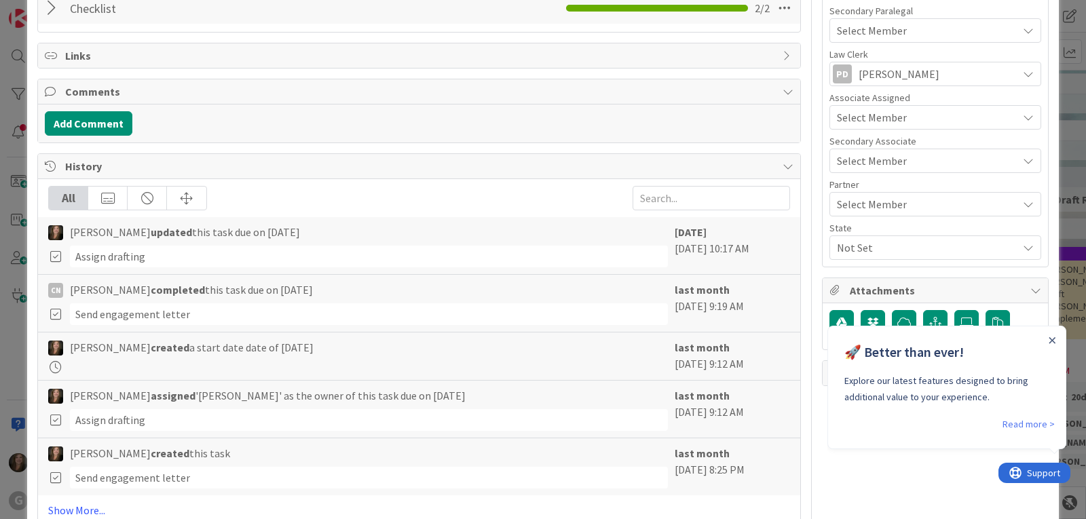
click at [868, 117] on span "Select Member" at bounding box center [872, 117] width 70 height 16
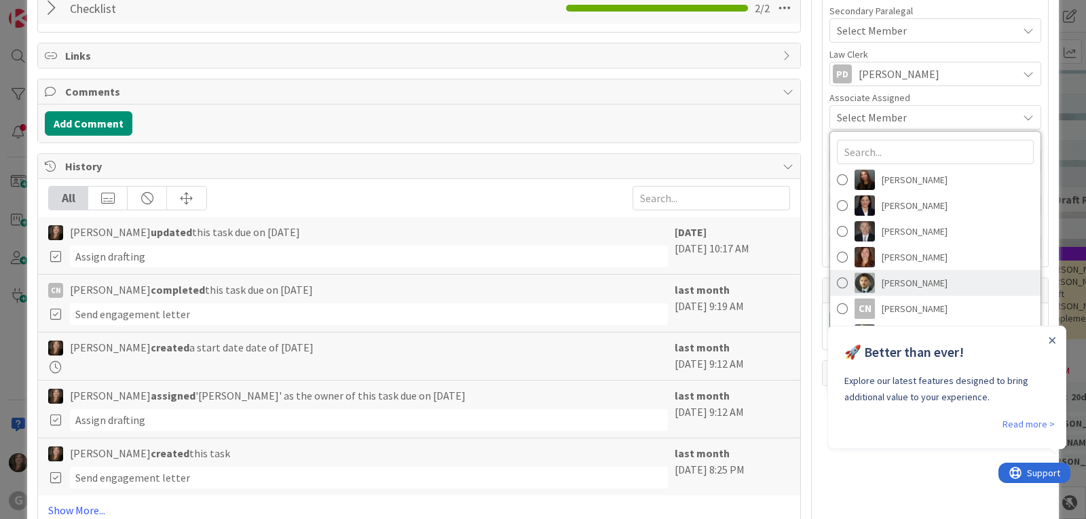
click at [890, 287] on span "[PERSON_NAME]" at bounding box center [915, 283] width 66 height 20
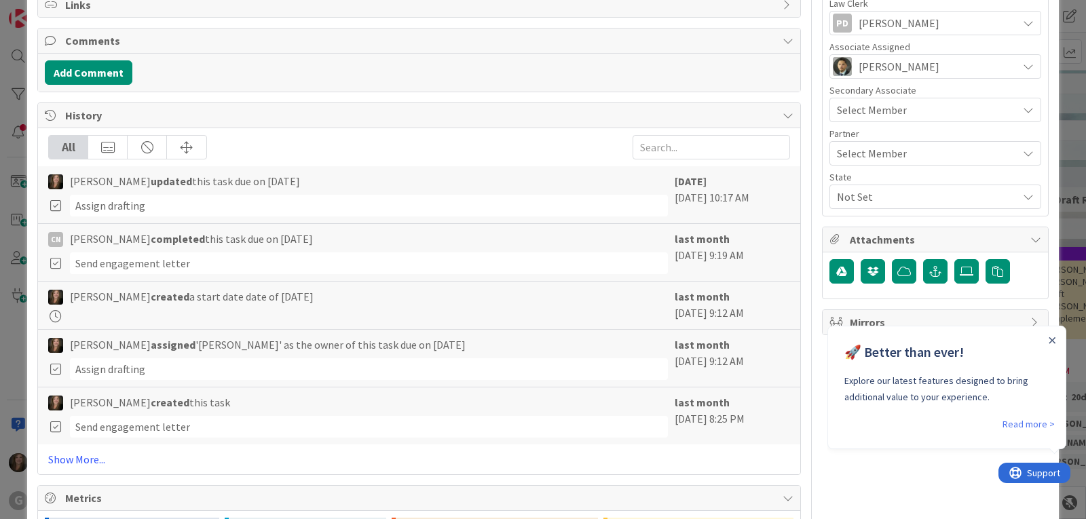
scroll to position [562, 0]
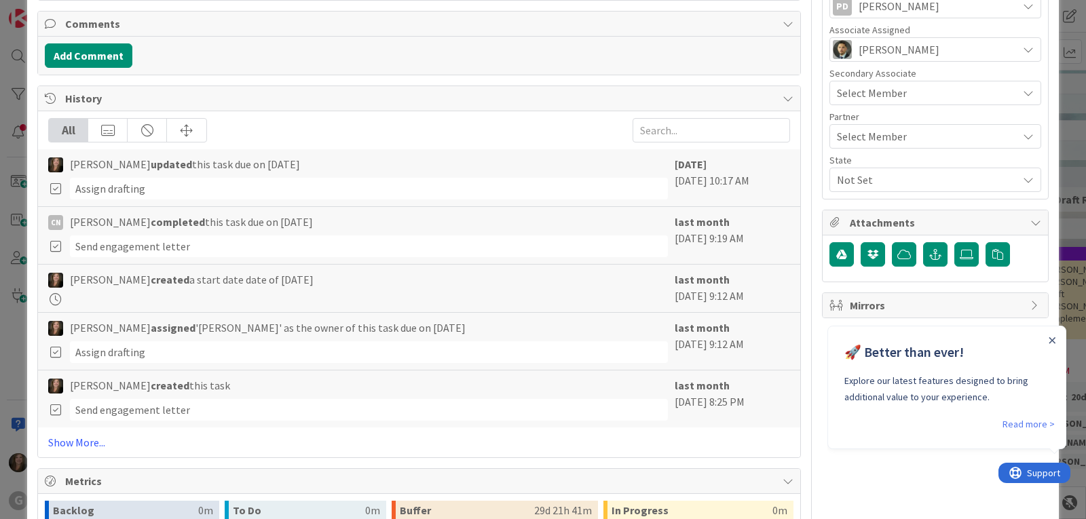
click at [868, 175] on span "Not Set" at bounding box center [927, 180] width 181 height 16
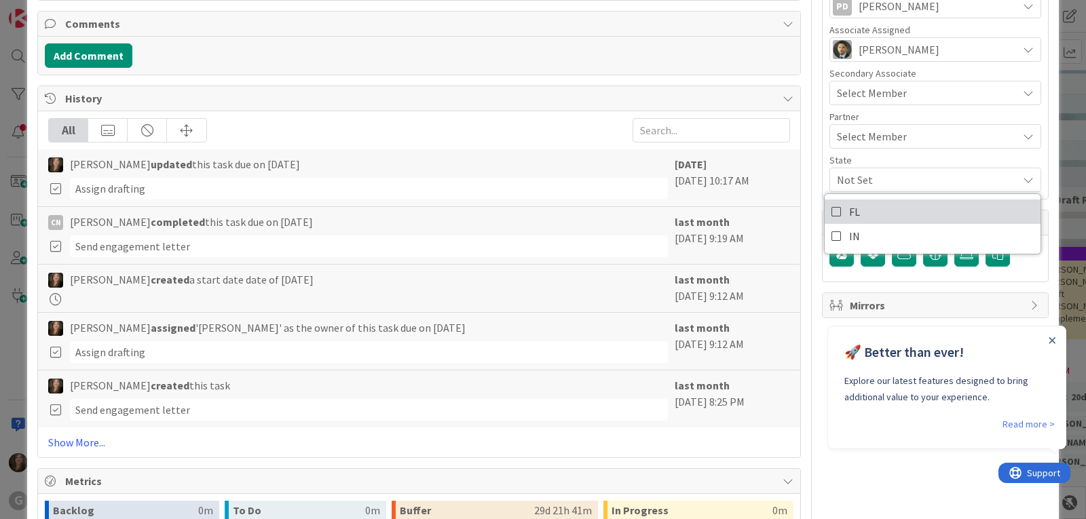
click at [868, 213] on link "FL" at bounding box center [933, 212] width 216 height 24
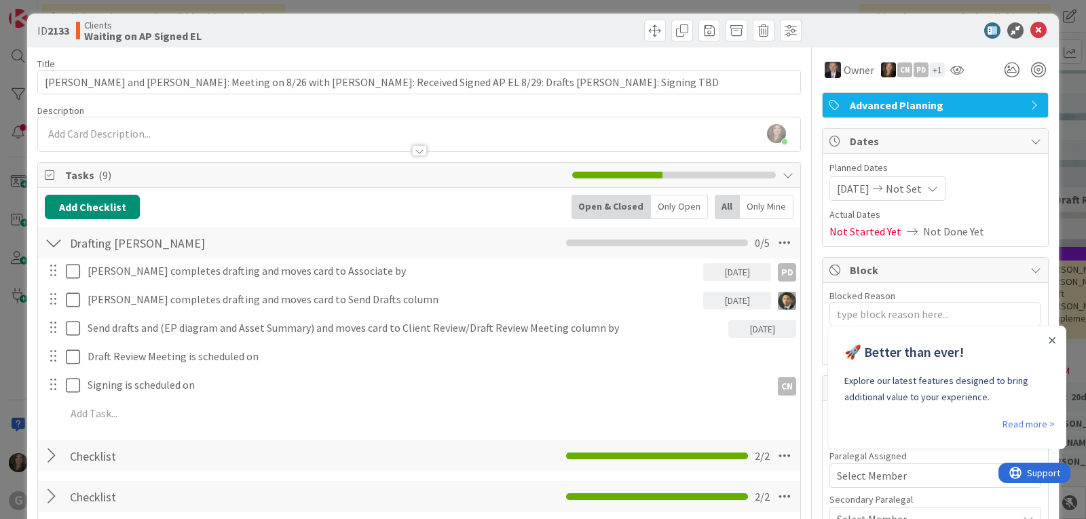
scroll to position [0, 0]
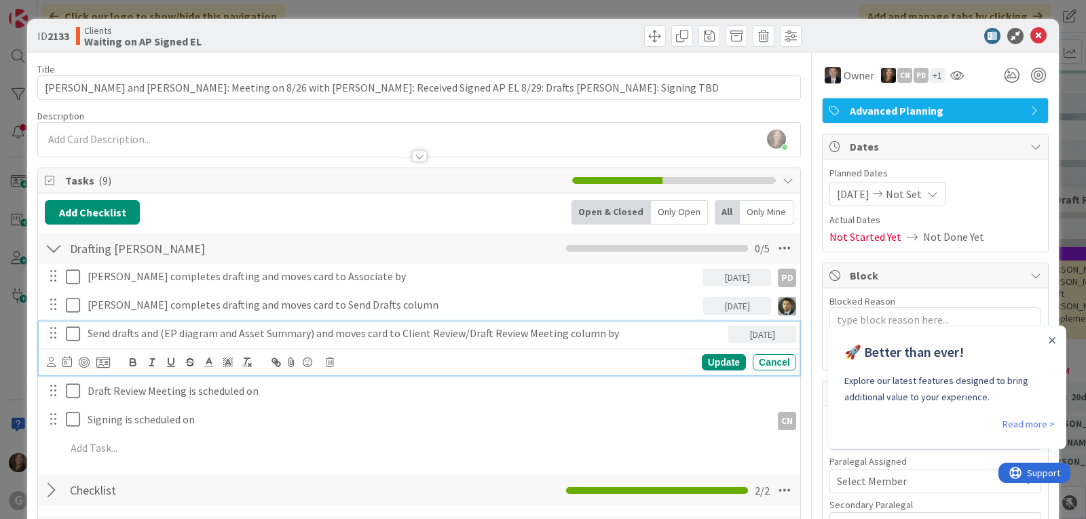
click at [276, 331] on p "Send drafts and (EP diagram and Asset Summary) and moves card to Client Review/…" at bounding box center [406, 334] width 636 height 16
click at [48, 363] on icon at bounding box center [51, 362] width 9 height 10
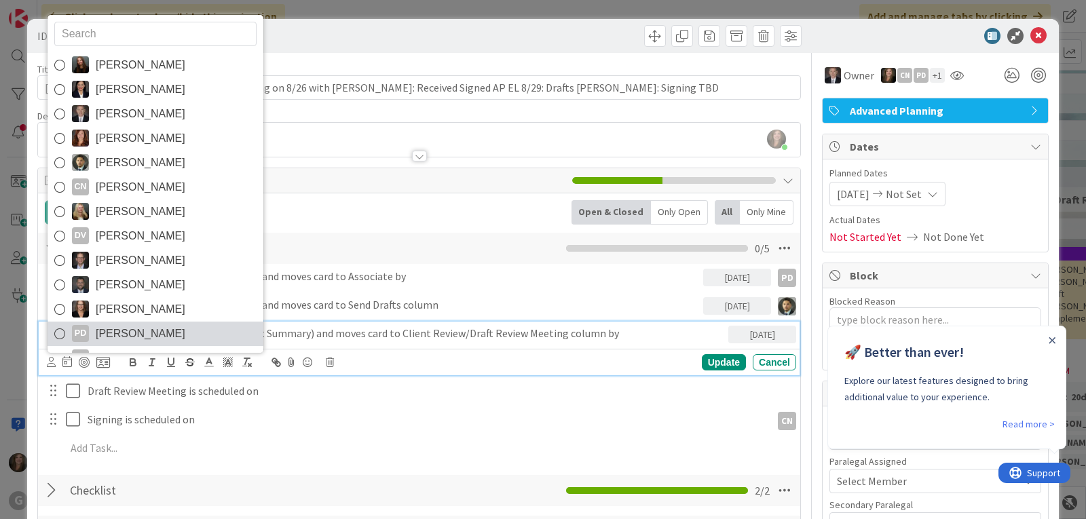
click at [92, 329] on link "PD [PERSON_NAME]" at bounding box center [156, 334] width 216 height 24
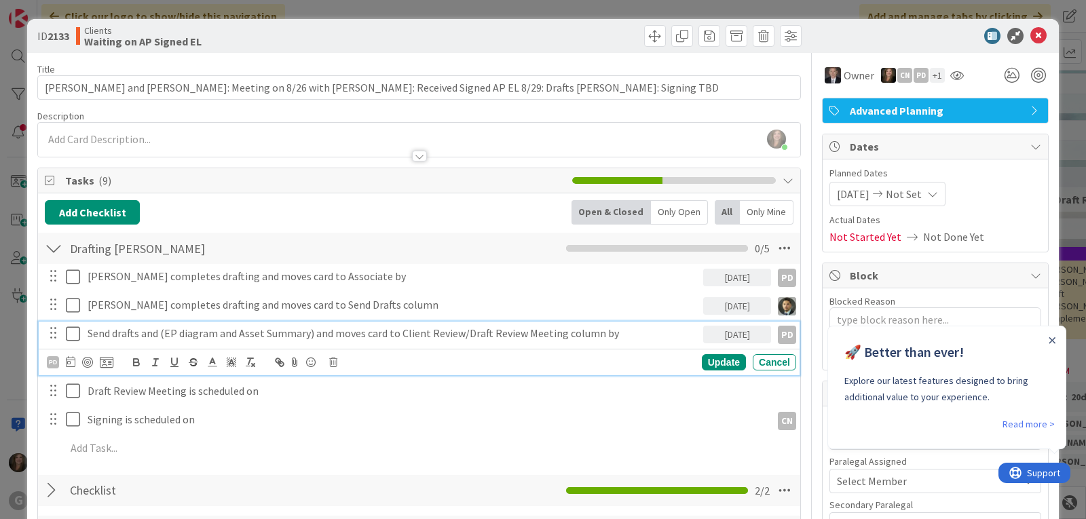
type textarea "x"
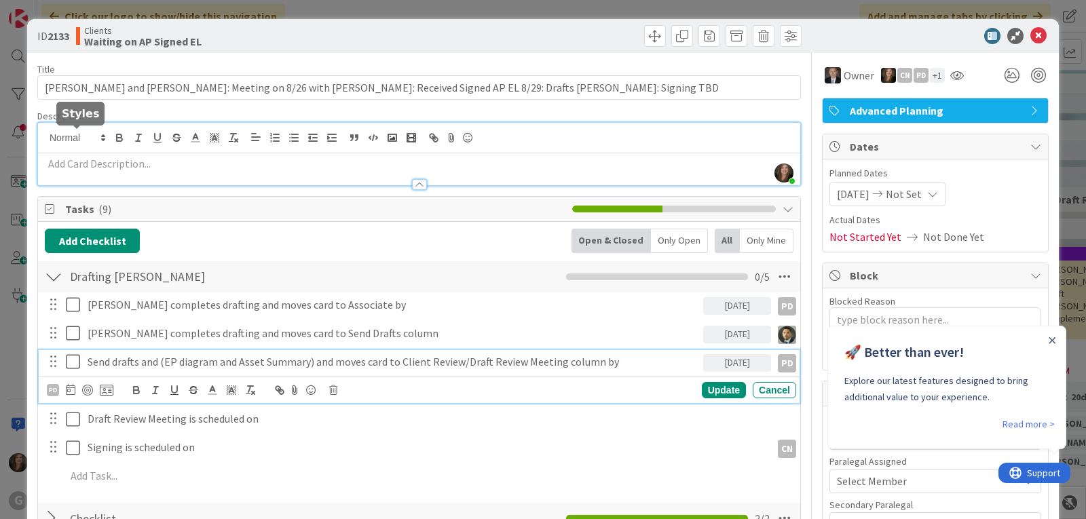
click at [96, 136] on div "[PERSON_NAME] joined 3 m ago" at bounding box center [419, 154] width 763 height 62
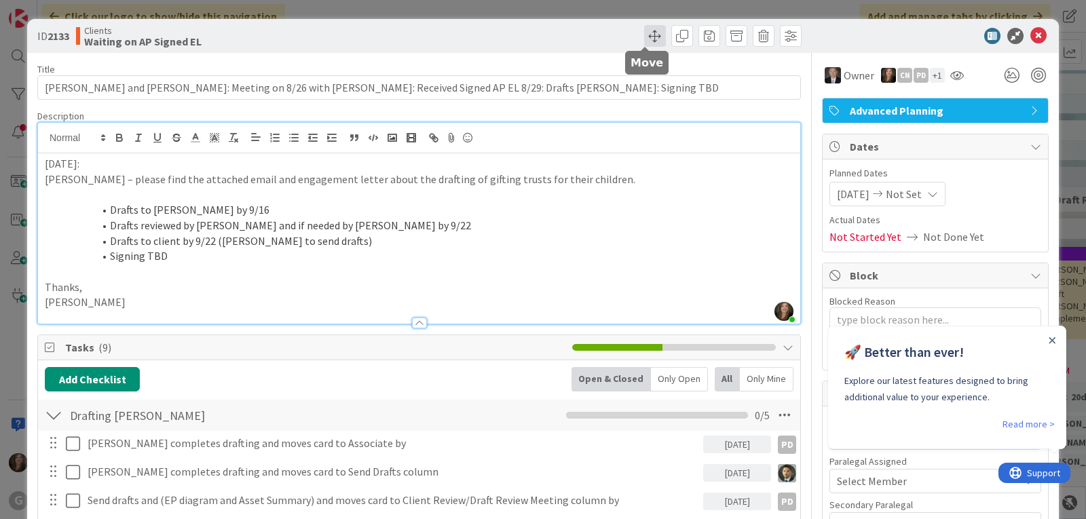
click at [645, 36] on span at bounding box center [655, 36] width 22 height 22
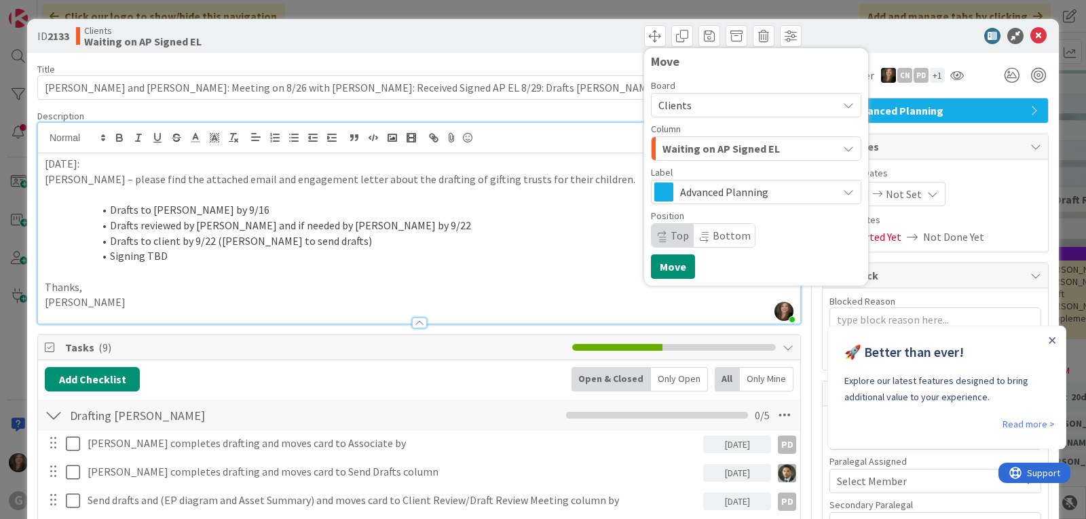
click at [805, 144] on div "Waiting on AP Signed EL" at bounding box center [748, 149] width 179 height 22
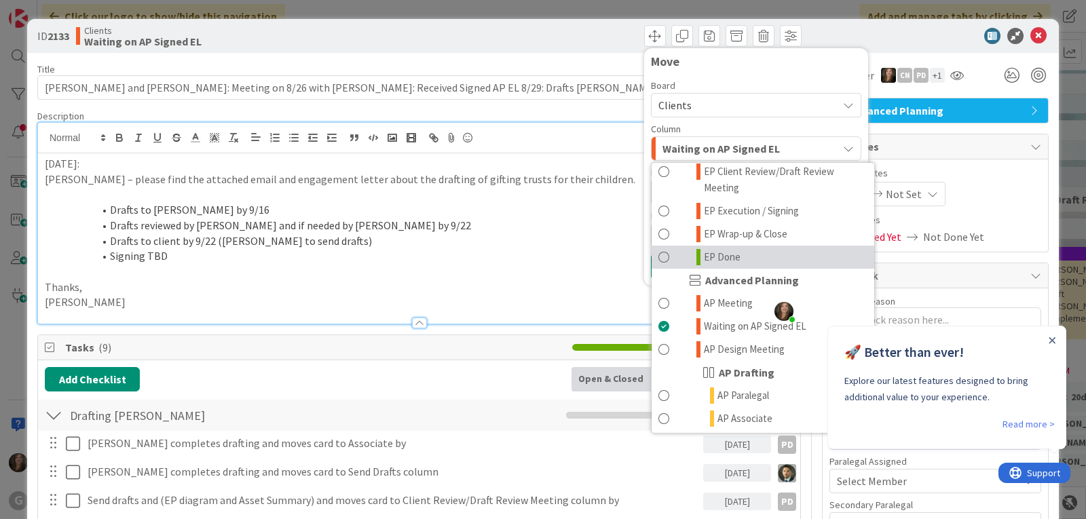
scroll to position [475, 0]
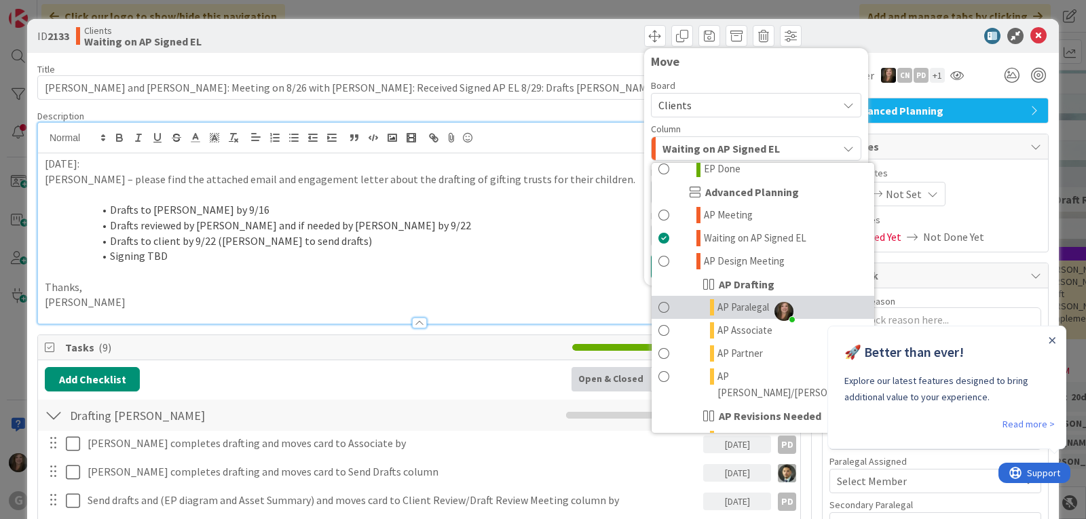
click at [736, 299] on span "AP Paralegal" at bounding box center [744, 307] width 52 height 16
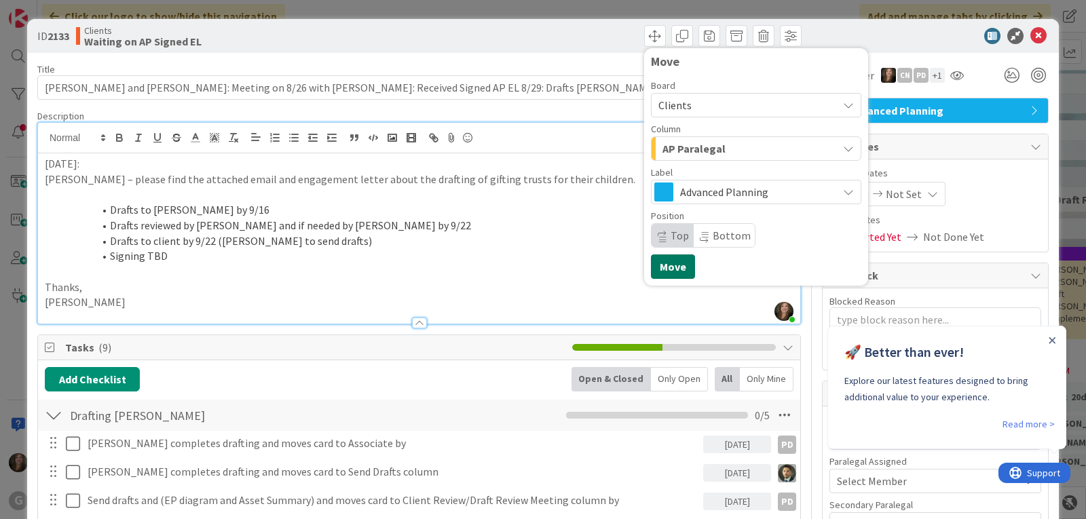
click at [657, 267] on button "Move" at bounding box center [673, 267] width 44 height 24
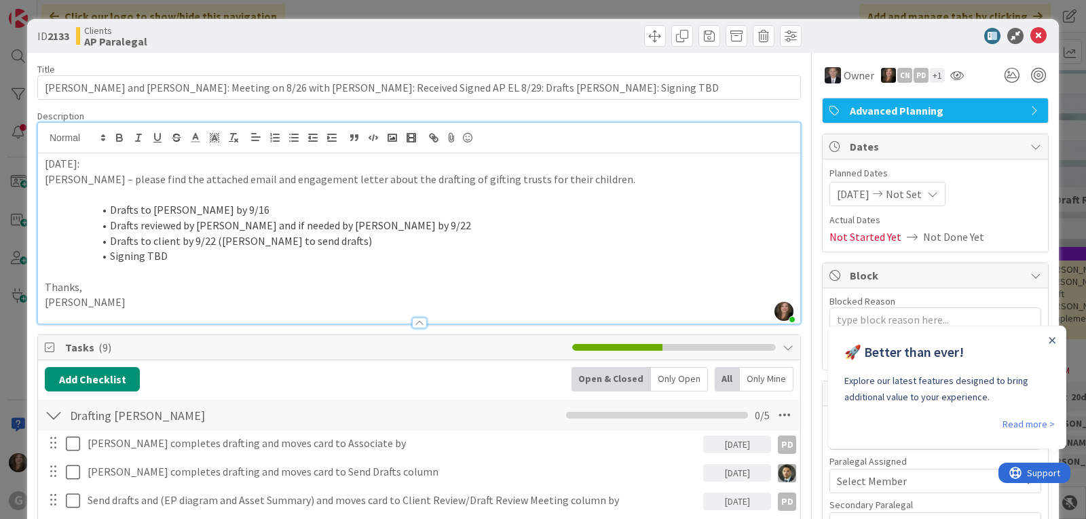
type textarea "x"
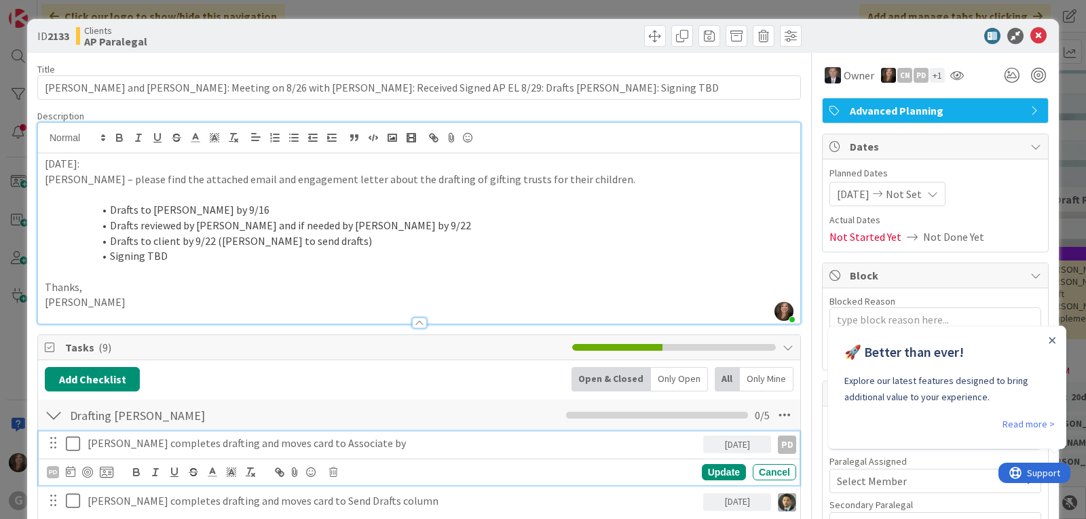
click at [628, 436] on p "[PERSON_NAME] completes drafting and moves card to Associate by" at bounding box center [393, 444] width 610 height 16
click at [1031, 32] on icon at bounding box center [1039, 36] width 16 height 16
